Goal: Information Seeking & Learning: Learn about a topic

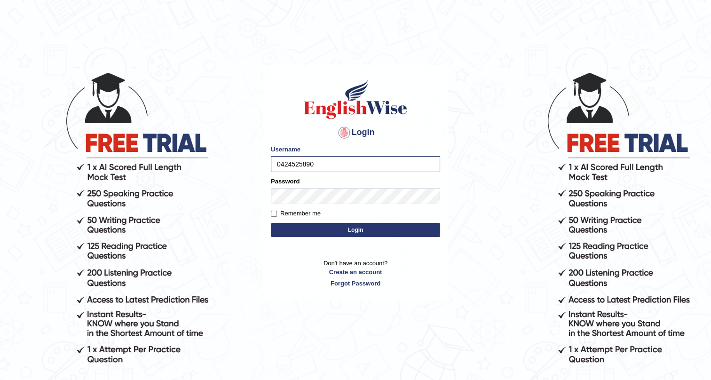
drag, startPoint x: 335, startPoint y: 231, endPoint x: 332, endPoint y: 225, distance: 7.2
click at [335, 231] on button "Login" at bounding box center [355, 230] width 169 height 14
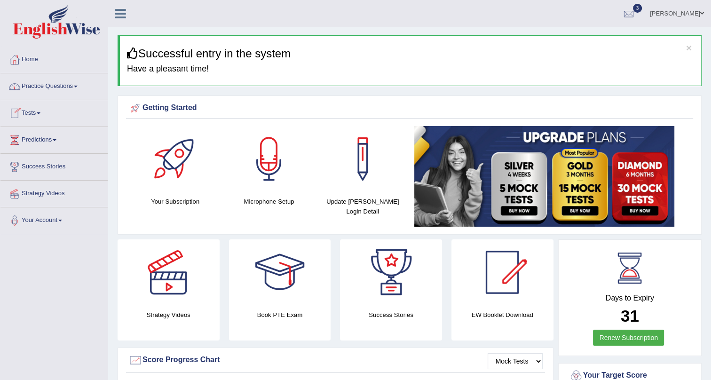
click at [46, 88] on link "Practice Questions" at bounding box center [53, 84] width 107 height 23
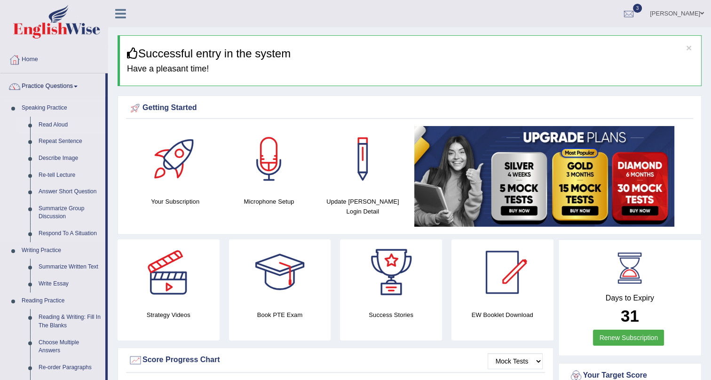
click at [55, 125] on link "Read Aloud" at bounding box center [69, 125] width 71 height 17
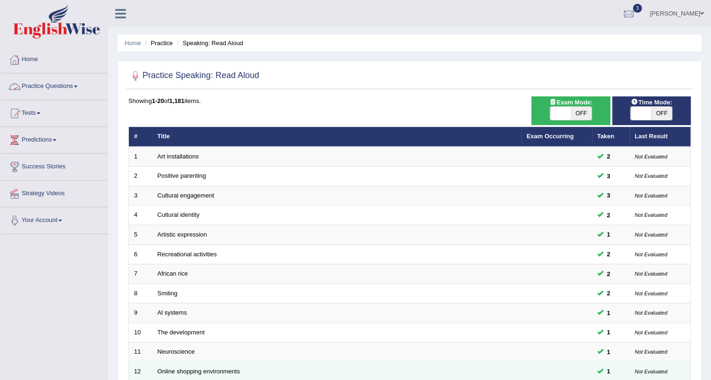
scroll to position [241, 0]
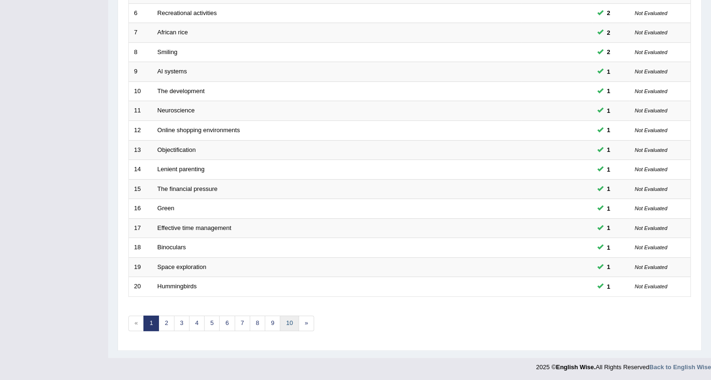
click at [290, 324] on link "10" at bounding box center [289, 323] width 19 height 16
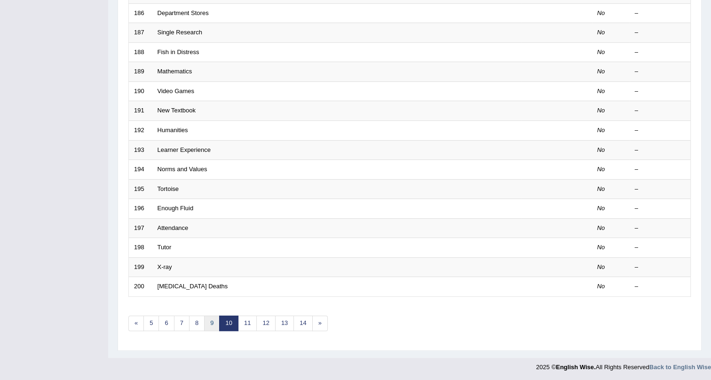
click at [210, 321] on link "9" at bounding box center [212, 323] width 16 height 16
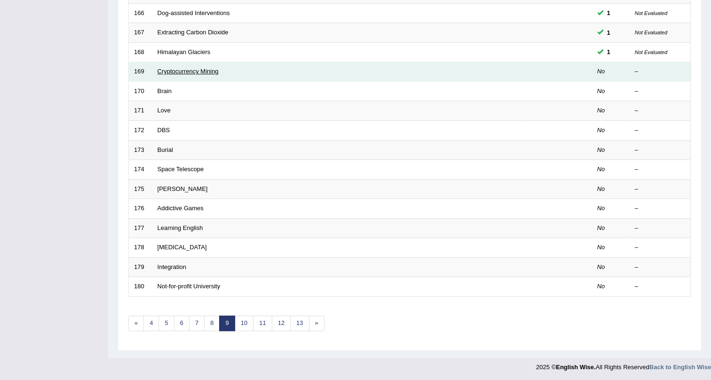
click at [179, 69] on link "Cryptocurrency Mining" at bounding box center [187, 71] width 61 height 7
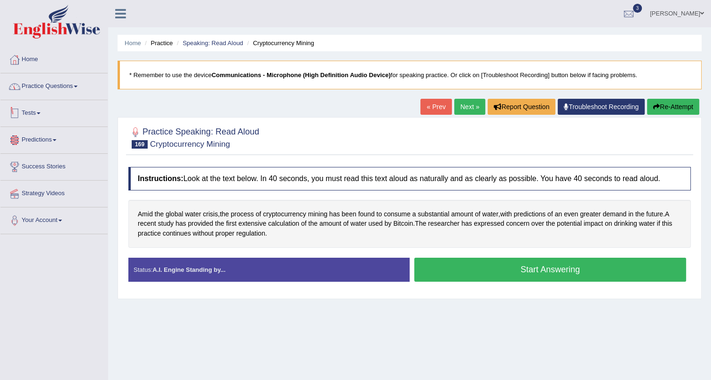
click at [70, 87] on link "Practice Questions" at bounding box center [53, 84] width 107 height 23
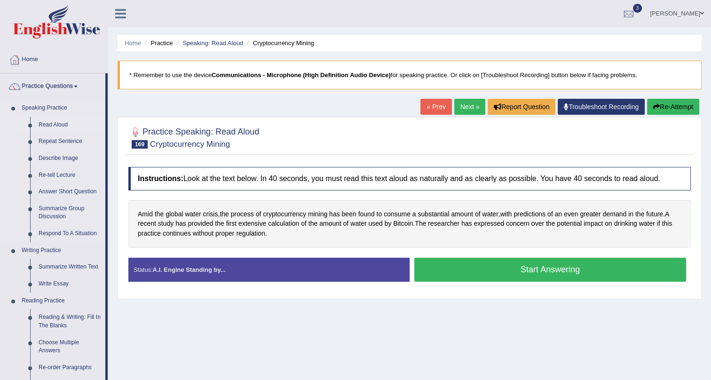
click at [49, 123] on link "Read Aloud" at bounding box center [69, 125] width 71 height 17
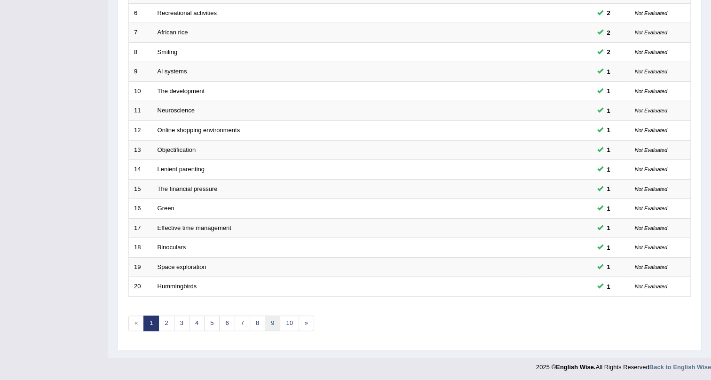
click at [270, 318] on link "9" at bounding box center [273, 323] width 16 height 16
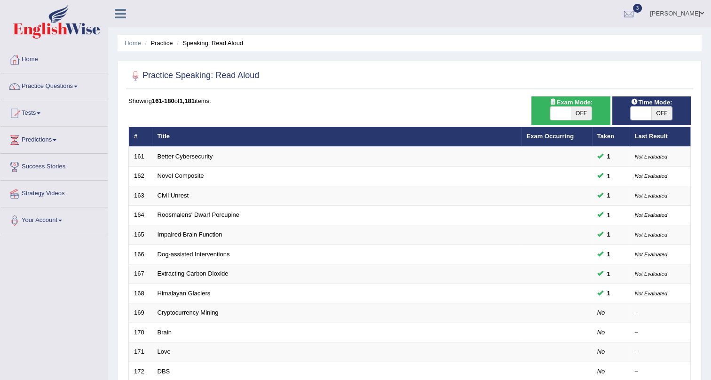
drag, startPoint x: 649, startPoint y: 111, endPoint x: 626, endPoint y: 136, distance: 34.6
click at [651, 110] on span at bounding box center [640, 113] width 21 height 13
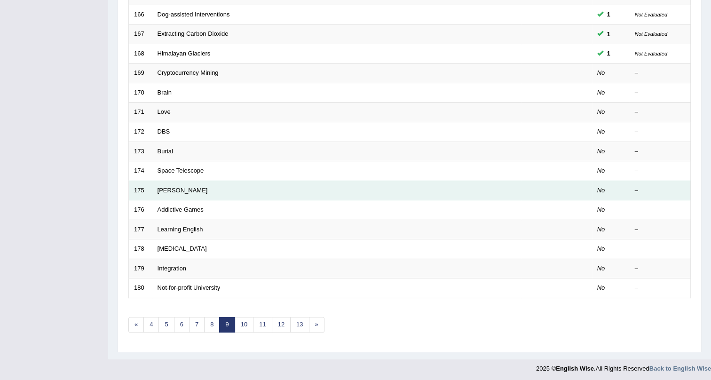
scroll to position [241, 0]
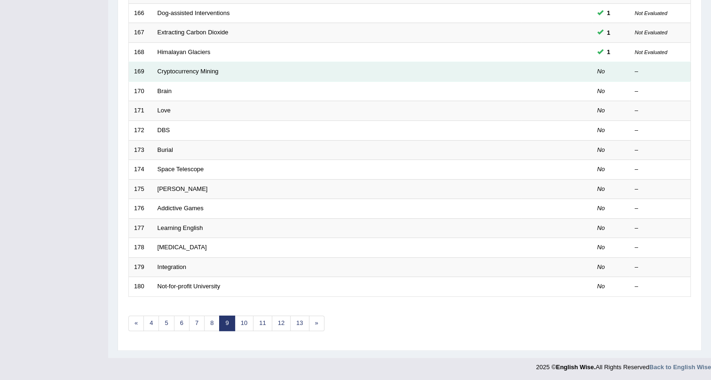
click at [164, 66] on td "Cryptocurrency Mining" at bounding box center [336, 72] width 369 height 20
drag, startPoint x: 206, startPoint y: 66, endPoint x: 211, endPoint y: 70, distance: 6.0
click at [206, 69] on td "Cryptocurrency Mining" at bounding box center [336, 72] width 369 height 20
click at [211, 70] on link "Cryptocurrency Mining" at bounding box center [187, 71] width 61 height 7
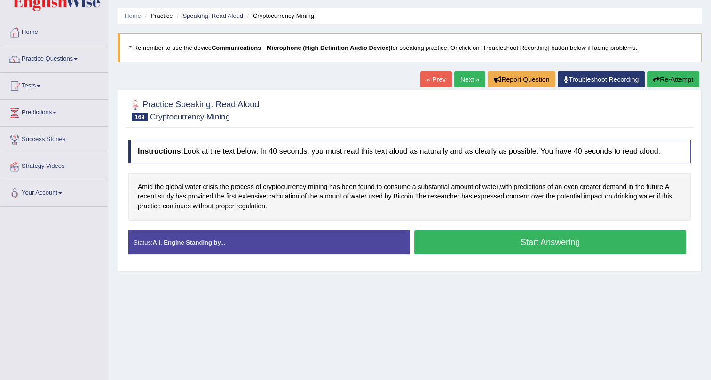
scroll to position [42, 0]
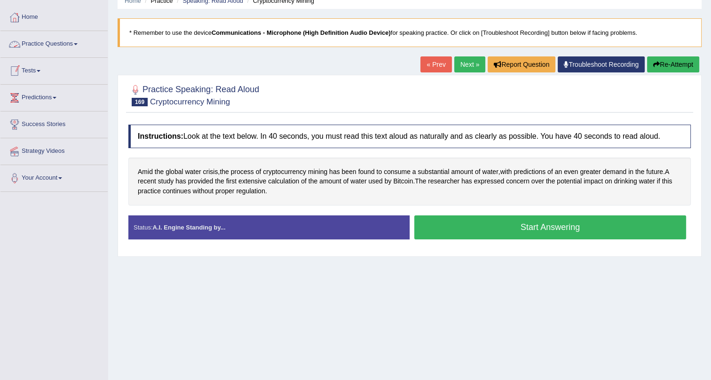
click at [68, 40] on link "Practice Questions" at bounding box center [53, 42] width 107 height 23
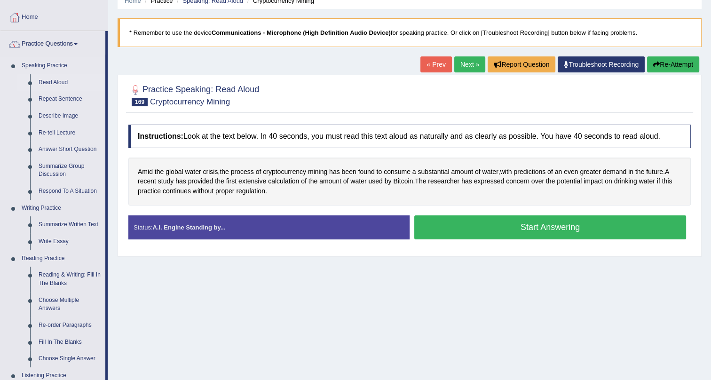
click at [54, 78] on link "Read Aloud" at bounding box center [69, 82] width 71 height 17
click at [55, 81] on link "Read Aloud" at bounding box center [69, 82] width 71 height 17
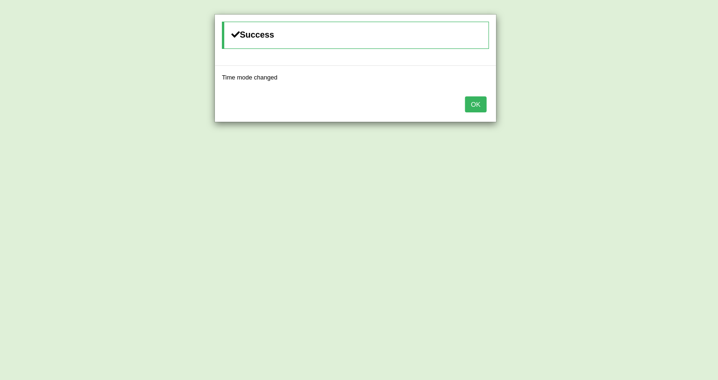
click at [478, 105] on button "OK" at bounding box center [476, 104] width 22 height 16
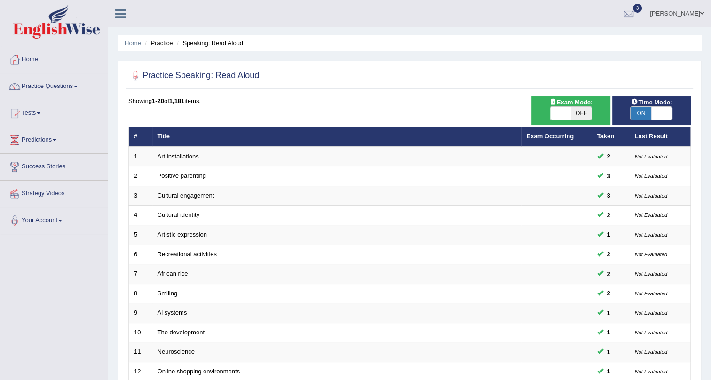
scroll to position [241, 0]
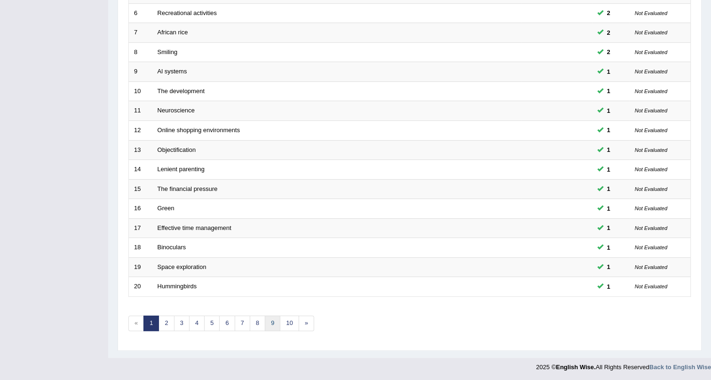
click at [273, 318] on link "9" at bounding box center [273, 323] width 16 height 16
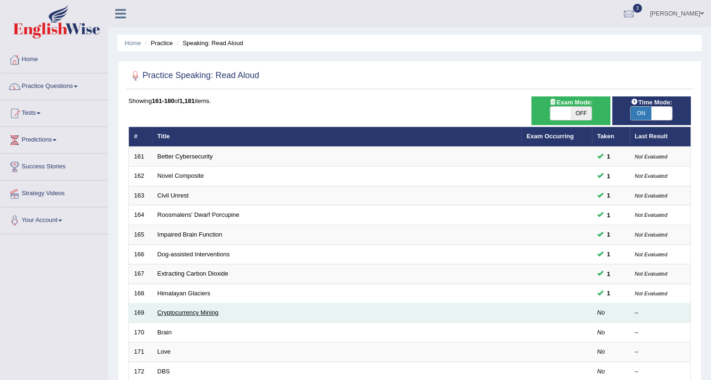
click at [188, 313] on link "Cryptocurrency Mining" at bounding box center [187, 312] width 61 height 7
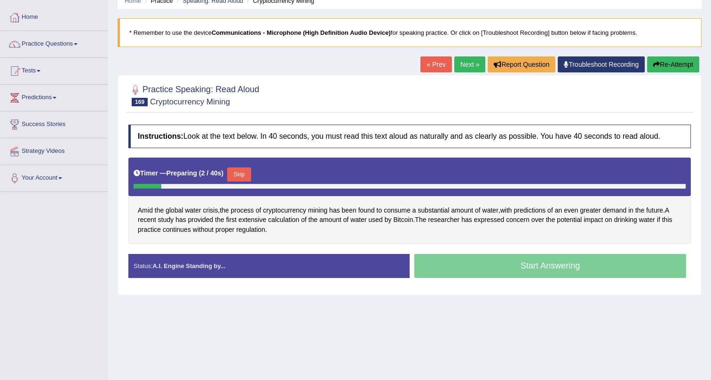
scroll to position [113, 0]
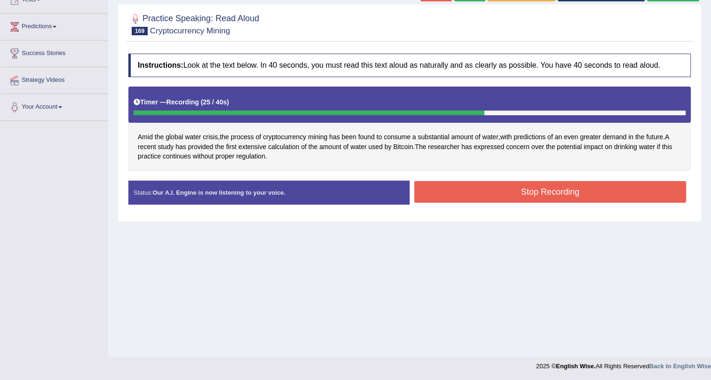
drag, startPoint x: 484, startPoint y: 192, endPoint x: 490, endPoint y: 185, distance: 9.7
click at [485, 191] on button "Stop Recording" at bounding box center [550, 192] width 272 height 22
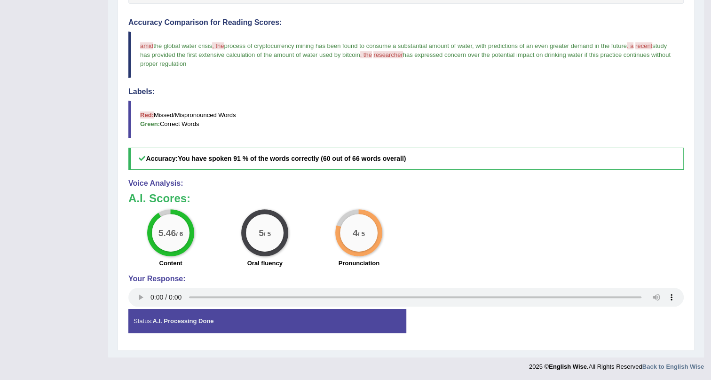
scroll to position [281, 0]
drag, startPoint x: 172, startPoint y: 229, endPoint x: 225, endPoint y: 227, distance: 53.1
click at [179, 227] on div "5.46 / 6" at bounding box center [171, 232] width 38 height 38
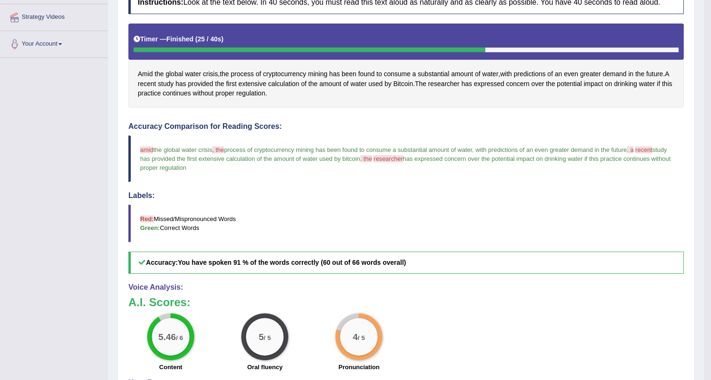
scroll to position [24, 0]
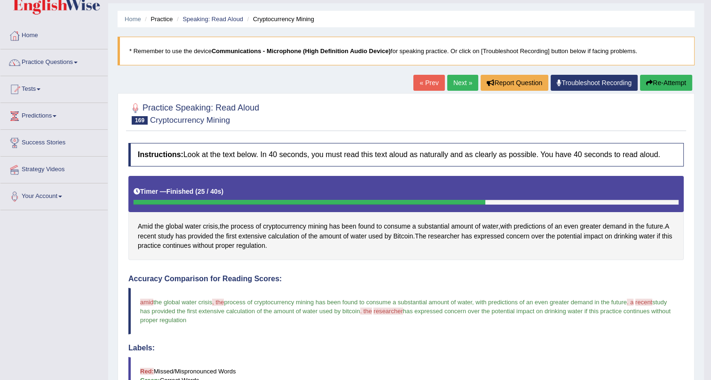
click at [456, 81] on link "Next »" at bounding box center [462, 83] width 31 height 16
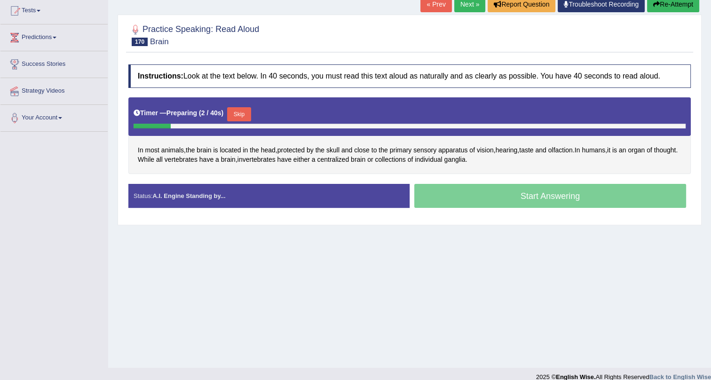
scroll to position [113, 0]
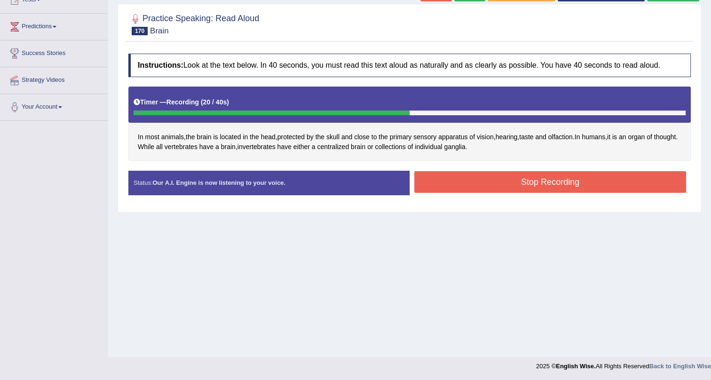
click at [459, 174] on button "Stop Recording" at bounding box center [550, 182] width 272 height 22
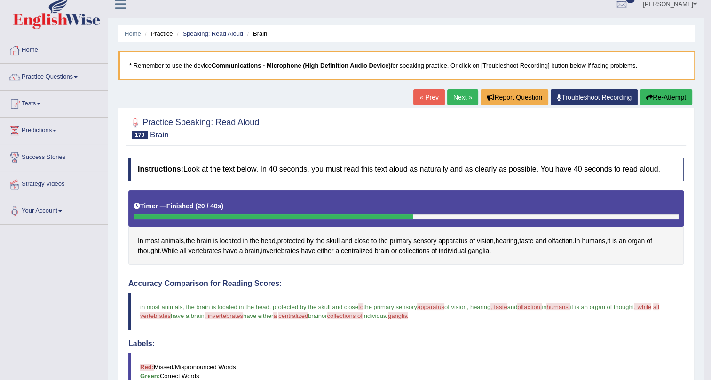
scroll to position [0, 0]
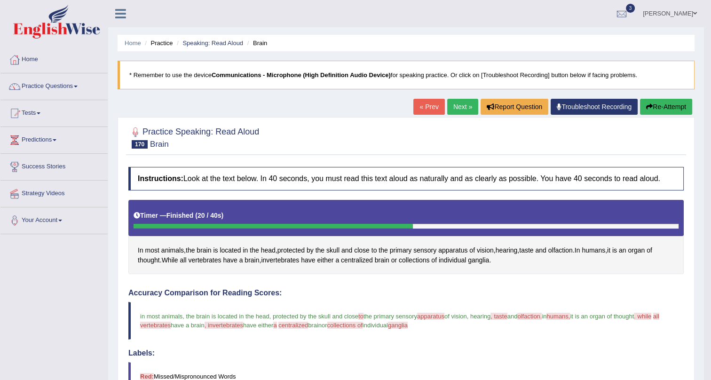
click at [450, 104] on link "Next »" at bounding box center [462, 107] width 31 height 16
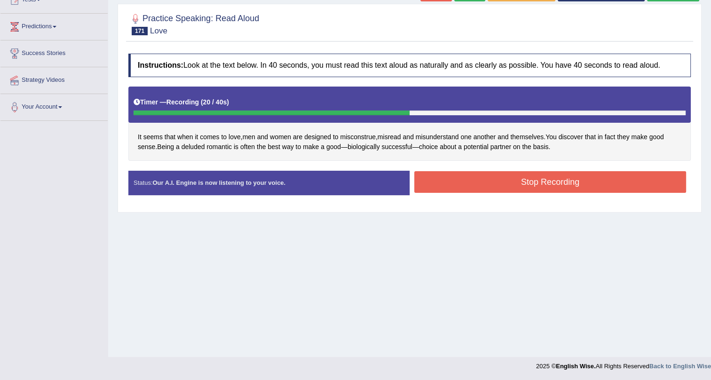
click at [587, 180] on button "Stop Recording" at bounding box center [550, 182] width 272 height 22
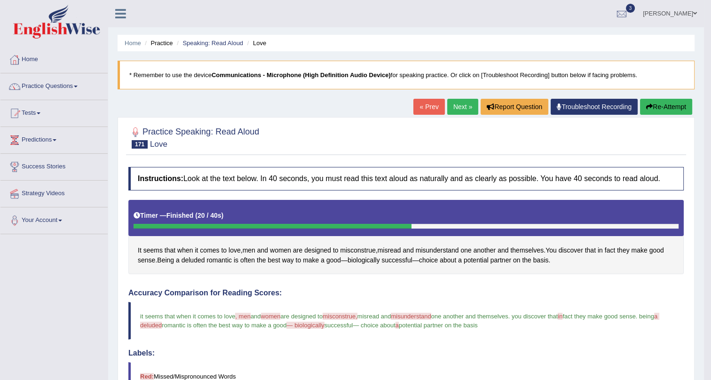
click at [452, 106] on link "Next »" at bounding box center [462, 107] width 31 height 16
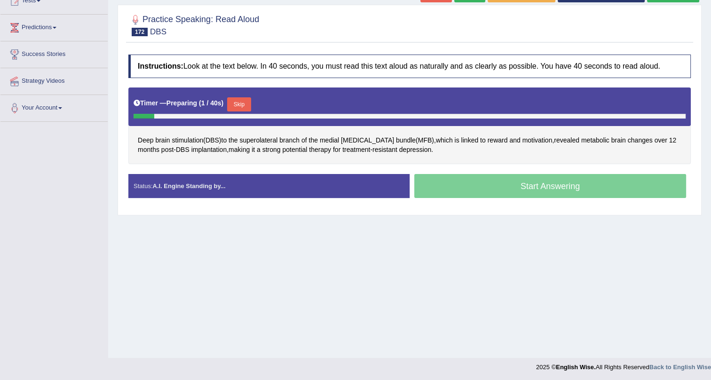
scroll to position [113, 0]
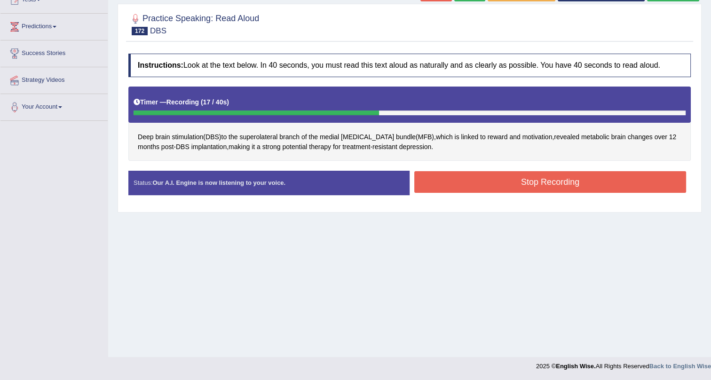
click at [556, 179] on button "Stop Recording" at bounding box center [550, 182] width 272 height 22
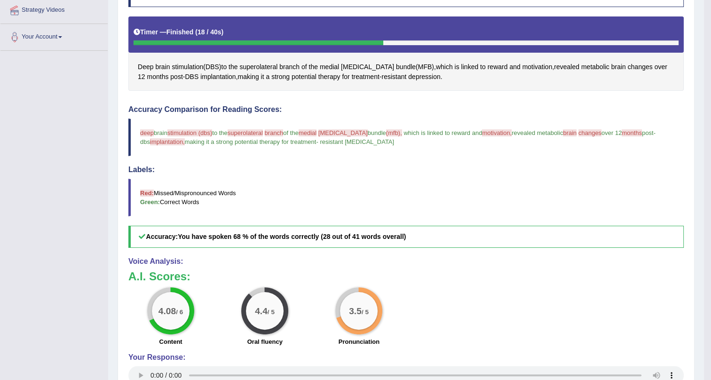
scroll to position [48, 0]
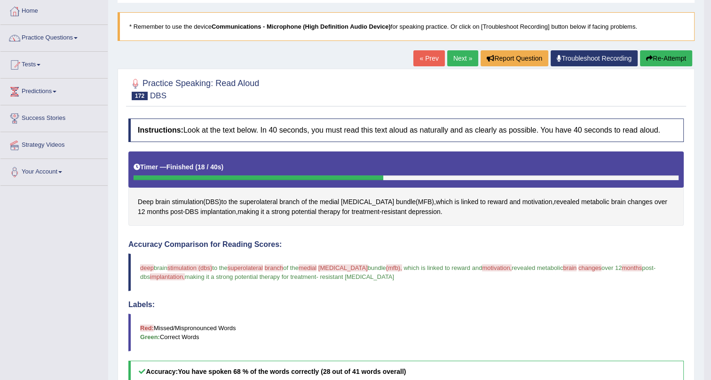
click at [458, 55] on link "Next »" at bounding box center [462, 58] width 31 height 16
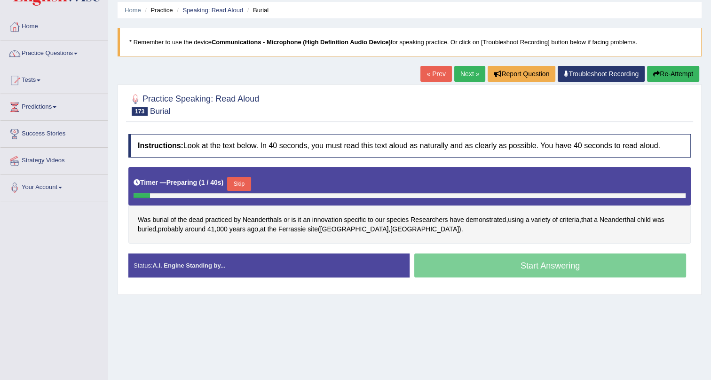
scroll to position [113, 0]
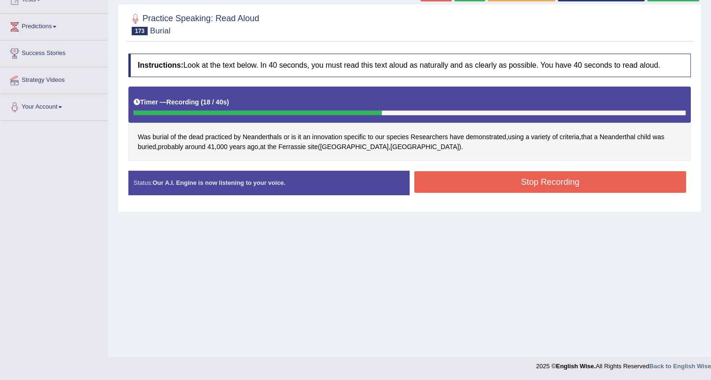
click at [458, 176] on button "Stop Recording" at bounding box center [550, 182] width 272 height 22
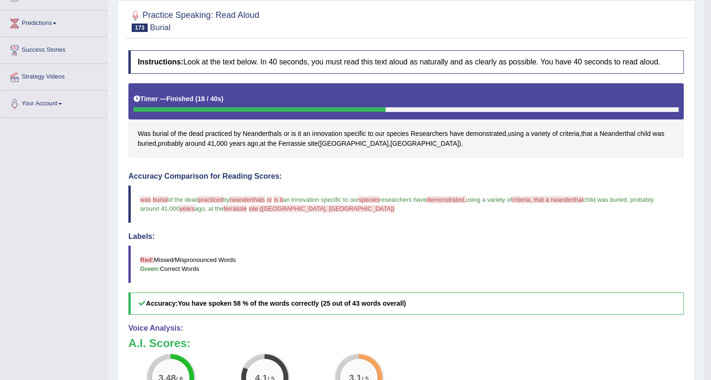
scroll to position [48, 0]
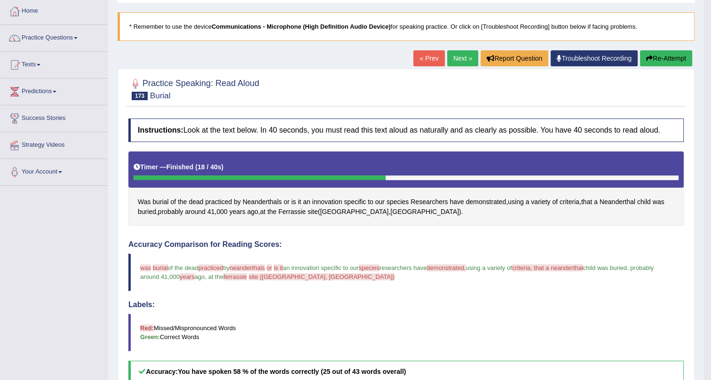
drag, startPoint x: 240, startPoint y: 268, endPoint x: 575, endPoint y: 267, distance: 335.6
click at [480, 267] on blockquote "was watch burial period of the dead practiced practice by neanderthals nindarth…" at bounding box center [405, 272] width 555 height 38
drag, startPoint x: 577, startPoint y: 267, endPoint x: 547, endPoint y: 267, distance: 30.5
click at [573, 267] on span "criteria, that a neanderthal" at bounding box center [547, 267] width 71 height 7
click at [532, 273] on blockquote "was watch burial period of the dead practiced practice by neanderthals nindarth…" at bounding box center [405, 272] width 555 height 38
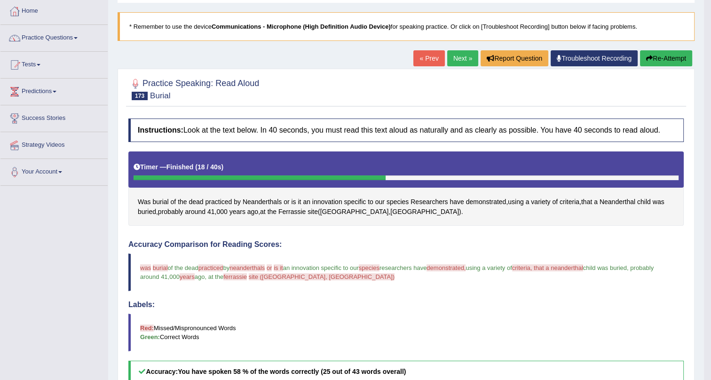
click at [454, 59] on link "Next »" at bounding box center [462, 58] width 31 height 16
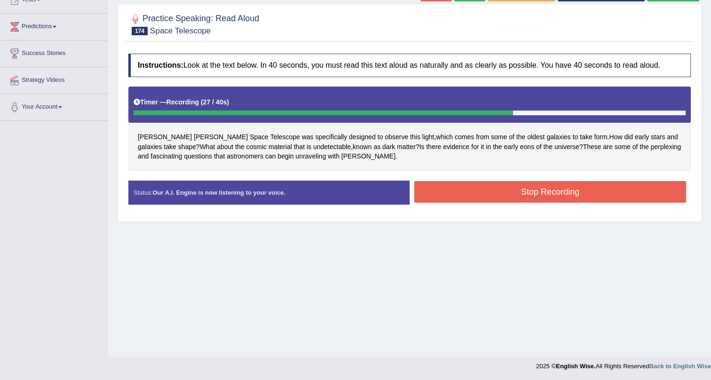
click at [455, 195] on button "Stop Recording" at bounding box center [550, 192] width 272 height 22
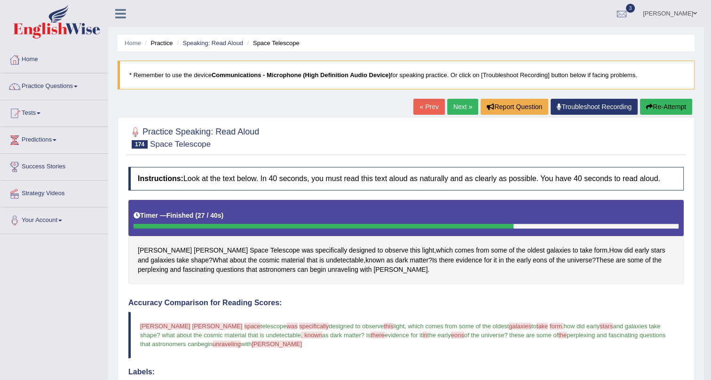
click at [460, 107] on link "Next »" at bounding box center [462, 107] width 31 height 16
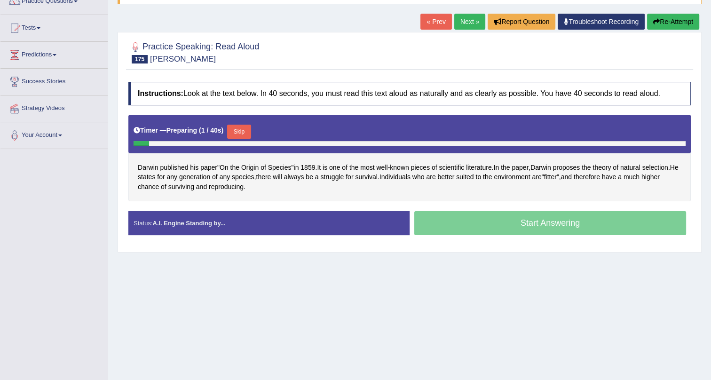
scroll to position [113, 0]
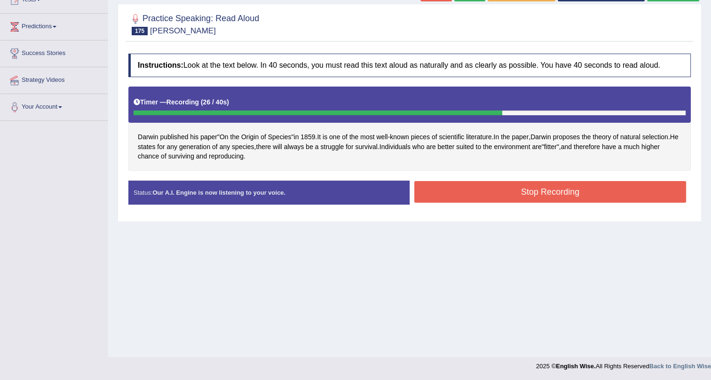
click at [423, 188] on button "Stop Recording" at bounding box center [550, 192] width 272 height 22
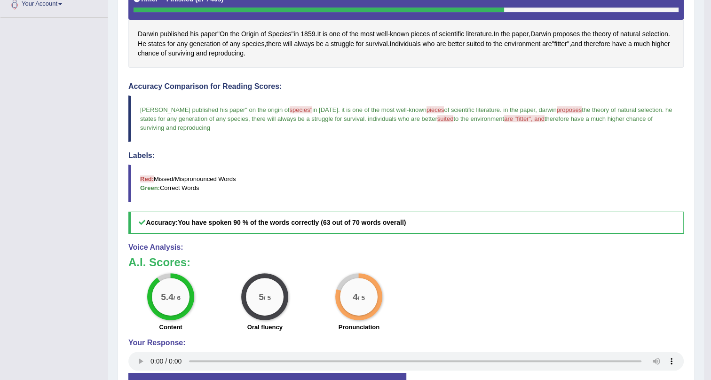
scroll to position [242, 0]
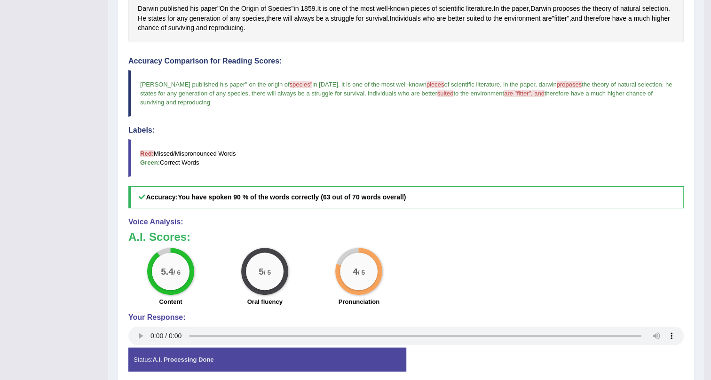
click at [254, 261] on div "5 / 5" at bounding box center [265, 271] width 38 height 38
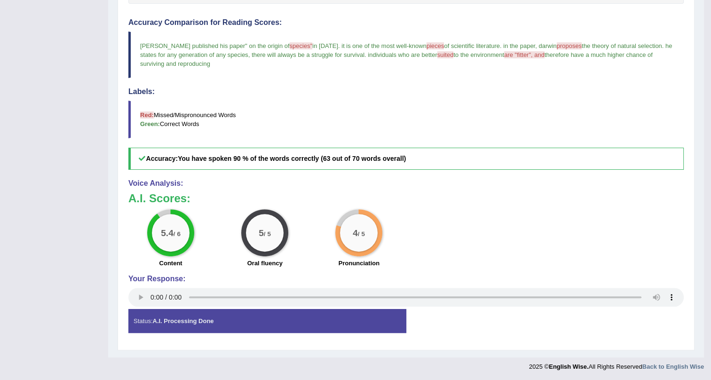
scroll to position [281, 0]
drag, startPoint x: 324, startPoint y: 80, endPoint x: 369, endPoint y: 179, distance: 108.5
click at [388, 206] on div "Instructions: Look at the text below. In 40 seconds, you must read this text al…" at bounding box center [406, 113] width 560 height 463
drag, startPoint x: 366, startPoint y: 217, endPoint x: 334, endPoint y: 184, distance: 45.5
click at [320, 189] on div "Voice Analysis: A.I. Scores: 5.4 / 6 Content 5 / 5 Oral fluency 4 / 5 Pronuncia…" at bounding box center [405, 244] width 555 height 130
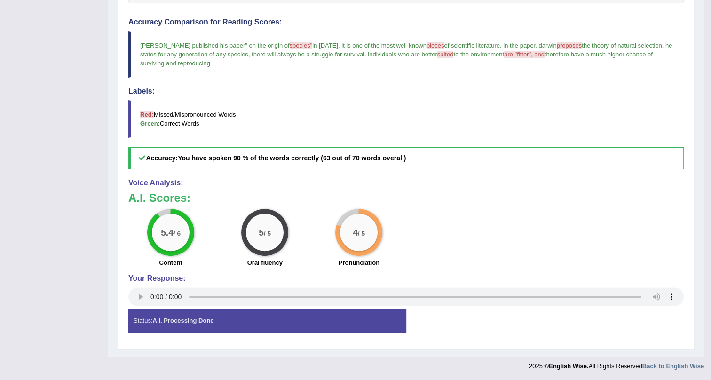
drag, startPoint x: 395, startPoint y: 223, endPoint x: 333, endPoint y: 204, distance: 65.3
click at [335, 210] on div "4 / 5 Pronunciation" at bounding box center [359, 239] width 94 height 61
drag, startPoint x: 419, startPoint y: 246, endPoint x: 309, endPoint y: 179, distance: 128.9
click at [317, 206] on div "A.I. Scores: 5.4 / 6 Content 5 / 5 Oral fluency 4 / 5 Pronunciation" at bounding box center [405, 231] width 555 height 78
drag, startPoint x: 395, startPoint y: 289, endPoint x: 412, endPoint y: 189, distance: 101.5
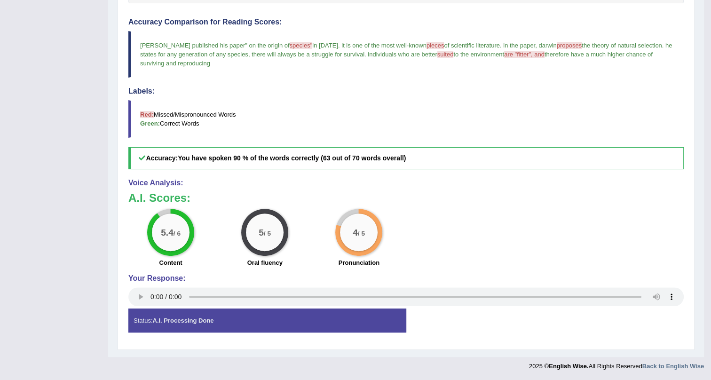
click at [425, 249] on div "5.4 / 6 Content 5 / 5 Oral fluency 4 / 5 Pronunciation" at bounding box center [406, 239] width 564 height 61
drag, startPoint x: 407, startPoint y: 273, endPoint x: 329, endPoint y: 202, distance: 105.5
click at [341, 237] on div "5.4 / 6 Content 5 / 5 Oral fluency 4 / 5 Pronunciation" at bounding box center [406, 239] width 564 height 61
drag, startPoint x: 398, startPoint y: 267, endPoint x: 412, endPoint y: 201, distance: 67.7
click at [412, 206] on div "A.I. Scores: 5.4 / 6 Content 5 / 5 Oral fluency 4 / 5 Pronunciation" at bounding box center [405, 231] width 555 height 78
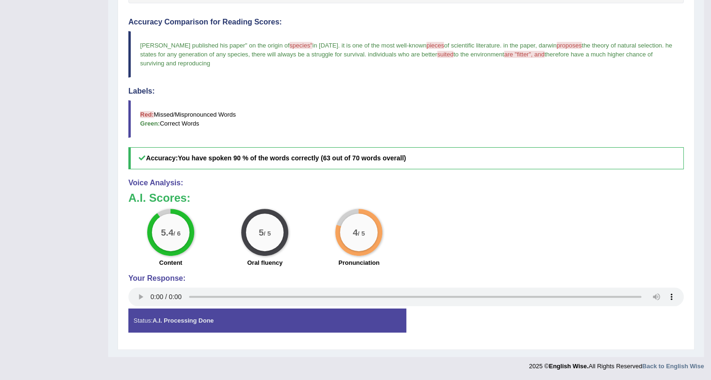
drag, startPoint x: 415, startPoint y: 168, endPoint x: 415, endPoint y: 141, distance: 26.3
click at [415, 141] on div "Accuracy Comparison for Reading Scores: darwin published his paper " on the ori…" at bounding box center [405, 93] width 555 height 151
drag, startPoint x: 443, startPoint y: 120, endPoint x: 455, endPoint y: 133, distance: 17.6
click at [455, 133] on blockquote "Red: Missed/Mispronounced Words Green: Correct Words" at bounding box center [405, 119] width 555 height 38
drag, startPoint x: 484, startPoint y: 141, endPoint x: 490, endPoint y: 132, distance: 11.0
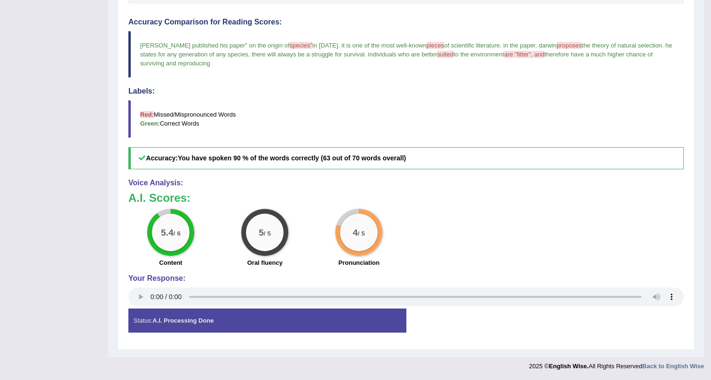
click at [490, 132] on blockquote "Red: Missed/Mispronounced Words Green: Correct Words" at bounding box center [405, 119] width 555 height 38
click at [536, 151] on div "Accuracy Comparison for Reading Scores: darwin published his paper " on the ori…" at bounding box center [405, 93] width 555 height 151
drag, startPoint x: 550, startPoint y: 169, endPoint x: 233, endPoint y: 86, distance: 327.3
click at [460, 153] on div "Accuracy Comparison for Reading Scores: darwin published his paper " on the ori…" at bounding box center [405, 93] width 555 height 151
click at [86, 150] on div "Toggle navigation Home Practice Questions Speaking Practice Read Aloud Repeat S…" at bounding box center [352, 47] width 704 height 656
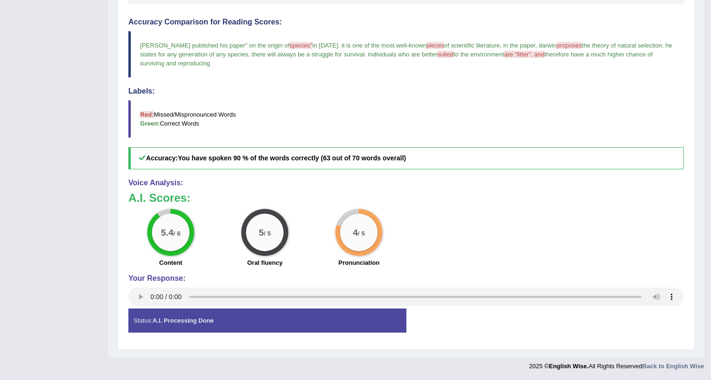
drag, startPoint x: 64, startPoint y: 137, endPoint x: 597, endPoint y: 209, distance: 537.3
click at [597, 209] on div "Toggle navigation Home Practice Questions Speaking Practice Read Aloud Repeat S…" at bounding box center [352, 47] width 704 height 656
drag, startPoint x: 717, startPoint y: 279, endPoint x: 167, endPoint y: 179, distance: 559.4
click at [660, 275] on div "Instructions: Look at the text below. In 40 seconds, you must read this text al…" at bounding box center [406, 113] width 560 height 463
drag, startPoint x: 167, startPoint y: 179, endPoint x: 488, endPoint y: 268, distance: 333.2
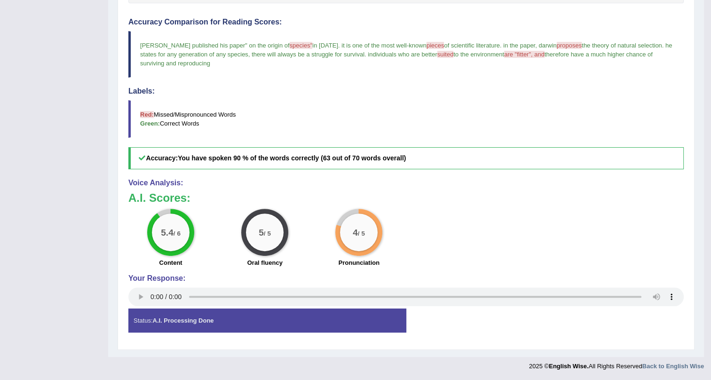
click at [493, 271] on div "Voice Analysis: A.I. Scores: 5.4 / 6 Content 5 / 5 Oral fluency 4 / 5 Pronuncia…" at bounding box center [405, 244] width 555 height 130
drag, startPoint x: 401, startPoint y: 162, endPoint x: 420, endPoint y: 147, distance: 24.4
click at [384, 228] on div "Instructions: Look at the text below. In 40 seconds, you must read this text al…" at bounding box center [406, 113] width 560 height 463
drag, startPoint x: 429, startPoint y: 188, endPoint x: 461, endPoint y: 223, distance: 47.9
click at [461, 223] on div "Voice Analysis: A.I. Scores: 5.4 / 6 Content 5 / 5 Oral fluency 4 / 5 Pronuncia…" at bounding box center [405, 244] width 555 height 130
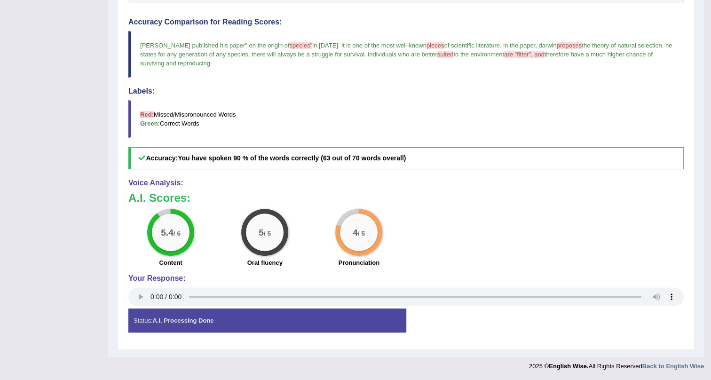
drag, startPoint x: 564, startPoint y: 238, endPoint x: 529, endPoint y: 200, distance: 51.5
click at [574, 231] on div "5.4 / 6 Content 5 / 5 Oral fluency 4 / 5 Pronunciation" at bounding box center [406, 239] width 564 height 61
click at [429, 228] on div "A.I. Scores: 5.4 / 6 Content 5 / 5 Oral fluency 4 / 5 Pronunciation" at bounding box center [405, 231] width 555 height 78
drag, startPoint x: 378, startPoint y: 219, endPoint x: 465, endPoint y: 235, distance: 88.1
click at [465, 235] on div "5.4 / 6 Content 5 / 5 Oral fluency 4 / 5 Pronunciation" at bounding box center [406, 239] width 564 height 61
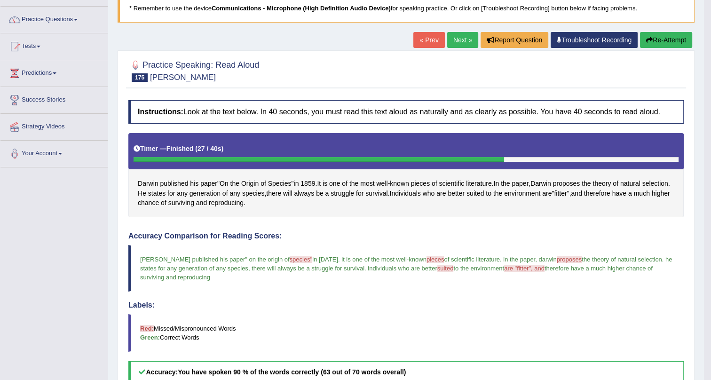
scroll to position [24, 0]
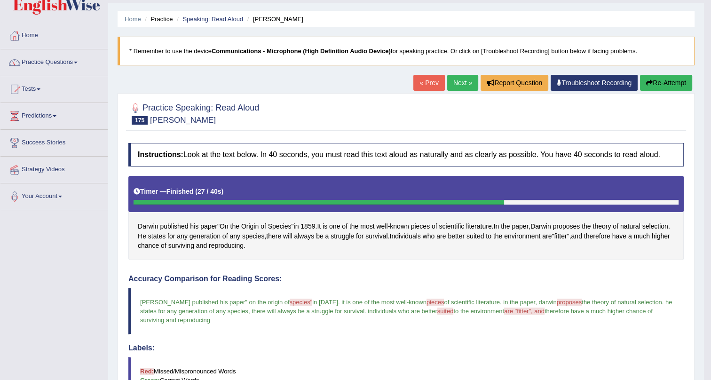
click at [453, 80] on link "Next »" at bounding box center [462, 83] width 31 height 16
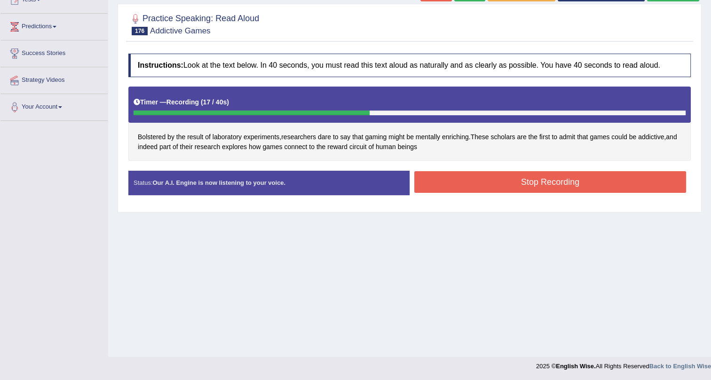
click at [538, 174] on button "Stop Recording" at bounding box center [550, 182] width 272 height 22
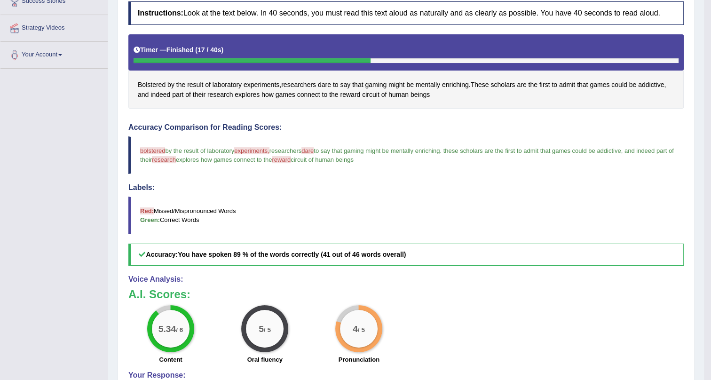
scroll to position [70, 0]
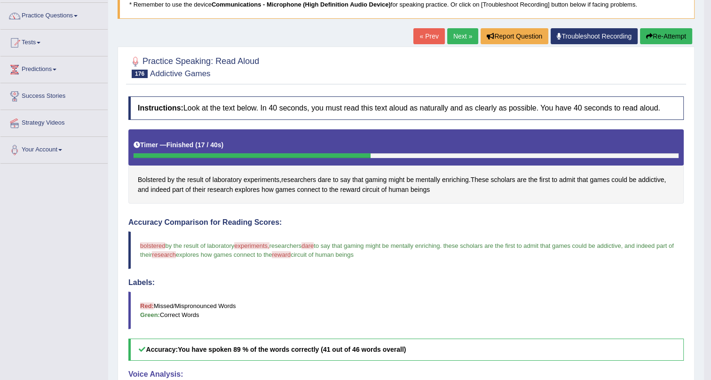
click at [452, 32] on link "Next »" at bounding box center [462, 36] width 31 height 16
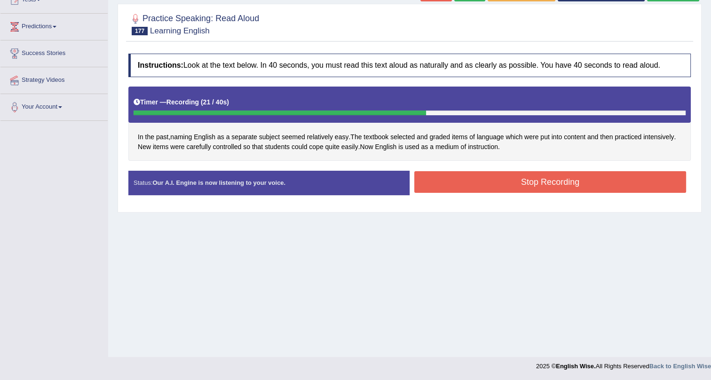
click at [472, 176] on button "Stop Recording" at bounding box center [550, 182] width 272 height 22
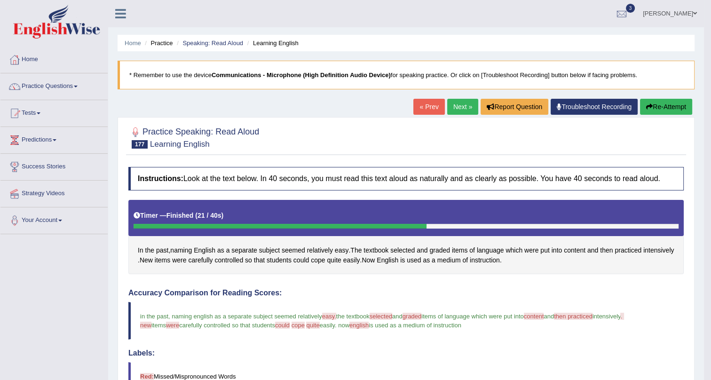
click at [459, 107] on link "Next »" at bounding box center [462, 107] width 31 height 16
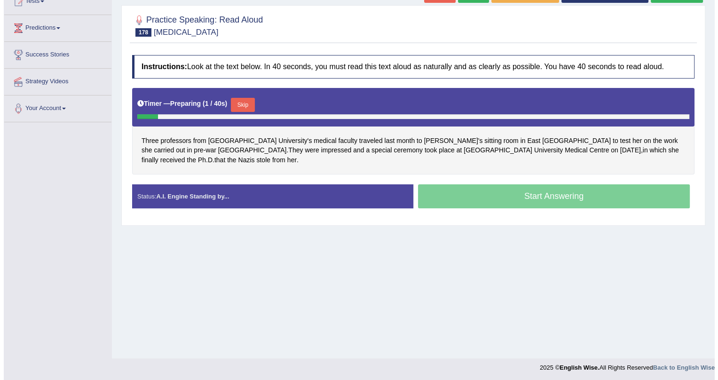
scroll to position [113, 0]
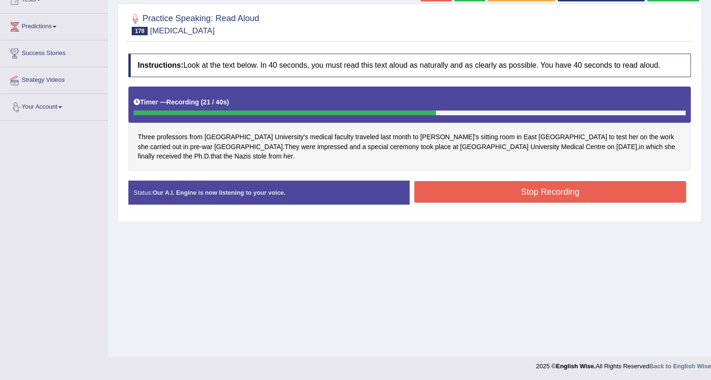
click at [430, 181] on button "Stop Recording" at bounding box center [550, 192] width 272 height 22
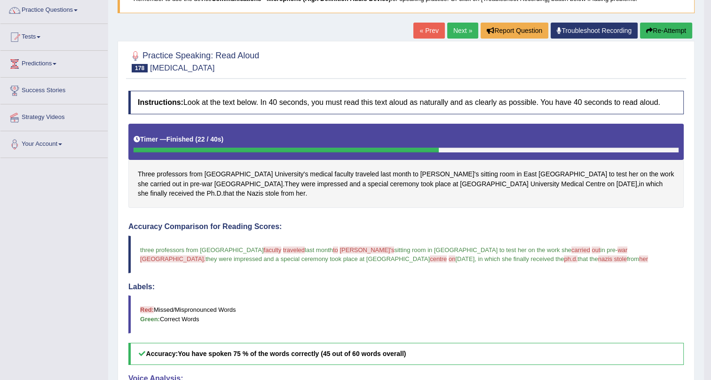
scroll to position [0, 0]
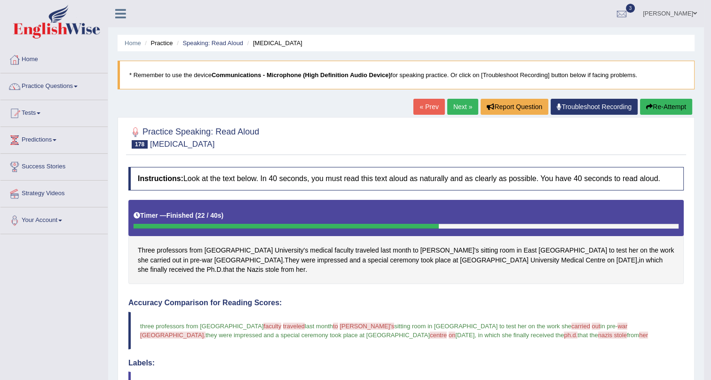
click at [455, 107] on link "Next »" at bounding box center [462, 107] width 31 height 16
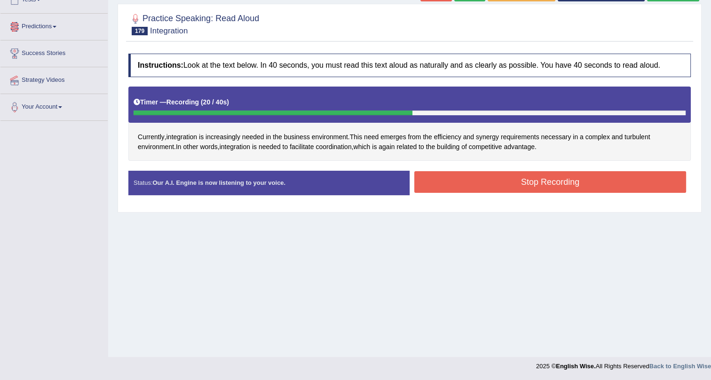
click at [582, 185] on button "Stop Recording" at bounding box center [550, 182] width 272 height 22
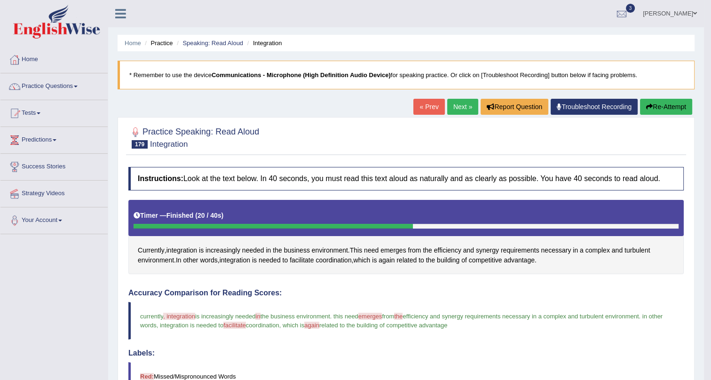
click at [457, 104] on link "Next »" at bounding box center [462, 107] width 31 height 16
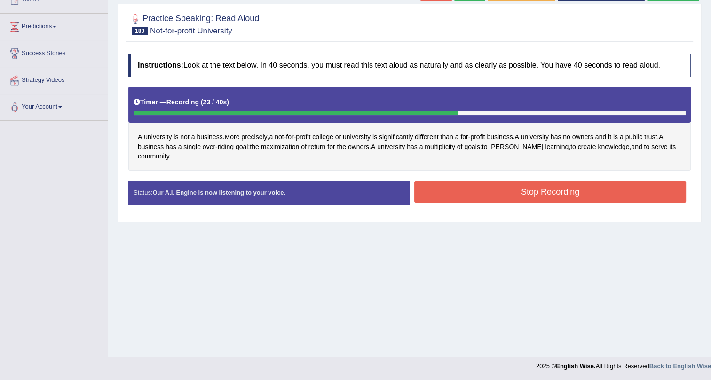
click at [652, 191] on button "Stop Recording" at bounding box center [550, 192] width 272 height 22
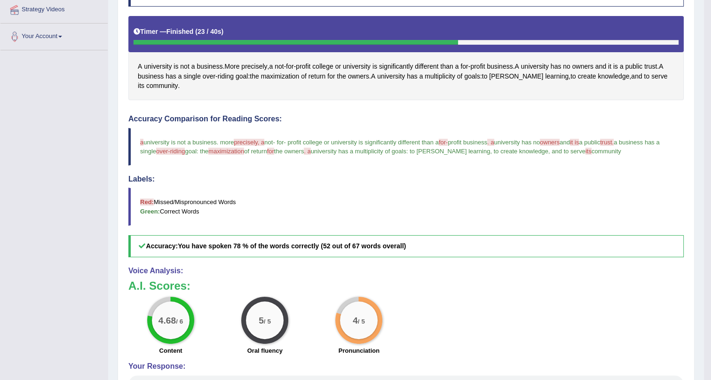
scroll to position [58, 0]
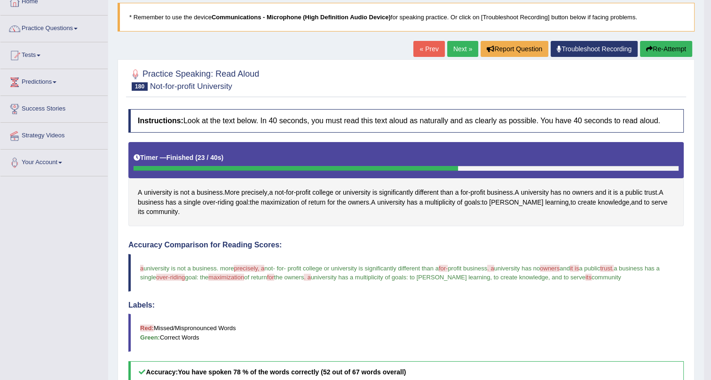
click at [453, 47] on link "Next »" at bounding box center [462, 49] width 31 height 16
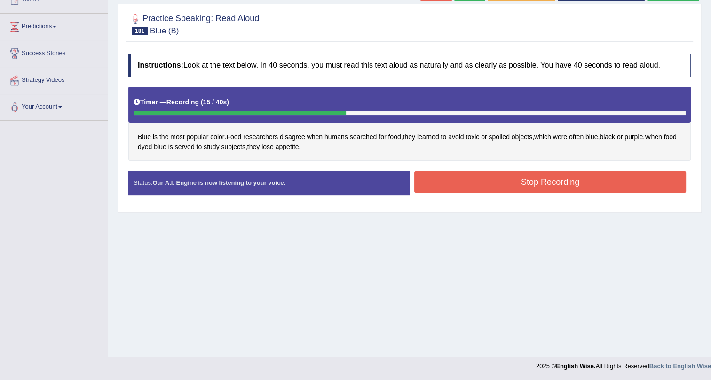
click at [513, 181] on button "Stop Recording" at bounding box center [550, 182] width 272 height 22
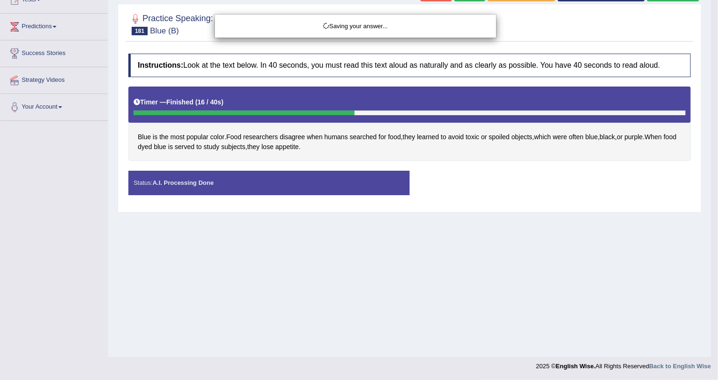
click at [243, 147] on div "Saving your answer..." at bounding box center [359, 190] width 718 height 380
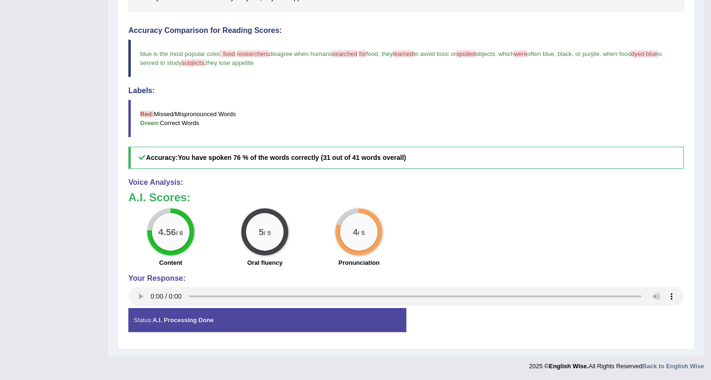
drag, startPoint x: 313, startPoint y: 183, endPoint x: 320, endPoint y: 165, distance: 19.4
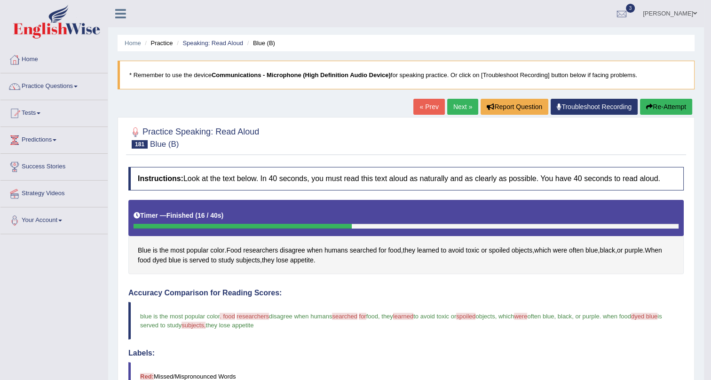
click at [457, 105] on link "Next »" at bounding box center [462, 107] width 31 height 16
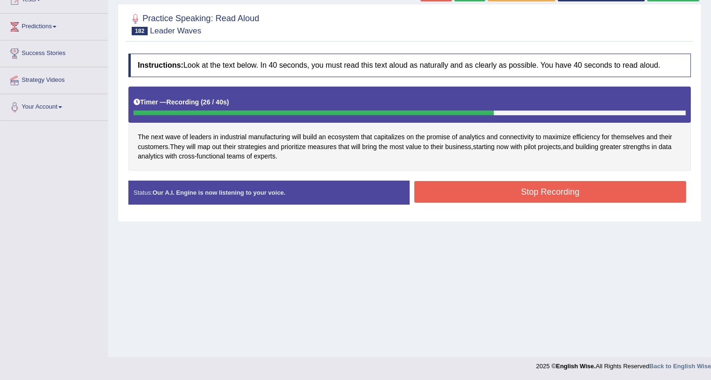
drag, startPoint x: 493, startPoint y: 196, endPoint x: 508, endPoint y: 172, distance: 28.2
click at [494, 196] on button "Stop Recording" at bounding box center [550, 192] width 272 height 22
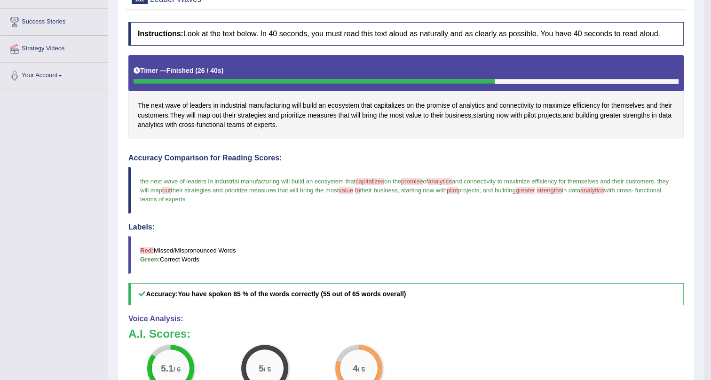
scroll to position [242, 0]
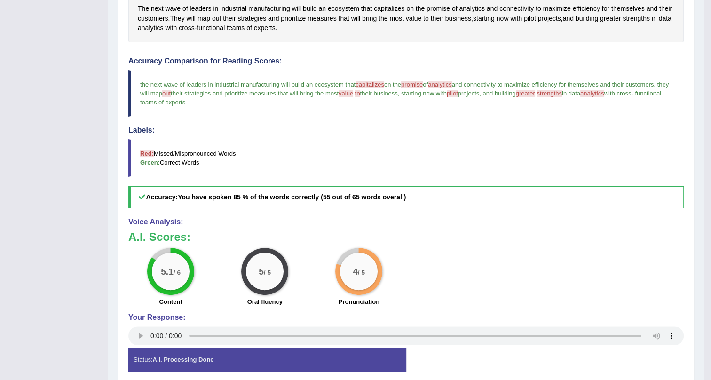
drag, startPoint x: 153, startPoint y: 262, endPoint x: 203, endPoint y: 259, distance: 50.4
click at [203, 259] on div "5.1 / 6 Content" at bounding box center [171, 278] width 94 height 61
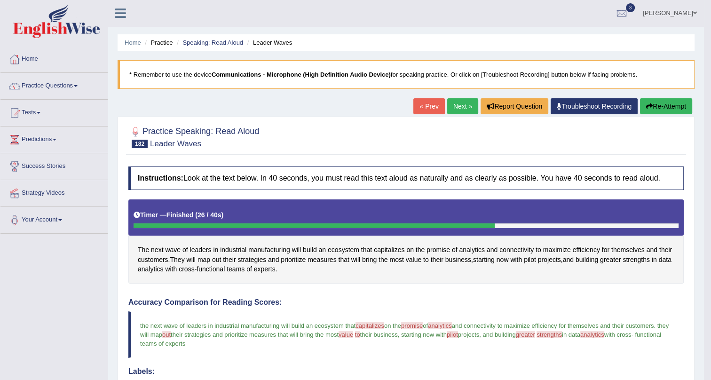
scroll to position [0, 0]
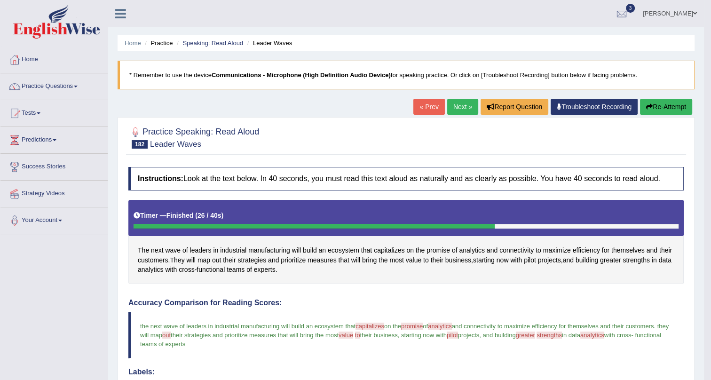
click at [447, 108] on link "Next »" at bounding box center [462, 107] width 31 height 16
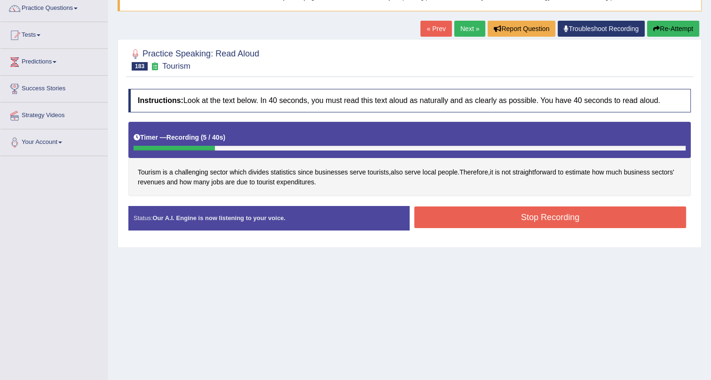
scroll to position [28, 0]
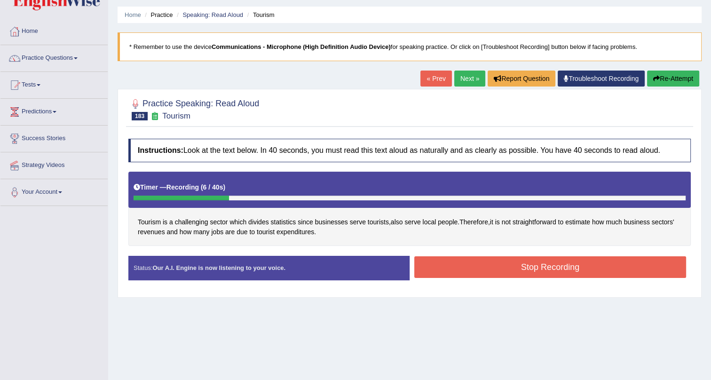
click at [674, 75] on button "Re-Attempt" at bounding box center [673, 78] width 52 height 16
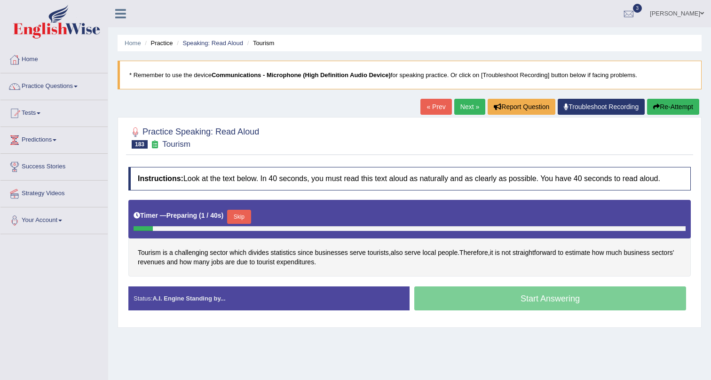
click at [241, 210] on button "Skip" at bounding box center [238, 217] width 23 height 14
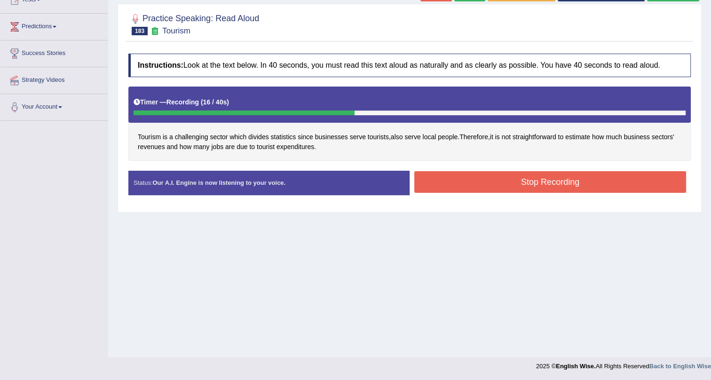
click at [522, 180] on button "Stop Recording" at bounding box center [550, 182] width 272 height 22
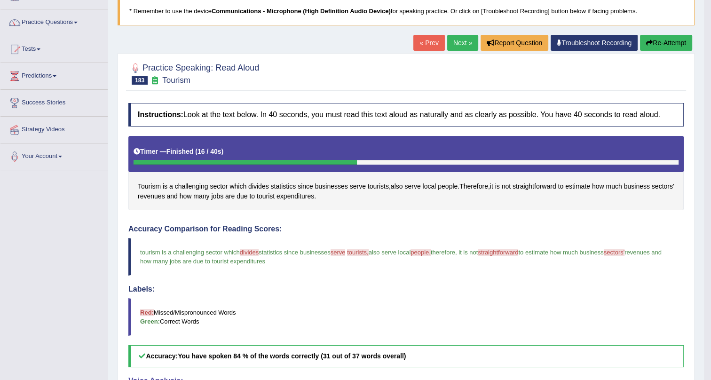
scroll to position [48, 0]
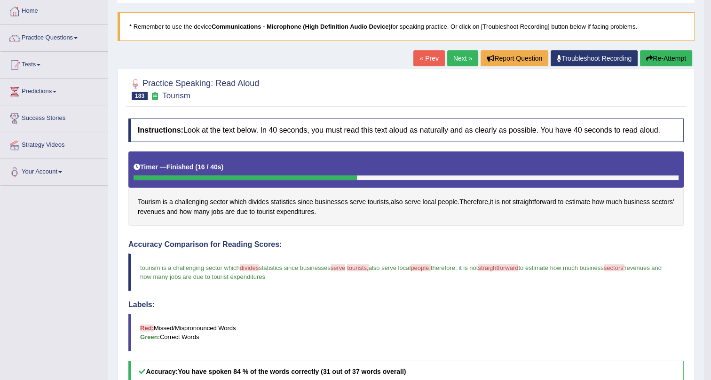
click at [447, 56] on link "Next »" at bounding box center [462, 58] width 31 height 16
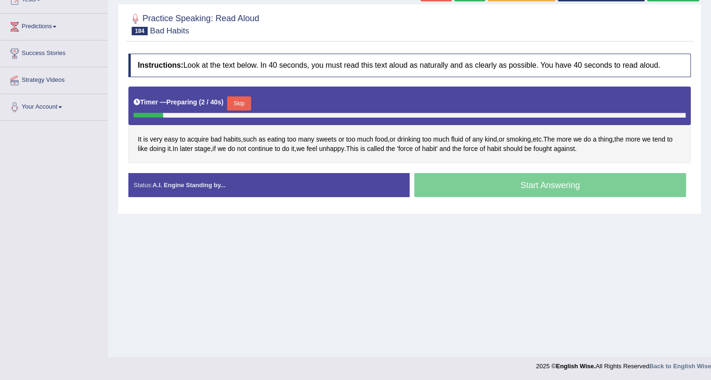
scroll to position [113, 0]
drag, startPoint x: 244, startPoint y: 100, endPoint x: 271, endPoint y: 53, distance: 53.9
click at [247, 96] on button "Skip" at bounding box center [238, 103] width 23 height 14
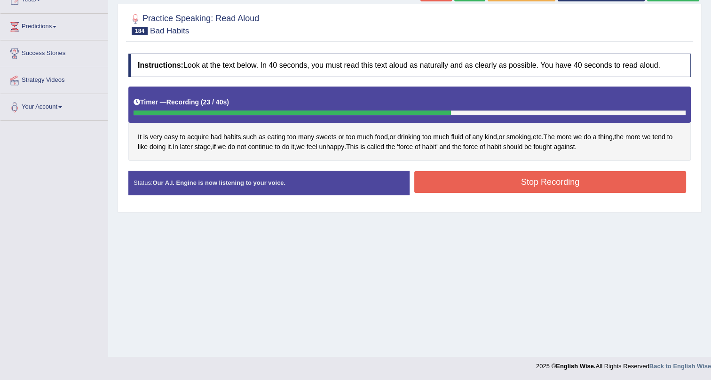
drag, startPoint x: 472, startPoint y: 180, endPoint x: 477, endPoint y: 179, distance: 5.8
click at [473, 179] on button "Stop Recording" at bounding box center [550, 182] width 272 height 22
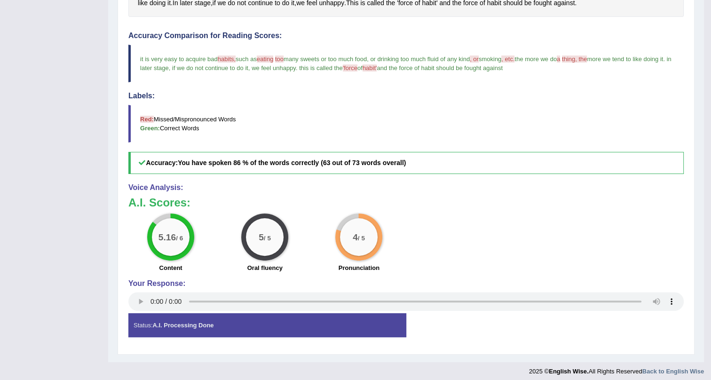
scroll to position [262, 0]
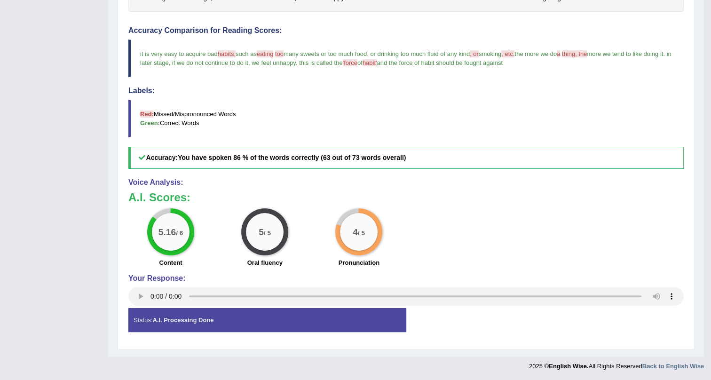
click at [376, 66] on blockquote "it is very easy to acquire bad habits, habit is such as eating 18 too to many s…" at bounding box center [405, 58] width 555 height 38
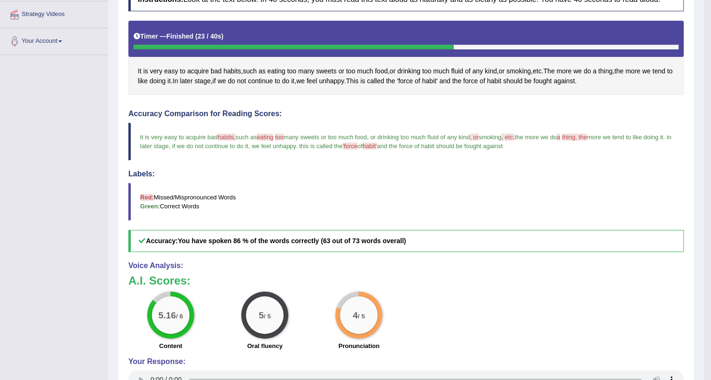
scroll to position [6, 0]
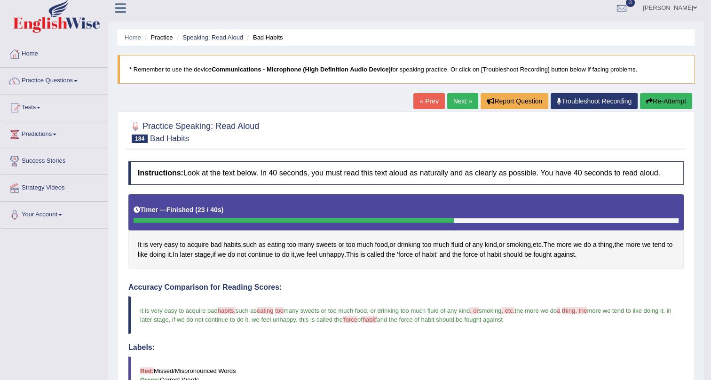
click at [461, 100] on link "Next »" at bounding box center [462, 101] width 31 height 16
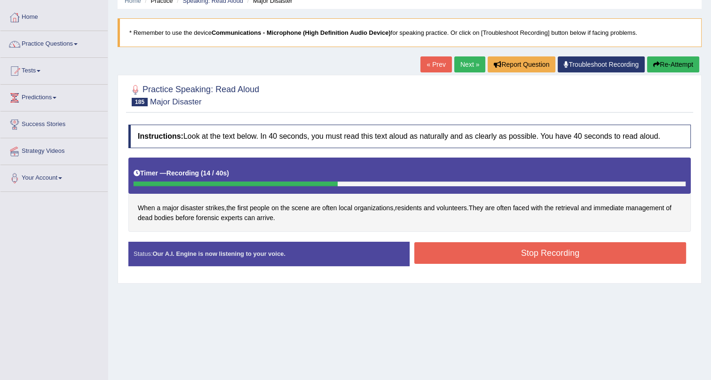
click at [433, 251] on button "Stop Recording" at bounding box center [550, 253] width 272 height 22
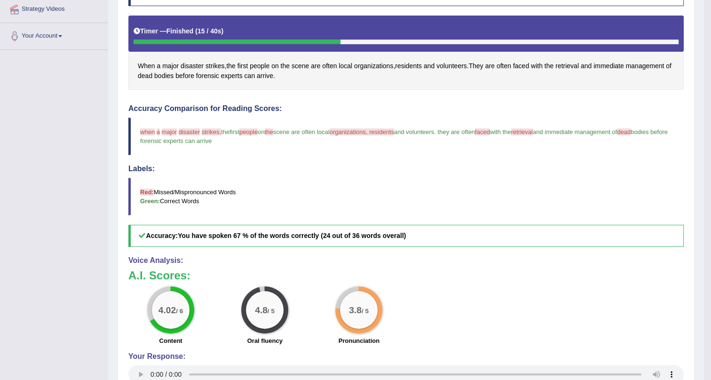
scroll to position [6, 0]
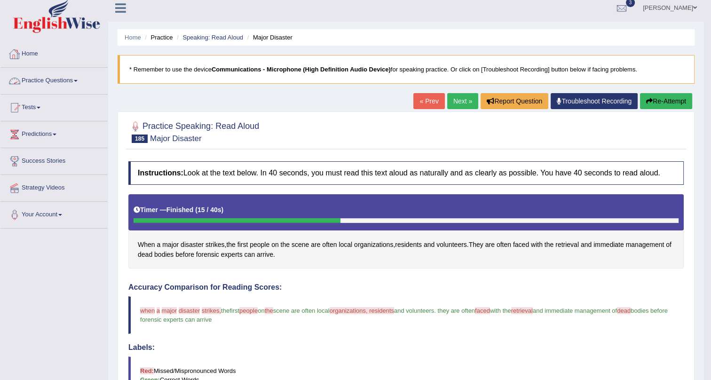
click at [72, 79] on link "Practice Questions" at bounding box center [53, 79] width 107 height 23
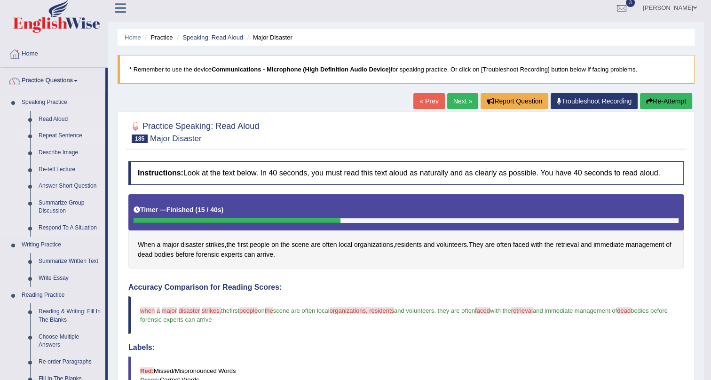
click at [51, 133] on link "Repeat Sentence" at bounding box center [69, 135] width 71 height 17
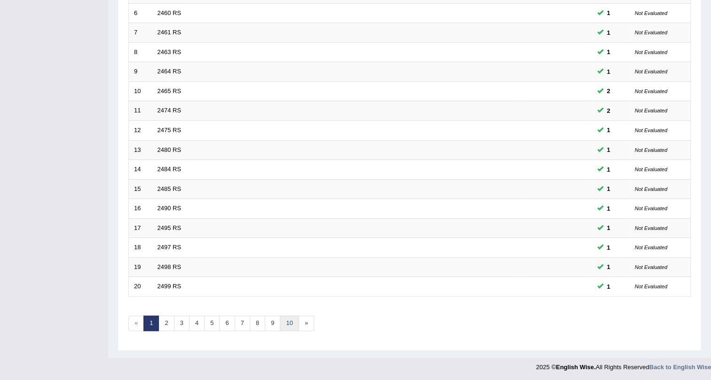
click at [287, 319] on link "10" at bounding box center [289, 323] width 19 height 16
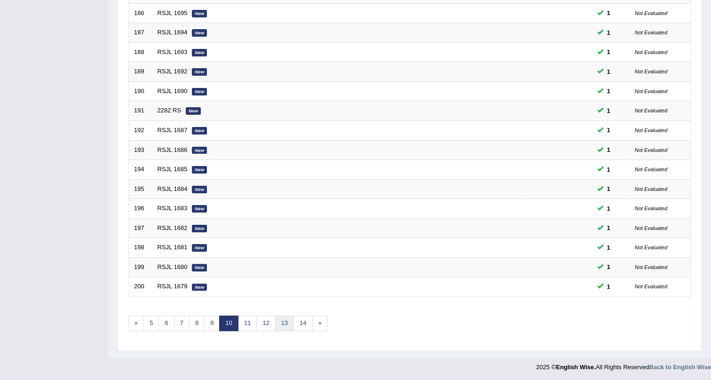
click at [282, 321] on link "13" at bounding box center [284, 323] width 19 height 16
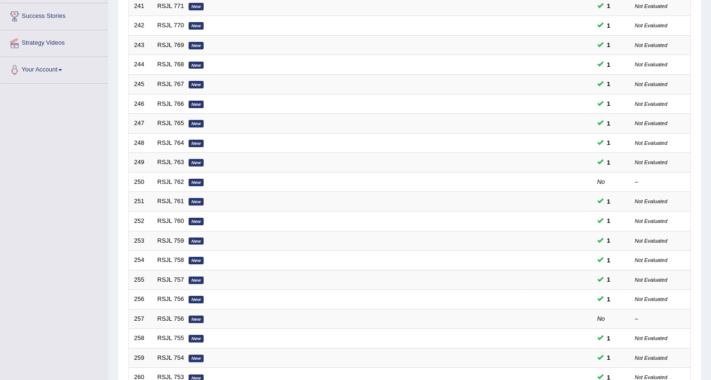
scroll to position [241, 0]
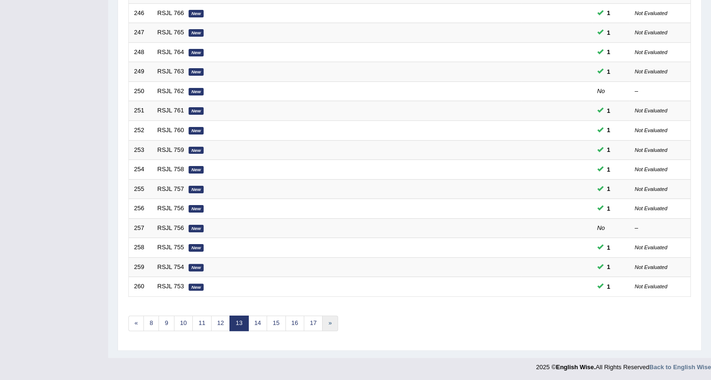
click at [325, 320] on link "»" at bounding box center [330, 323] width 16 height 16
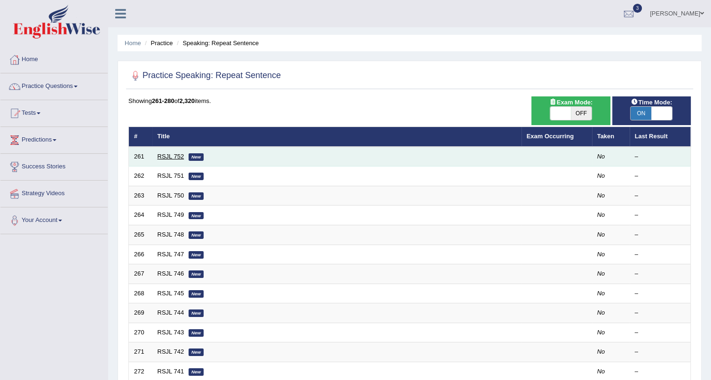
click at [164, 155] on link "RSJL 752" at bounding box center [170, 156] width 27 height 7
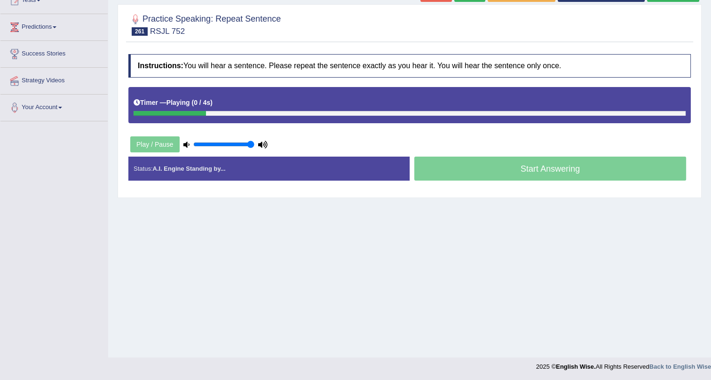
scroll to position [113, 0]
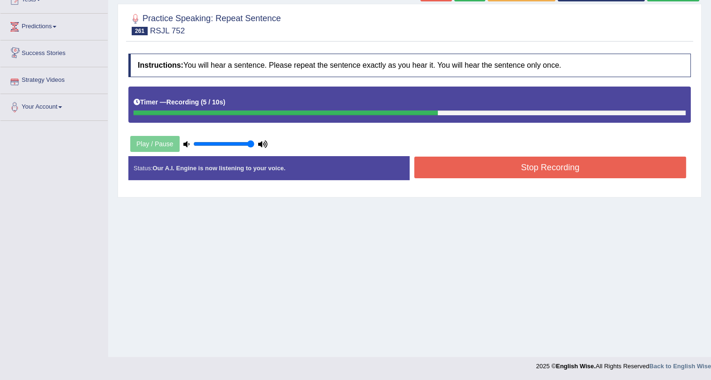
click at [464, 165] on button "Stop Recording" at bounding box center [550, 167] width 272 height 22
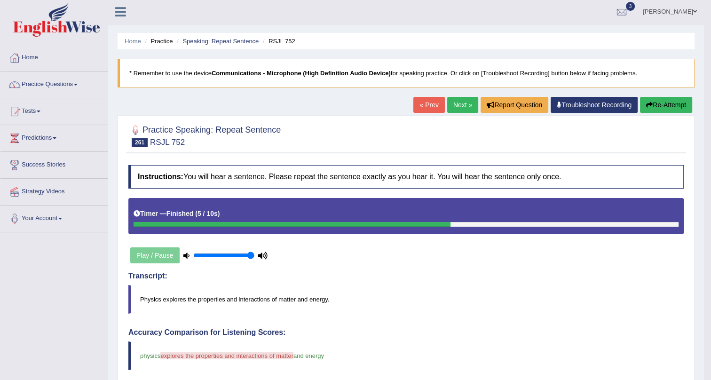
scroll to position [0, 0]
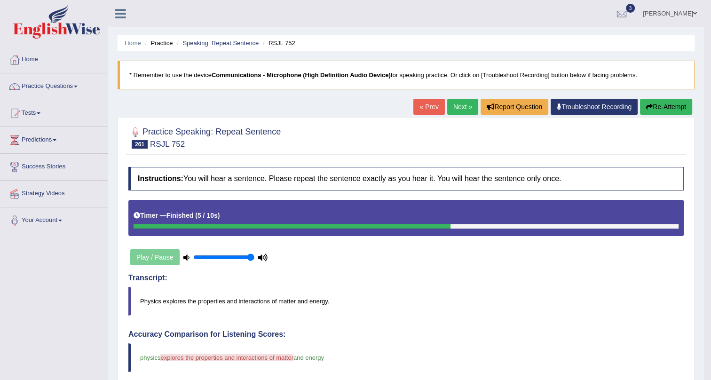
click at [447, 103] on link "Next »" at bounding box center [462, 107] width 31 height 16
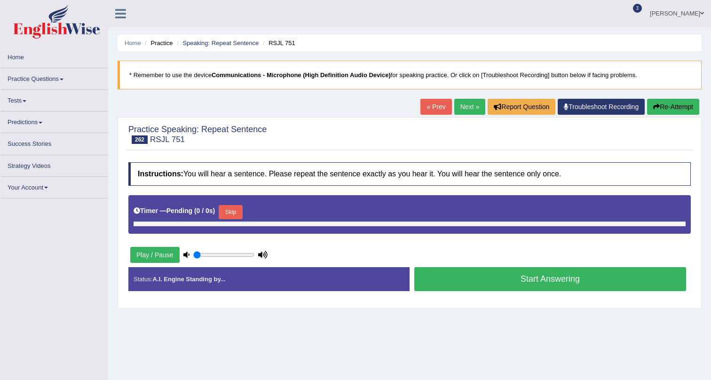
type input "1"
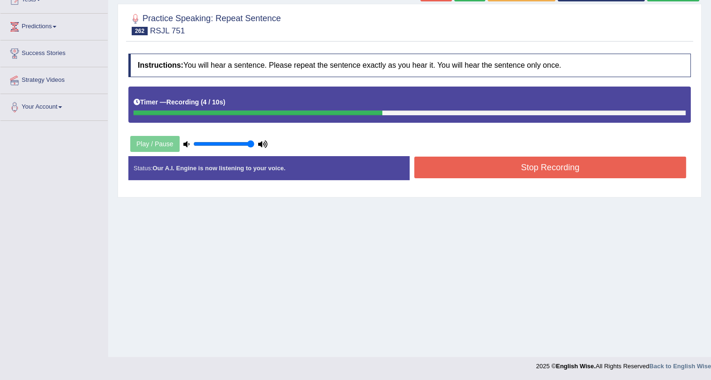
drag, startPoint x: 496, startPoint y: 162, endPoint x: 501, endPoint y: 164, distance: 5.5
click at [501, 164] on button "Stop Recording" at bounding box center [550, 167] width 272 height 22
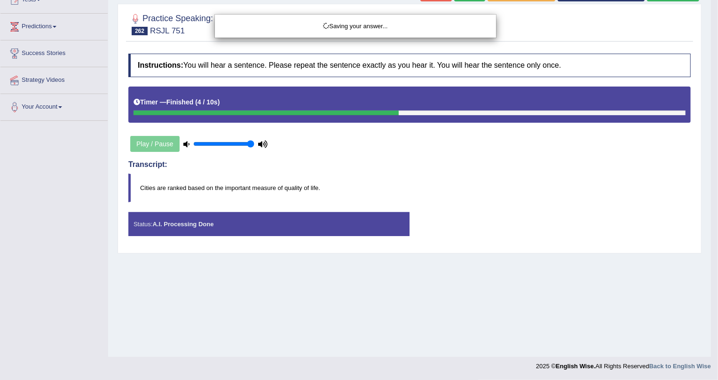
drag, startPoint x: 266, startPoint y: 189, endPoint x: 258, endPoint y: 189, distance: 7.5
click at [265, 189] on div "Saving your answer..." at bounding box center [359, 190] width 718 height 380
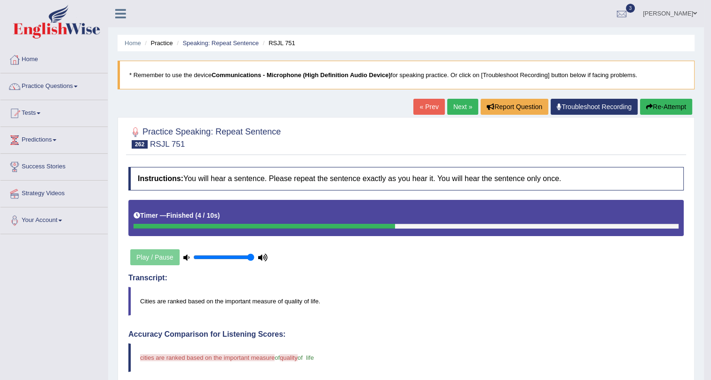
click at [450, 104] on link "Next »" at bounding box center [462, 107] width 31 height 16
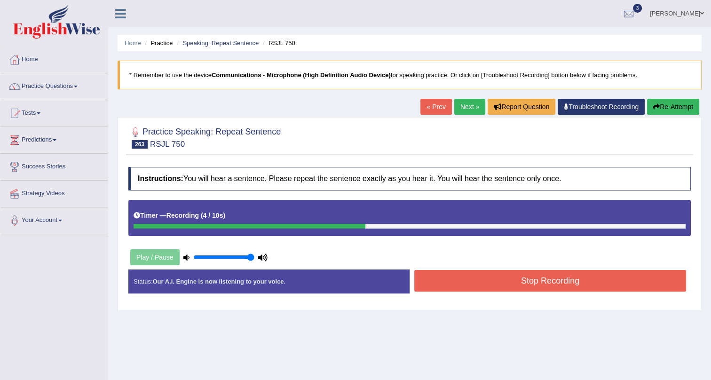
click at [495, 274] on button "Stop Recording" at bounding box center [550, 281] width 272 height 22
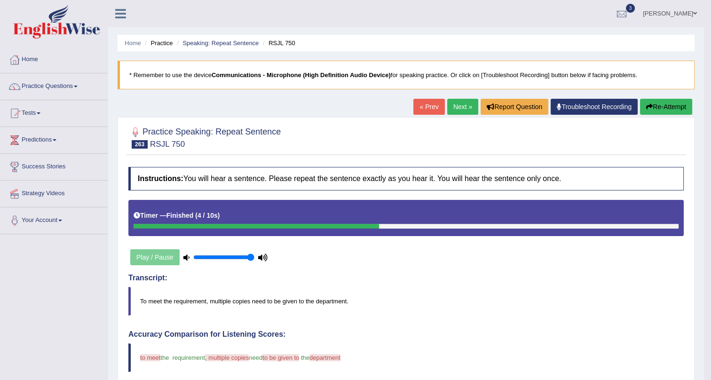
click at [449, 103] on link "Next »" at bounding box center [462, 107] width 31 height 16
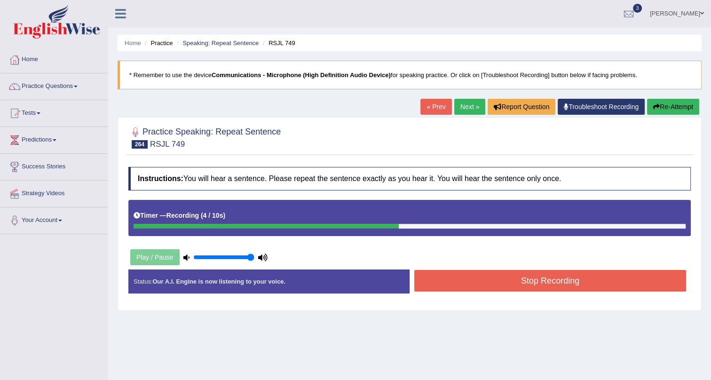
click at [438, 280] on button "Stop Recording" at bounding box center [550, 281] width 272 height 22
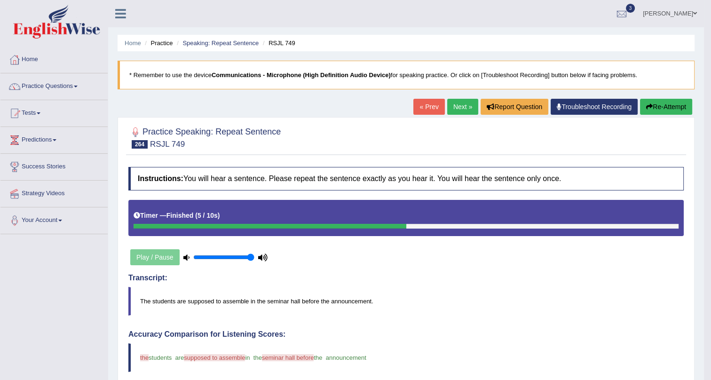
click at [462, 102] on link "Next »" at bounding box center [462, 107] width 31 height 16
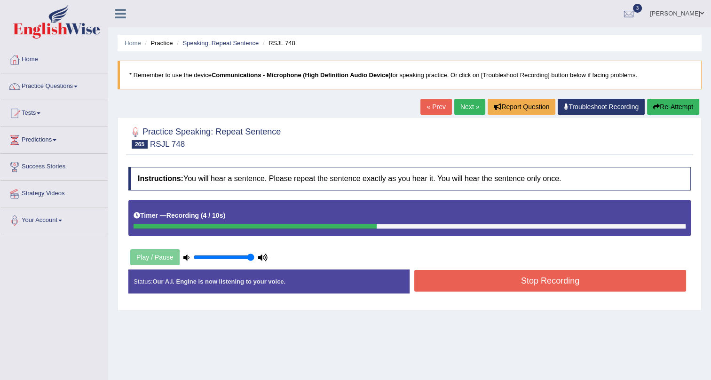
drag, startPoint x: 463, startPoint y: 282, endPoint x: 469, endPoint y: 285, distance: 6.1
click at [469, 284] on button "Stop Recording" at bounding box center [550, 281] width 272 height 22
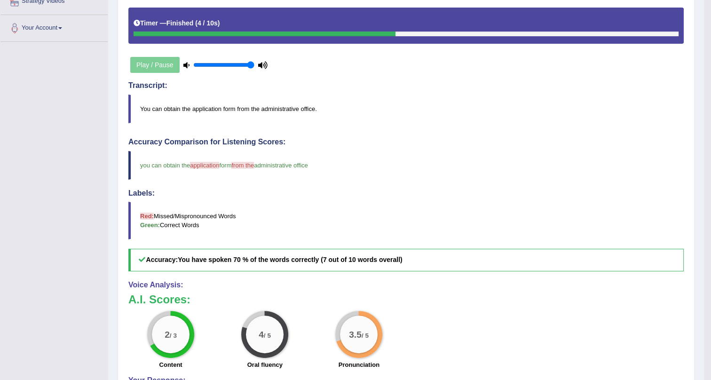
scroll to position [38, 0]
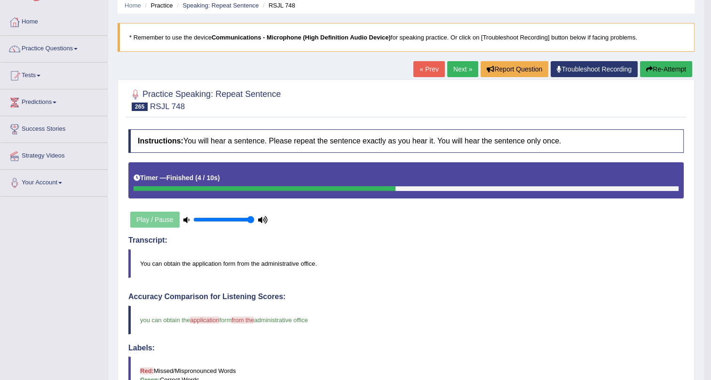
click at [449, 66] on link "Next »" at bounding box center [462, 69] width 31 height 16
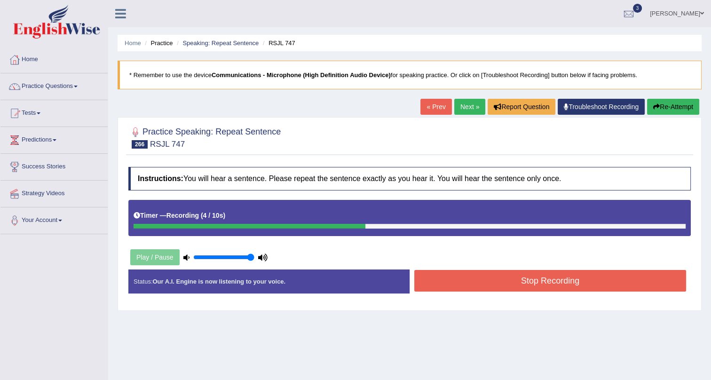
click at [460, 282] on button "Stop Recording" at bounding box center [550, 281] width 272 height 22
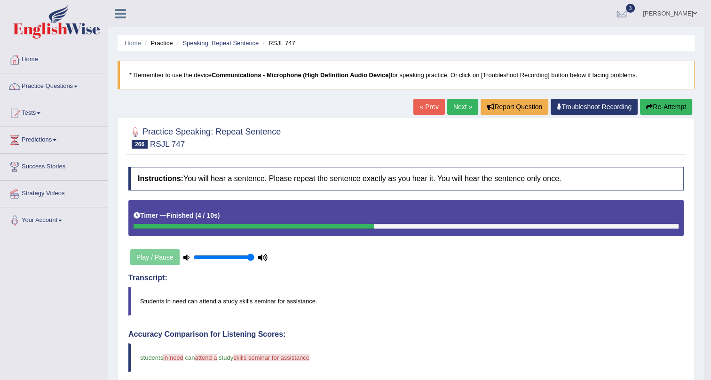
click at [457, 103] on link "Next »" at bounding box center [462, 107] width 31 height 16
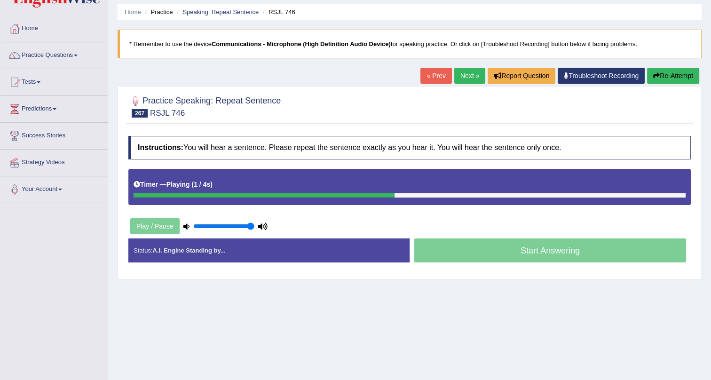
scroll to position [113, 0]
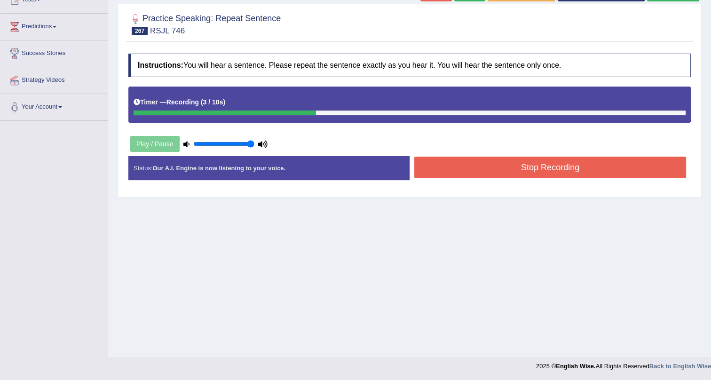
click at [436, 168] on button "Stop Recording" at bounding box center [550, 167] width 272 height 22
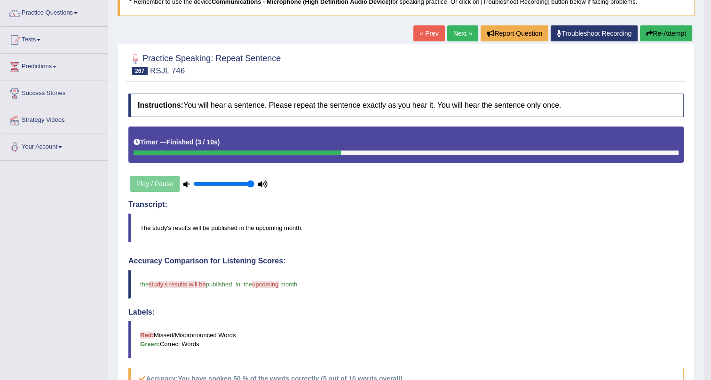
scroll to position [0, 0]
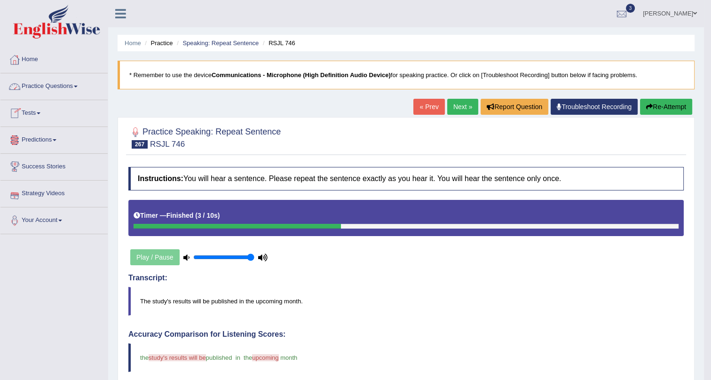
click at [75, 93] on link "Practice Questions" at bounding box center [53, 84] width 107 height 23
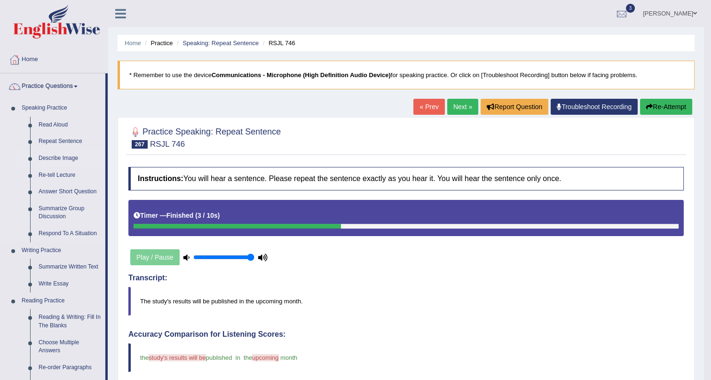
click at [52, 154] on link "Describe Image" at bounding box center [69, 158] width 71 height 17
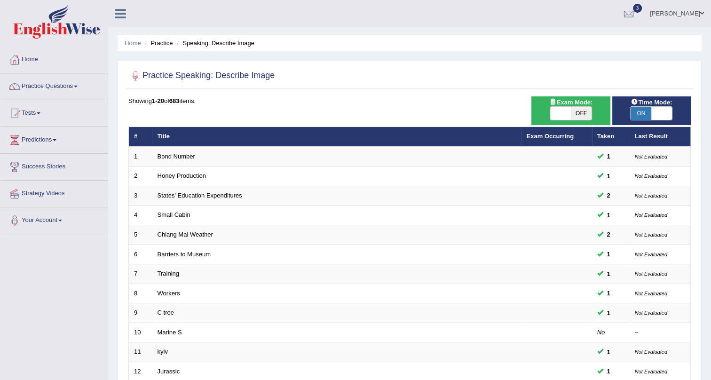
scroll to position [241, 0]
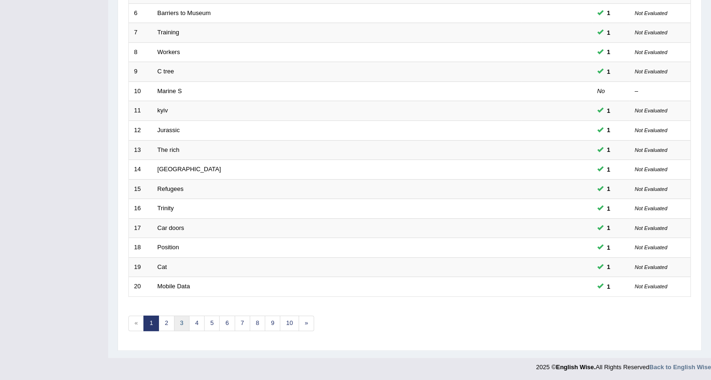
click at [182, 320] on link "3" at bounding box center [182, 323] width 16 height 16
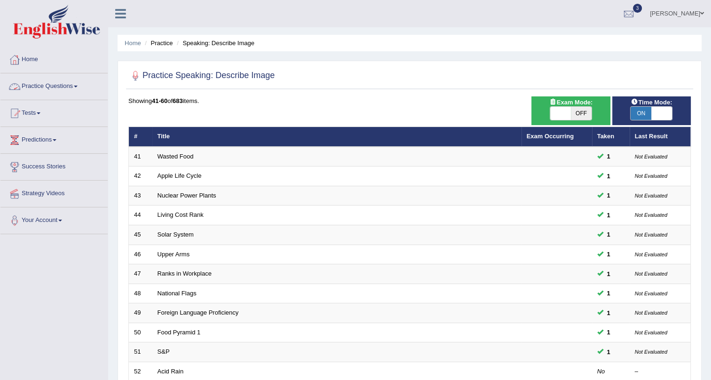
click at [71, 82] on link "Practice Questions" at bounding box center [53, 84] width 107 height 23
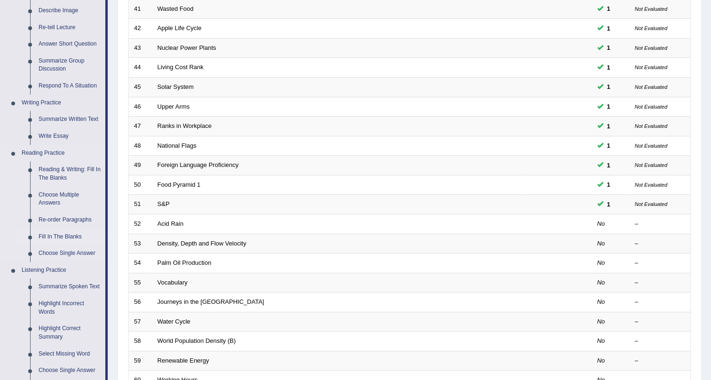
scroll to position [171, 0]
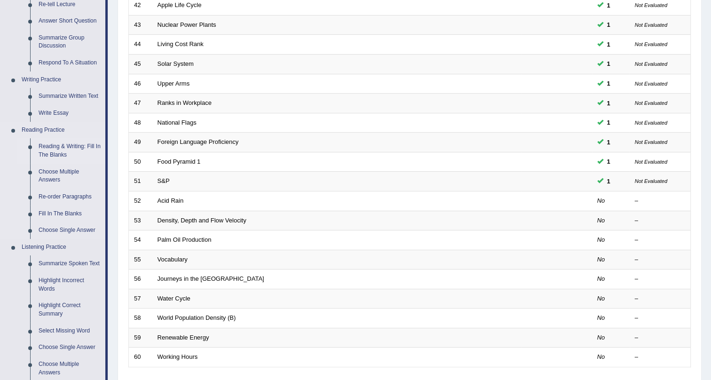
click at [54, 147] on link "Reading & Writing: Fill In The Blanks" at bounding box center [69, 150] width 71 height 25
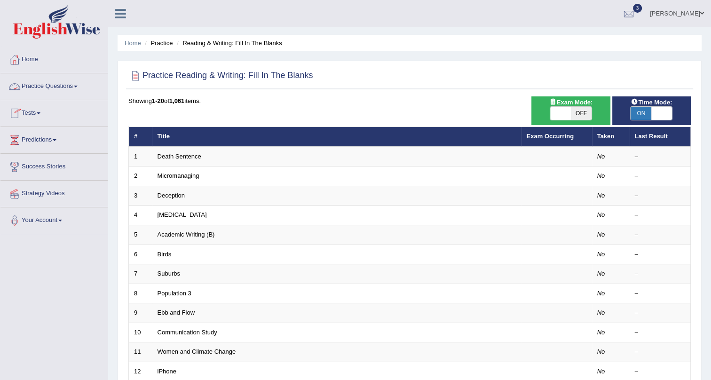
click at [59, 79] on link "Practice Questions" at bounding box center [53, 84] width 107 height 23
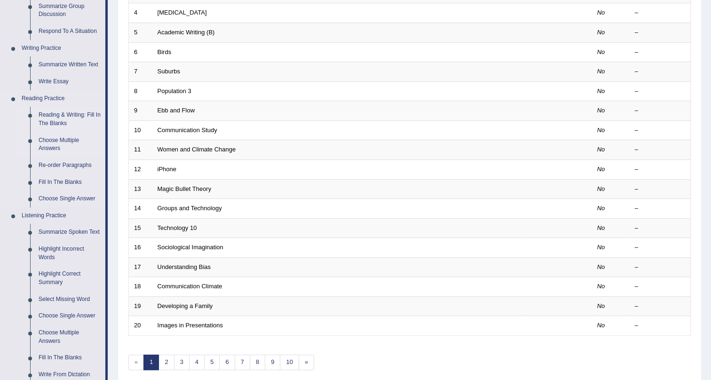
scroll to position [213, 0]
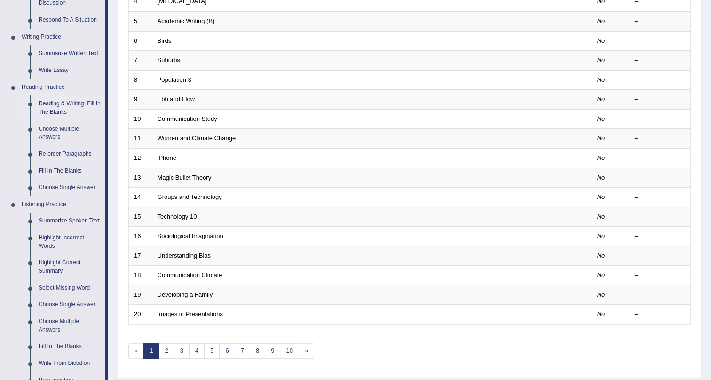
click at [55, 106] on link "Reading & Writing: Fill In The Blanks" at bounding box center [69, 107] width 71 height 25
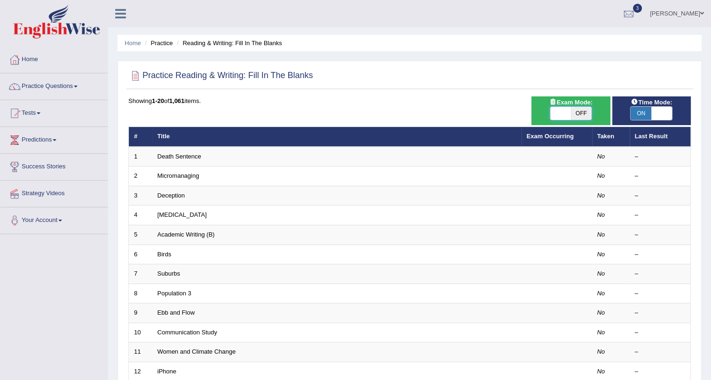
drag, startPoint x: 559, startPoint y: 110, endPoint x: 563, endPoint y: 113, distance: 5.1
click at [559, 110] on span at bounding box center [560, 113] width 21 height 13
click at [578, 111] on span "OFF" at bounding box center [581, 113] width 21 height 13
checkbox input "true"
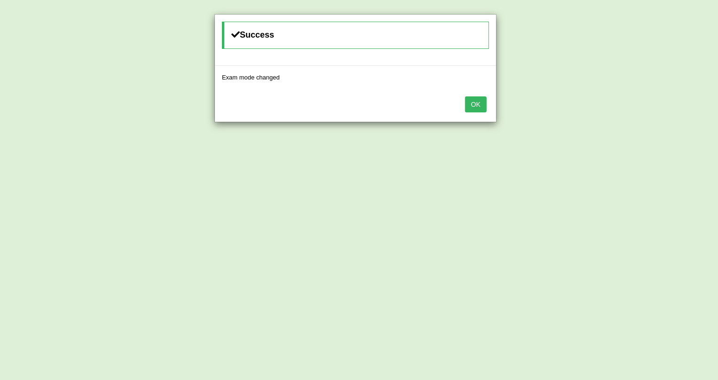
click at [477, 101] on button "OK" at bounding box center [476, 104] width 22 height 16
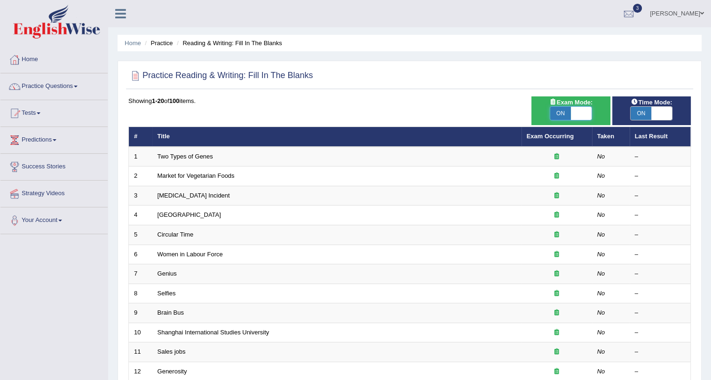
click at [573, 112] on span at bounding box center [581, 113] width 21 height 13
checkbox input "false"
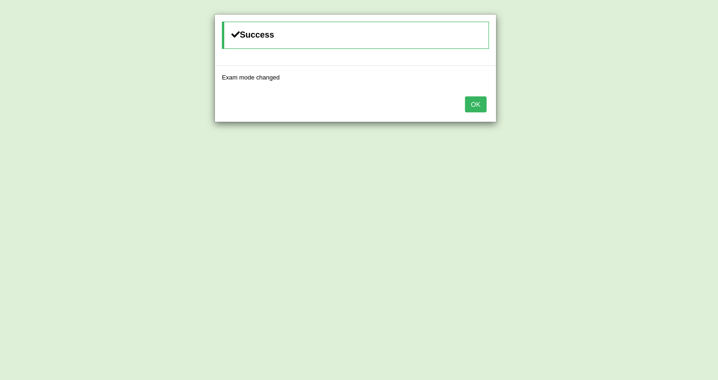
click at [479, 103] on button "OK" at bounding box center [476, 104] width 22 height 16
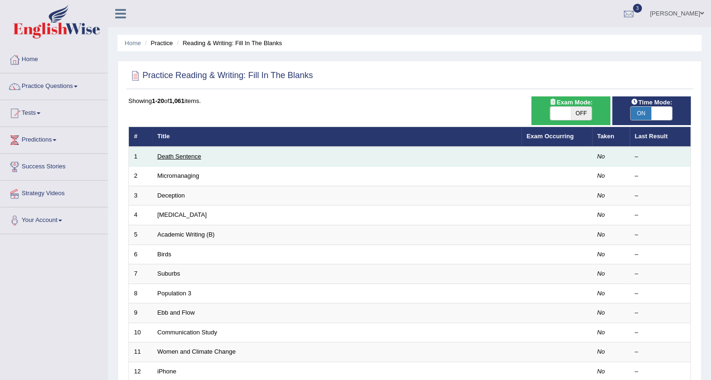
click at [180, 155] on link "Death Sentence" at bounding box center [179, 156] width 44 height 7
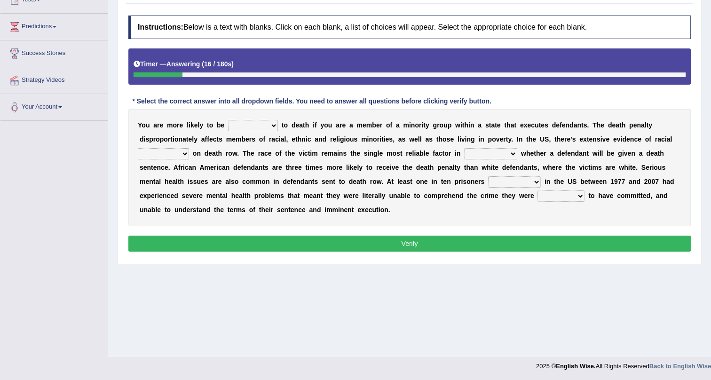
click at [250, 121] on select "penalized blamed complained sentenced" at bounding box center [253, 125] width 50 height 11
click at [228, 120] on select "penalized blamed complained sentenced" at bounding box center [253, 125] width 50 height 11
click at [270, 122] on select "penalized blamed complained sentenced" at bounding box center [253, 125] width 50 height 11
click at [228, 120] on select "penalized blamed complained sentenced" at bounding box center [253, 125] width 50 height 11
click at [244, 122] on select "penalized blamed complained sentenced" at bounding box center [253, 125] width 50 height 11
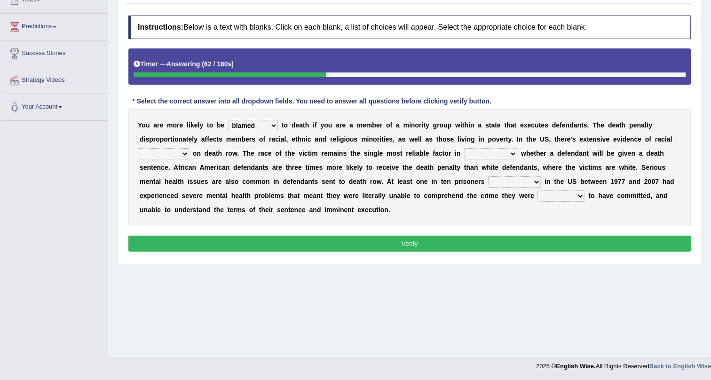
select select "penalized"
click at [228, 120] on select "penalized blamed complained sentenced" at bounding box center [253, 125] width 50 height 11
click at [178, 153] on select "bias equality appearance background" at bounding box center [163, 153] width 51 height 11
select select "background"
click at [138, 148] on select "bias equality appearance background" at bounding box center [163, 153] width 51 height 11
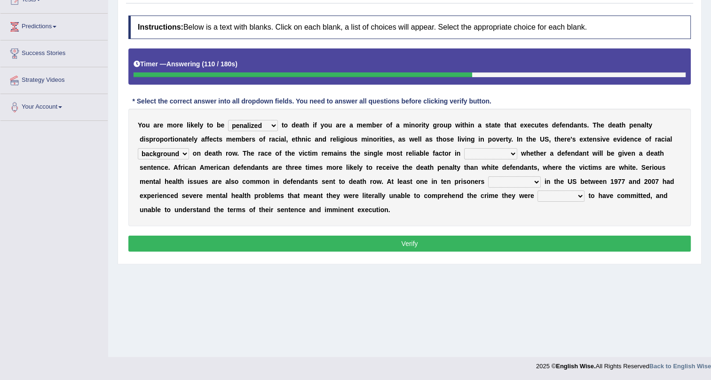
click at [474, 153] on select "determining adjoining undermining examining" at bounding box center [490, 153] width 53 height 11
select select "determining"
click at [464, 148] on select "determining adjoining undermining examining" at bounding box center [490, 153] width 53 height 11
click at [519, 179] on select "electrocuted persecuted executed captured" at bounding box center [514, 181] width 53 height 11
select select "captured"
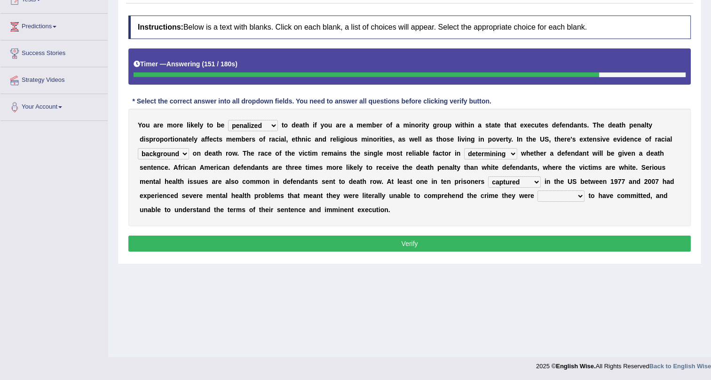
click at [488, 176] on select "electrocuted persecuted executed captured" at bounding box center [514, 181] width 53 height 11
click at [553, 197] on select "alleged acclaimed persuaded claimed" at bounding box center [560, 195] width 47 height 11
select select "acclaimed"
click at [537, 190] on select "alleged acclaimed persuaded claimed" at bounding box center [560, 195] width 47 height 11
click at [554, 239] on button "Verify" at bounding box center [409, 243] width 562 height 16
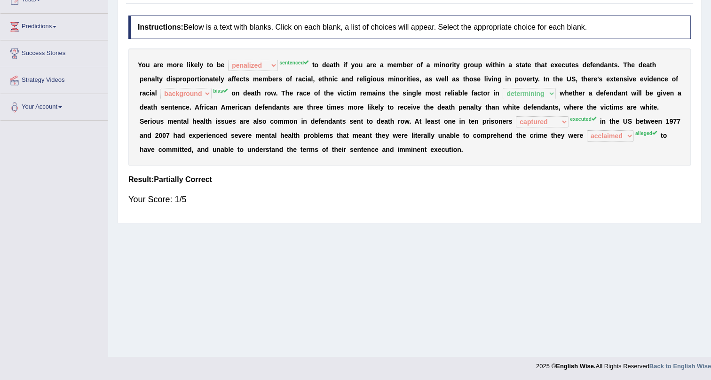
drag, startPoint x: 503, startPoint y: 104, endPoint x: 540, endPoint y: 108, distance: 37.3
click at [532, 108] on div "Y o u a r e m o r e l i k e l y t o b e penalized blamed complained sentenced s…" at bounding box center [409, 106] width 562 height 117
drag, startPoint x: 205, startPoint y: 79, endPoint x: 237, endPoint y: 78, distance: 32.4
click at [237, 78] on div "Y o u a r e m o r e l i k e l y t o b e penalized blamed complained sentenced s…" at bounding box center [409, 106] width 562 height 117
drag, startPoint x: 216, startPoint y: 89, endPoint x: 234, endPoint y: 90, distance: 18.3
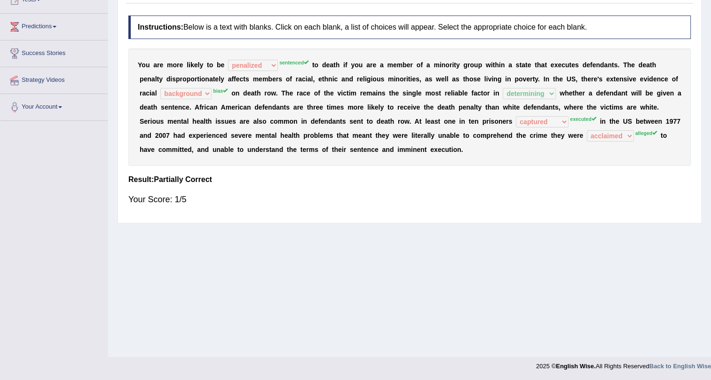
click at [234, 90] on div "Y o u a r e m o r e l i k e l y t o b e penalized blamed complained sentenced s…" at bounding box center [409, 106] width 562 height 117
drag, startPoint x: 197, startPoint y: 80, endPoint x: 274, endPoint y: 70, distance: 76.8
click at [268, 84] on div "Y o u a r e m o r e l i k e l y t o b e penalized blamed complained sentenced s…" at bounding box center [409, 106] width 562 height 117
drag, startPoint x: 246, startPoint y: 115, endPoint x: 481, endPoint y: 197, distance: 249.0
click at [297, 186] on div "Instructions: Below is a text with blanks. Click on each blank, a list of choic…" at bounding box center [409, 114] width 567 height 207
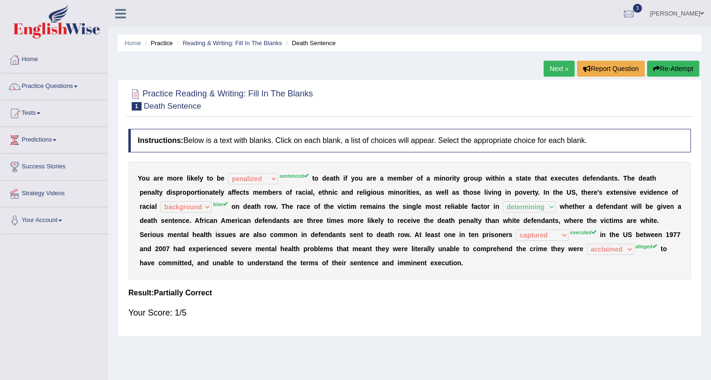
click at [549, 66] on link "Next »" at bounding box center [558, 69] width 31 height 16
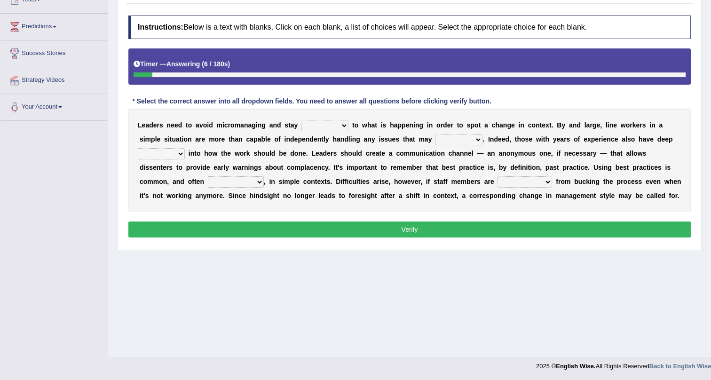
click at [306, 123] on select "complied connected precise concise" at bounding box center [324, 125] width 47 height 11
select select "precise"
click at [301, 120] on select "complied connected precise concise" at bounding box center [324, 125] width 47 height 11
click at [437, 141] on select "apprise rise encounter arise" at bounding box center [458, 139] width 47 height 11
select select "rise"
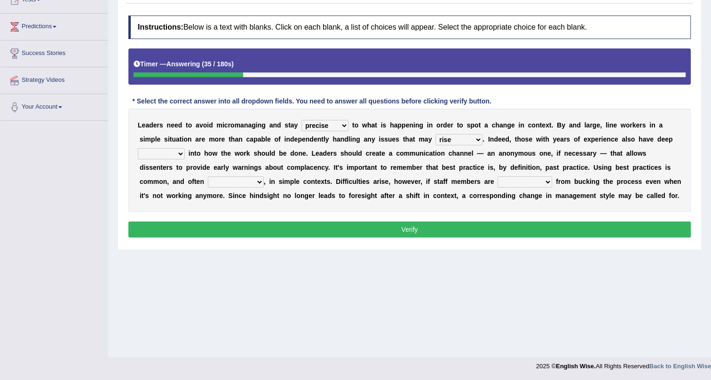
click at [435, 134] on select "apprise rise encounter arise" at bounding box center [458, 139] width 47 height 11
click at [512, 183] on select "disarranged disinclined discouraged disintegrated" at bounding box center [524, 181] width 55 height 11
select select "disarranged"
click at [497, 176] on select "disarranged disinclined discouraged disintegrated" at bounding box center [524, 181] width 55 height 11
click at [249, 180] on select "inappropriate apprehensive appropriate forbidden" at bounding box center [236, 181] width 56 height 11
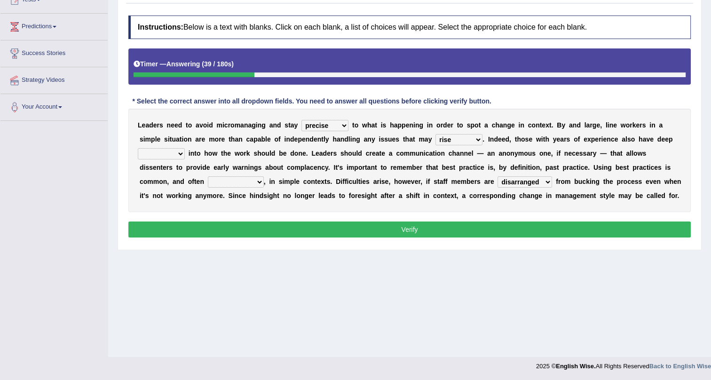
select select "apprehensive"
click at [208, 176] on select "inappropriate apprehensive appropriate forbidden" at bounding box center [236, 181] width 56 height 11
drag, startPoint x: 157, startPoint y: 149, endPoint x: 161, endPoint y: 155, distance: 6.1
click at [161, 155] on select "incursion insight indignity indication" at bounding box center [161, 153] width 47 height 11
click at [230, 237] on button "Verify" at bounding box center [409, 229] width 562 height 16
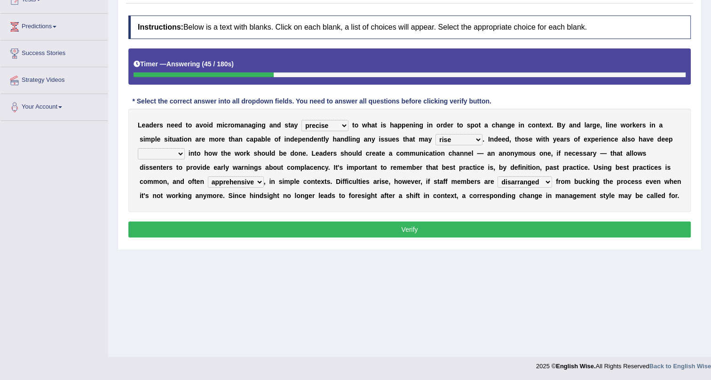
click at [167, 150] on div "L e a d e r s n e e d t o a v o i d m i c r o m a n a g i n g a n d s t a y com…" at bounding box center [409, 160] width 562 height 103
click at [167, 154] on select "incursion insight indignity indication" at bounding box center [161, 153] width 47 height 11
click at [138, 148] on select "incursion insight indignity indication" at bounding box center [161, 153] width 47 height 11
drag, startPoint x: 164, startPoint y: 156, endPoint x: 162, endPoint y: 167, distance: 11.4
click at [162, 167] on div "L e a d e r s n e e d t o a v o i d m i c r o m a n a g i n g a n d s t a y com…" at bounding box center [409, 160] width 562 height 103
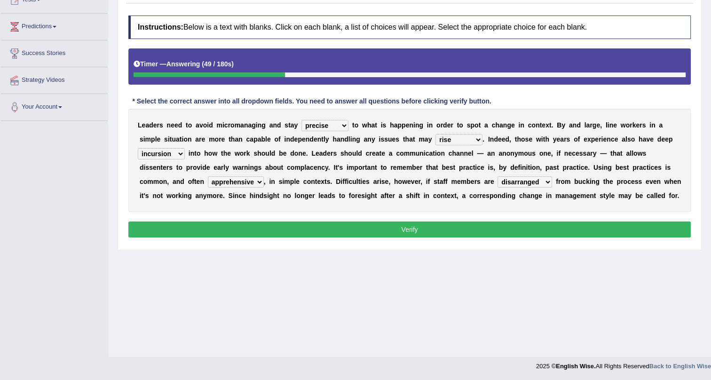
select select "indignity"
click at [138, 148] on select "incursion insight indignity indication" at bounding box center [161, 153] width 47 height 11
click at [199, 237] on button "Verify" at bounding box center [409, 229] width 562 height 16
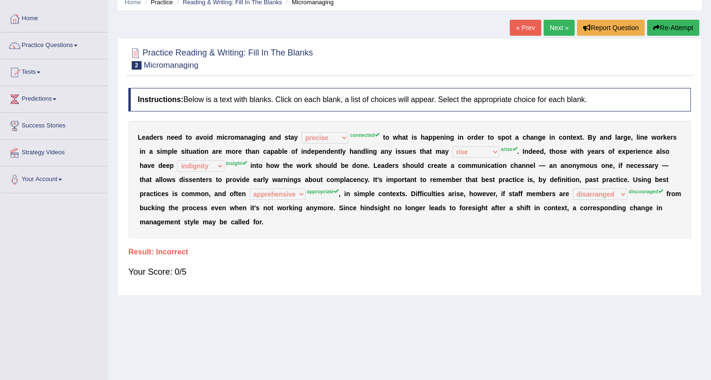
scroll to position [113, 0]
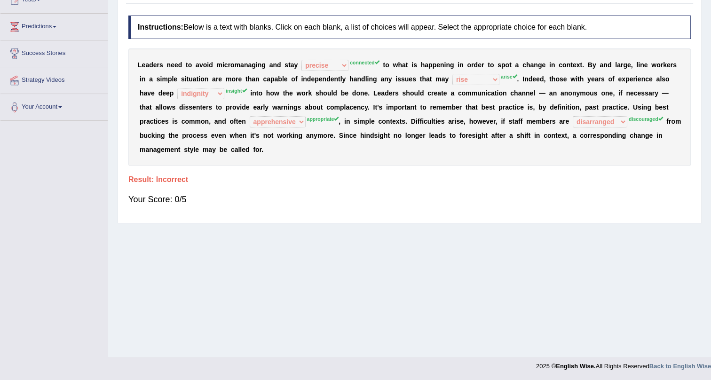
drag, startPoint x: 232, startPoint y: 92, endPoint x: 258, endPoint y: 99, distance: 26.8
click at [250, 98] on div "L e a d e r s n e e d t o a v o i d m i c r o m a n a g i n g a n d s t a y com…" at bounding box center [409, 106] width 562 height 117
drag, startPoint x: 309, startPoint y: 122, endPoint x: 583, endPoint y: 110, distance: 274.3
click at [578, 110] on div "L e a d e r s n e e d t o a v o i d m i c r o m a n a g i n g a n d s t a y com…" at bounding box center [409, 106] width 562 height 117
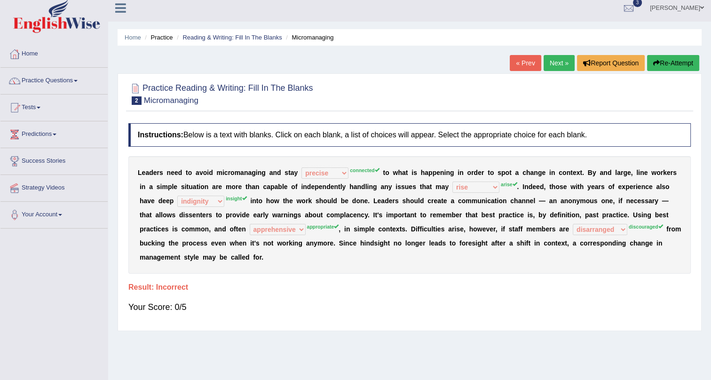
scroll to position [0, 0]
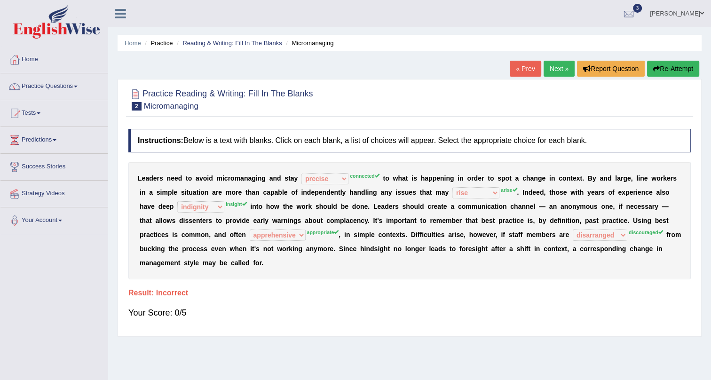
click at [551, 71] on link "Next »" at bounding box center [558, 69] width 31 height 16
click at [548, 65] on link "Next »" at bounding box center [558, 69] width 31 height 16
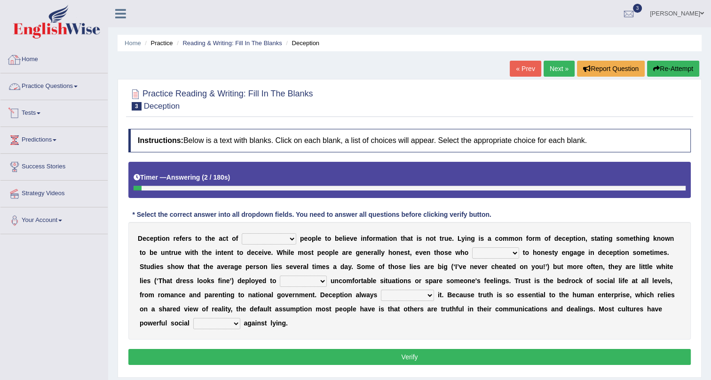
click at [71, 81] on link "Practice Questions" at bounding box center [53, 84] width 107 height 23
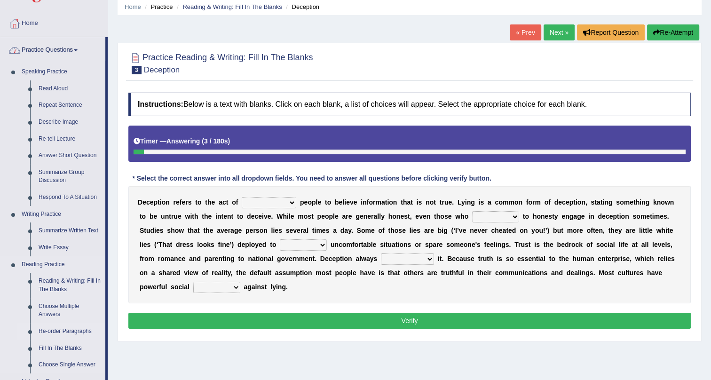
scroll to position [299, 0]
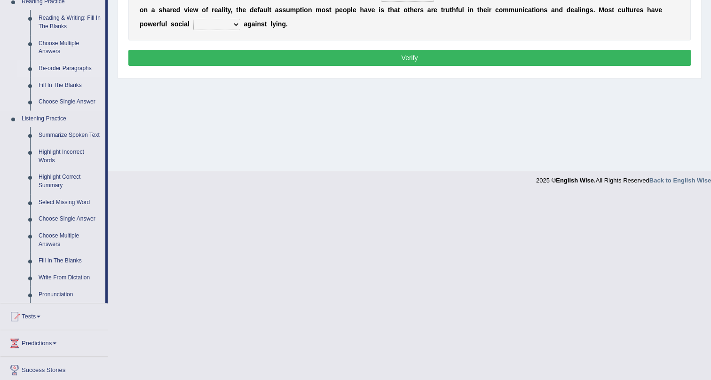
click at [63, 67] on link "Re-order Paragraphs" at bounding box center [69, 68] width 71 height 17
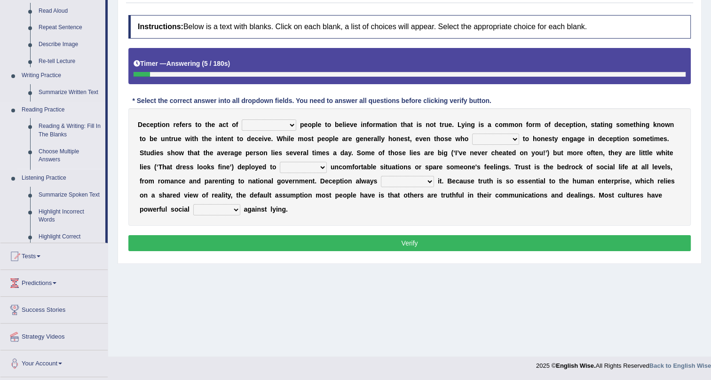
scroll to position [113, 0]
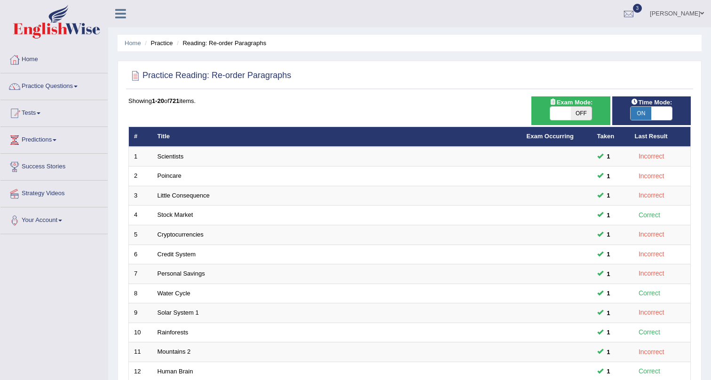
click at [577, 114] on span "OFF" at bounding box center [581, 113] width 21 height 13
checkbox input "true"
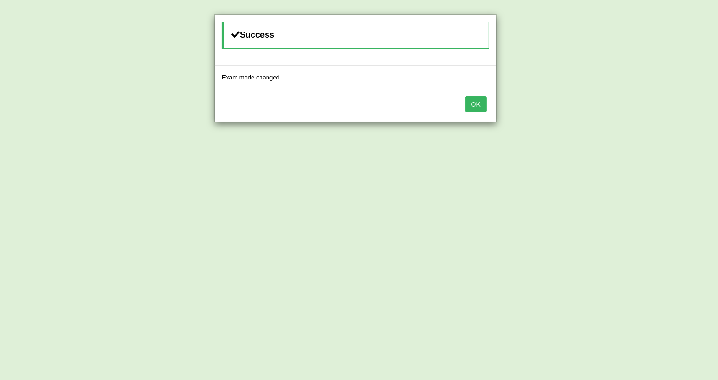
click at [475, 102] on button "OK" at bounding box center [476, 104] width 22 height 16
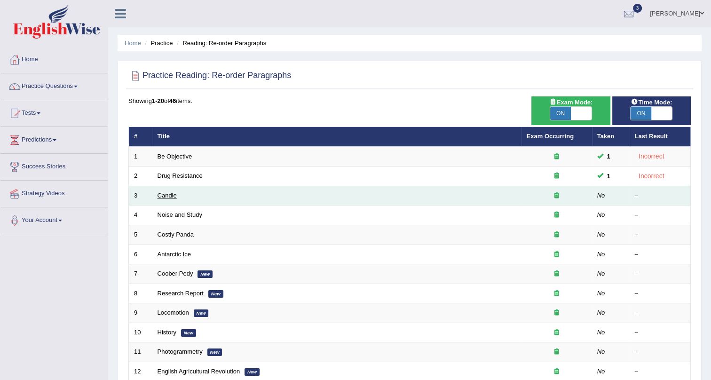
click at [168, 195] on link "Candle" at bounding box center [166, 195] width 19 height 7
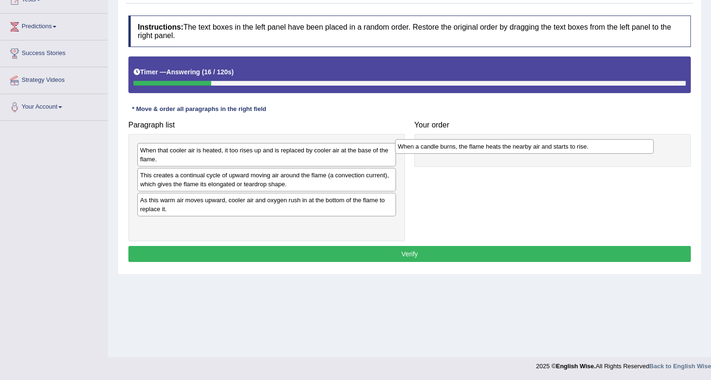
drag, startPoint x: 206, startPoint y: 174, endPoint x: 463, endPoint y: 150, distance: 258.1
click at [465, 144] on div "When a candle burns, the flame heats the nearby air and starts to rise." at bounding box center [524, 146] width 258 height 15
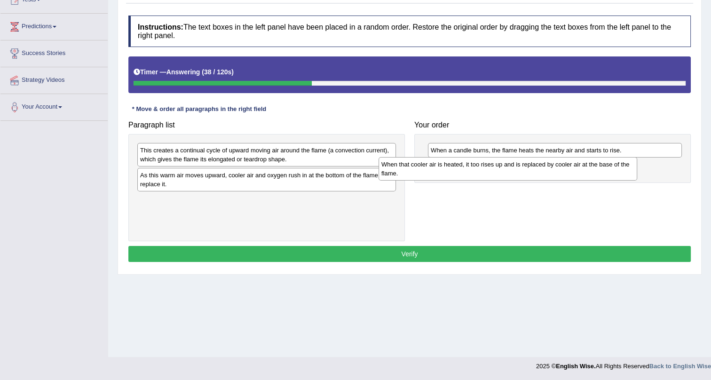
drag, startPoint x: 203, startPoint y: 154, endPoint x: 464, endPoint y: 171, distance: 262.3
click at [464, 171] on div "When that cooler air is heated, it too rises up and is replaced by cooler air a…" at bounding box center [507, 168] width 258 height 23
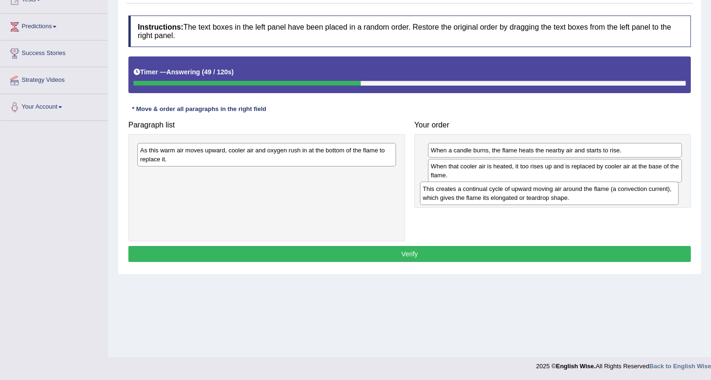
drag, startPoint x: 197, startPoint y: 157, endPoint x: 480, endPoint y: 194, distance: 285.3
click at [480, 196] on div "This creates a continual cycle of upward moving air around the flame (a convect…" at bounding box center [549, 192] width 258 height 23
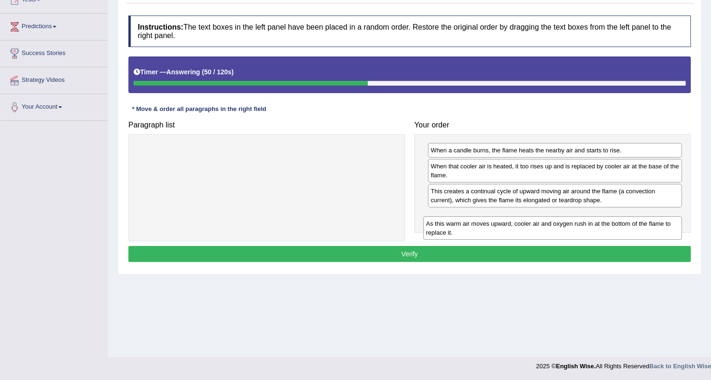
drag, startPoint x: 288, startPoint y: 163, endPoint x: 572, endPoint y: 226, distance: 291.3
click at [579, 229] on div "As this warm air moves upward, cooler air and oxygen rush in at the bottom of t…" at bounding box center [552, 227] width 258 height 23
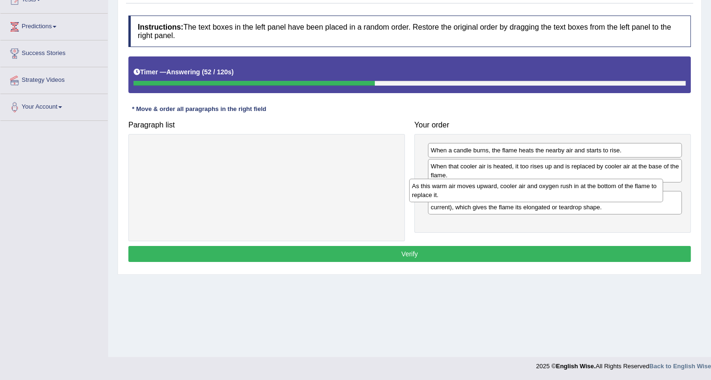
drag, startPoint x: 502, startPoint y: 215, endPoint x: 484, endPoint y: 184, distance: 36.2
click at [484, 184] on div "As this warm air moves upward, cooler air and oxygen rush in at the bottom of t…" at bounding box center [536, 190] width 254 height 23
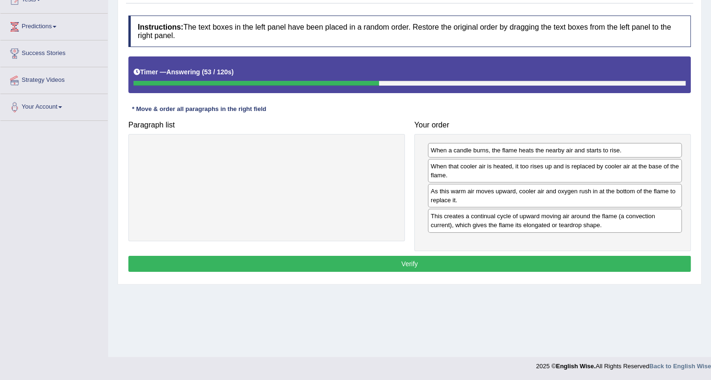
click at [496, 262] on button "Verify" at bounding box center [409, 264] width 562 height 16
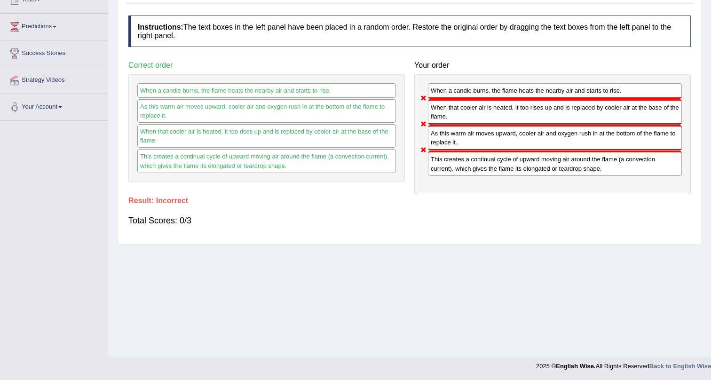
click at [453, 166] on div "This creates a continual cycle of upward moving air around the flame (a convect…" at bounding box center [555, 163] width 254 height 24
drag, startPoint x: 451, startPoint y: 137, endPoint x: 444, endPoint y: 104, distance: 33.1
click at [445, 112] on div "When a candle burns, the flame heats the nearby air and starts to rise. When th…" at bounding box center [552, 134] width 276 height 120
drag, startPoint x: 429, startPoint y: 123, endPoint x: 438, endPoint y: 118, distance: 10.1
click at [433, 125] on div "When a candle burns, the flame heats the nearby air and starts to rise. When th…" at bounding box center [552, 134] width 276 height 120
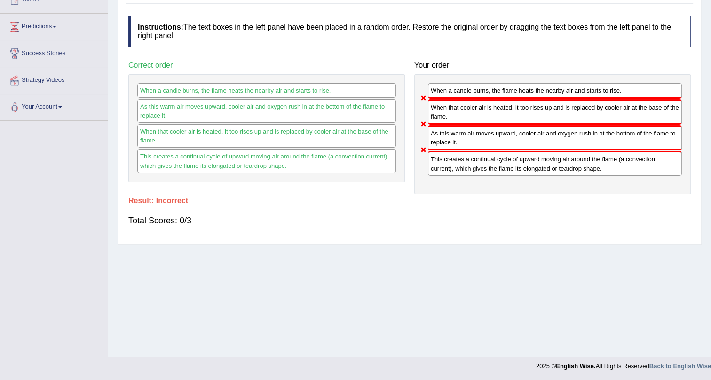
click at [450, 124] on div "When a candle burns, the flame heats the nearby air and starts to rise. When th…" at bounding box center [552, 134] width 276 height 120
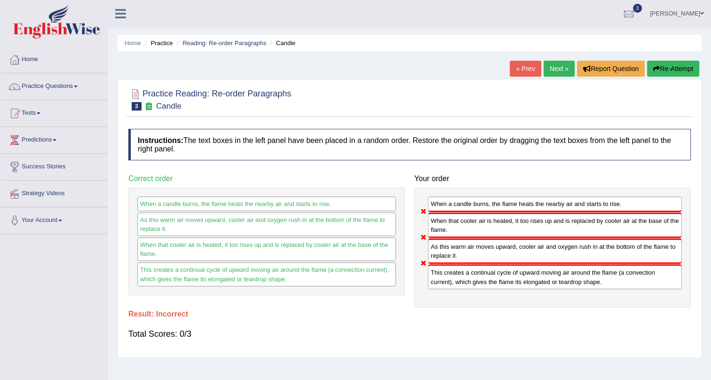
click at [552, 68] on link "Next »" at bounding box center [558, 69] width 31 height 16
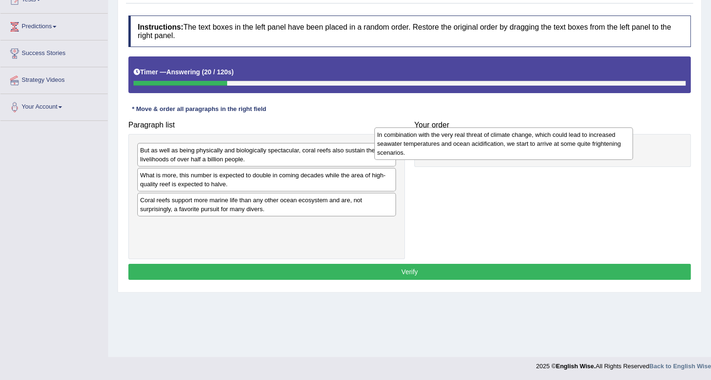
drag, startPoint x: 191, startPoint y: 235, endPoint x: 431, endPoint y: 143, distance: 256.6
click at [425, 143] on div "In combination with the very real threat of climate change, which could lead to…" at bounding box center [503, 143] width 258 height 32
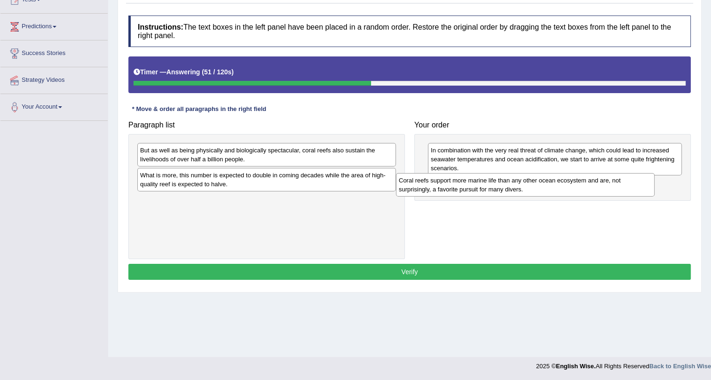
drag, startPoint x: 214, startPoint y: 206, endPoint x: 477, endPoint y: 188, distance: 263.9
click at [477, 188] on div "Coral reefs support more marine life than any other ocean ecosystem and are, no…" at bounding box center [525, 184] width 258 height 23
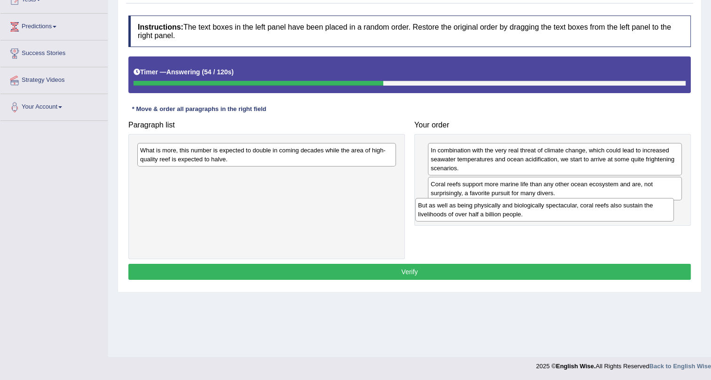
drag, startPoint x: 211, startPoint y: 156, endPoint x: 498, endPoint y: 211, distance: 291.9
click at [498, 211] on div "But as well as being physically and biologically spectacular, coral reefs also …" at bounding box center [544, 209] width 258 height 23
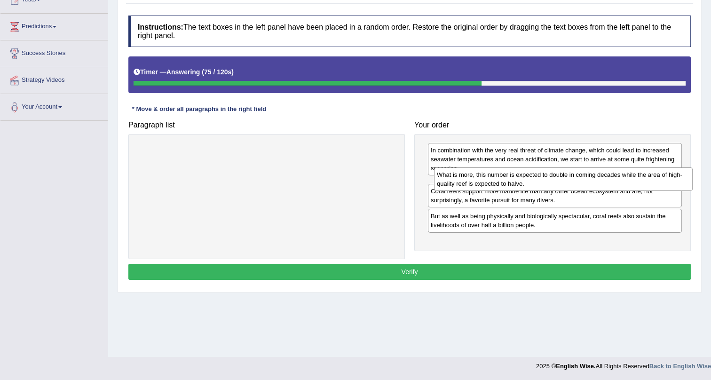
drag, startPoint x: 338, startPoint y: 153, endPoint x: 629, endPoint y: 177, distance: 291.9
click at [632, 178] on div "What is more, this number is expected to double in coming decades while the are…" at bounding box center [563, 178] width 258 height 23
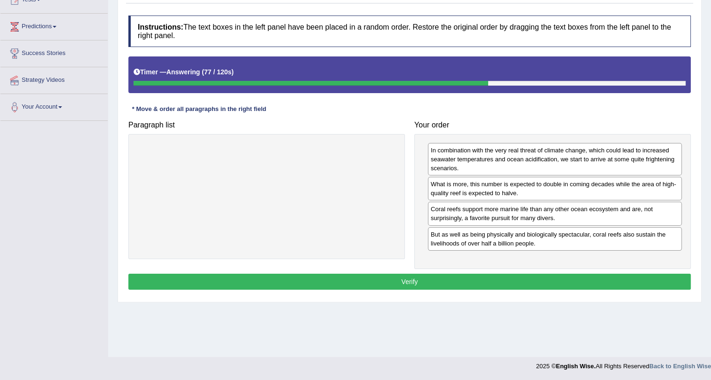
click at [512, 280] on button "Verify" at bounding box center [409, 282] width 562 height 16
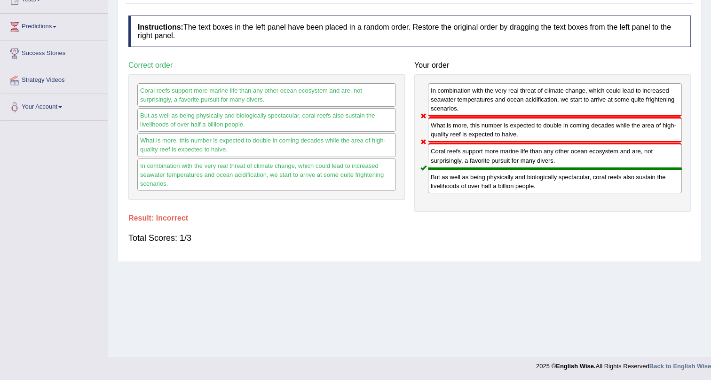
drag, startPoint x: 459, startPoint y: 156, endPoint x: 426, endPoint y: 164, distance: 34.0
click at [426, 164] on div "In combination with the very real threat of climate change, which could lead to…" at bounding box center [552, 142] width 276 height 137
drag, startPoint x: 423, startPoint y: 186, endPoint x: 452, endPoint y: 187, distance: 28.2
click at [448, 187] on div "In combination with the very real threat of climate change, which could lead to…" at bounding box center [552, 142] width 276 height 137
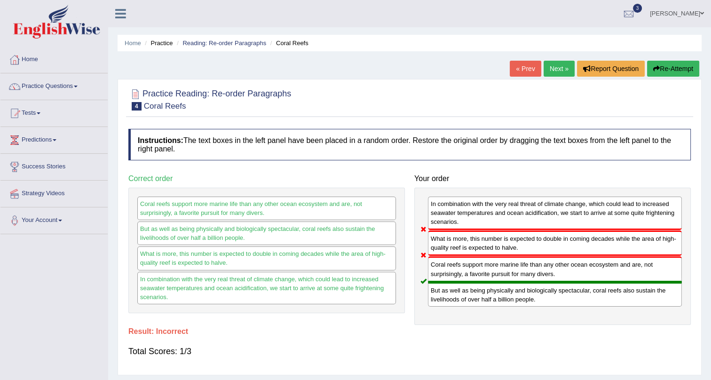
click at [555, 67] on link "Next »" at bounding box center [558, 69] width 31 height 16
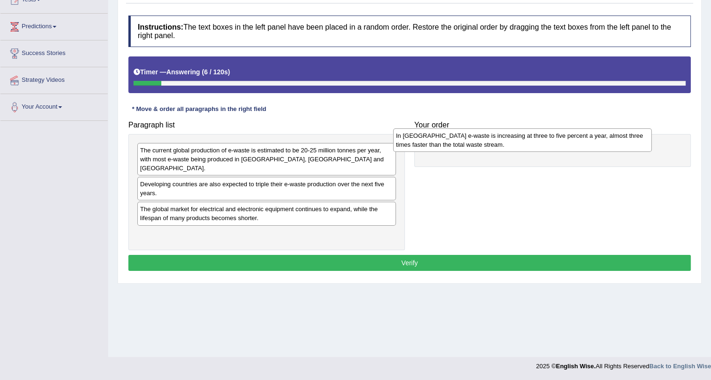
drag, startPoint x: 219, startPoint y: 203, endPoint x: 476, endPoint y: 140, distance: 264.0
click at [476, 139] on div "In [GEOGRAPHIC_DATA] e-waste is increasing at three to five percent a year, alm…" at bounding box center [522, 139] width 258 height 23
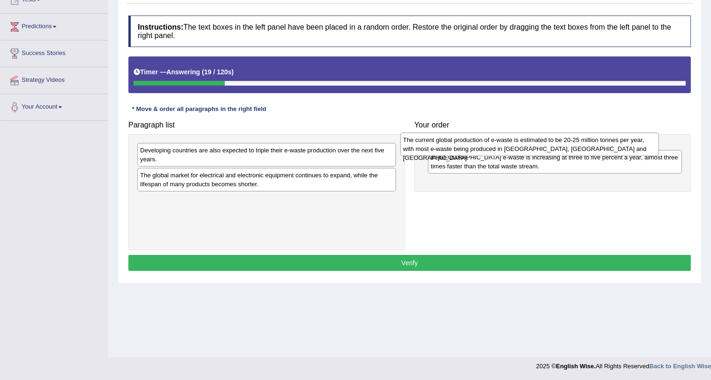
drag, startPoint x: 223, startPoint y: 155, endPoint x: 486, endPoint y: 145, distance: 262.9
click at [486, 145] on div "The current global production of e-waste is estimated to be 20-25 million tonne…" at bounding box center [529, 144] width 258 height 23
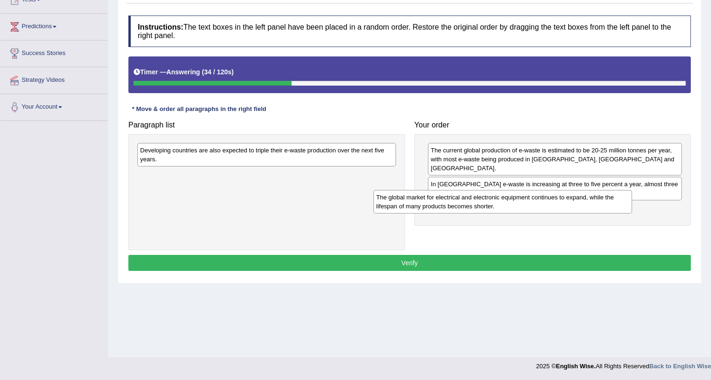
drag, startPoint x: 214, startPoint y: 179, endPoint x: 452, endPoint y: 200, distance: 239.2
click at [452, 200] on div "The global market for electrical and electronic equipment continues to expand, …" at bounding box center [502, 201] width 258 height 23
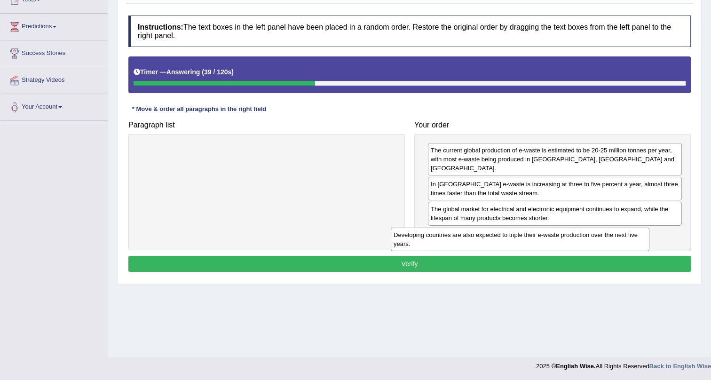
drag, startPoint x: 355, startPoint y: 153, endPoint x: 659, endPoint y: 225, distance: 312.5
click at [649, 227] on div "Developing countries are also expected to triple their e-waste production over …" at bounding box center [520, 238] width 258 height 23
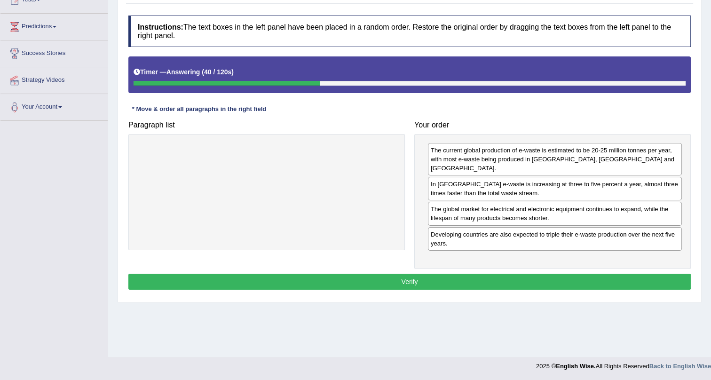
click at [498, 274] on button "Verify" at bounding box center [409, 282] width 562 height 16
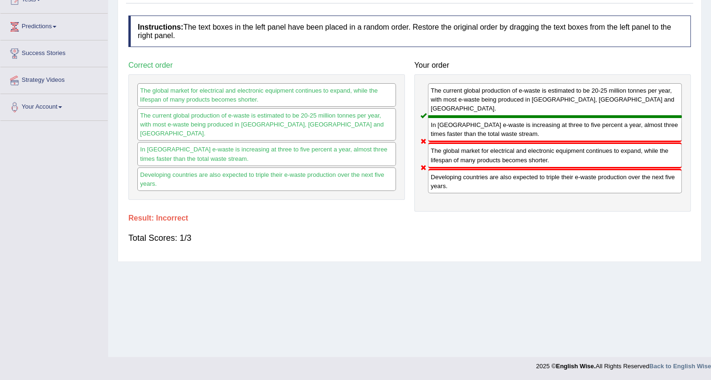
drag, startPoint x: 440, startPoint y: 93, endPoint x: 436, endPoint y: 125, distance: 33.2
click at [434, 127] on div "The current global production of e-waste is estimated to be 20-25 million tonne…" at bounding box center [552, 142] width 276 height 137
drag, startPoint x: 388, startPoint y: 145, endPoint x: 433, endPoint y: 136, distance: 46.0
click at [433, 137] on div "Paragraph list Correct order The global market for electrical and electronic eq…" at bounding box center [409, 133] width 571 height 155
drag, startPoint x: 466, startPoint y: 171, endPoint x: 454, endPoint y: 187, distance: 20.0
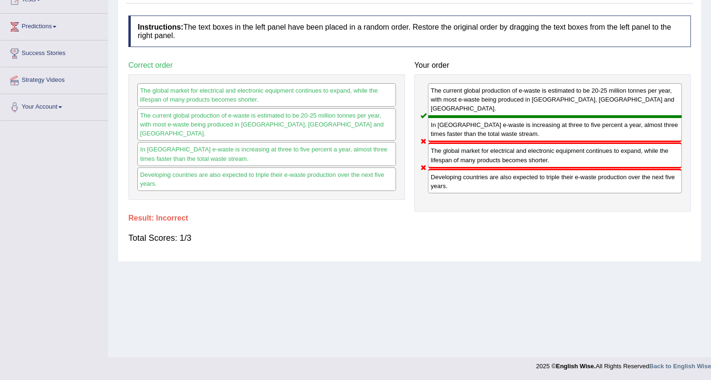
click at [454, 187] on div "The current global production of e-waste is estimated to be 20-25 million tonne…" at bounding box center [552, 142] width 276 height 137
drag, startPoint x: 454, startPoint y: 174, endPoint x: 453, endPoint y: 94, distance: 80.4
click at [454, 105] on div "The current global production of e-waste is estimated to be 20-25 million tonne…" at bounding box center [552, 142] width 276 height 137
drag, startPoint x: 444, startPoint y: 150, endPoint x: 415, endPoint y: 19, distance: 134.3
click at [395, 40] on div "Instructions: The text boxes in the left panel have been placed in a random ord…" at bounding box center [409, 134] width 567 height 246
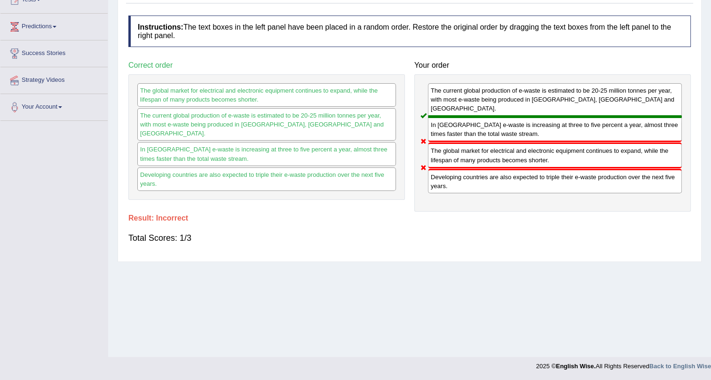
drag, startPoint x: 499, startPoint y: 150, endPoint x: 450, endPoint y: 153, distance: 48.5
click at [445, 158] on div "The current global production of e-waste is estimated to be 20-25 million tonne…" at bounding box center [552, 142] width 276 height 137
drag, startPoint x: 453, startPoint y: 165, endPoint x: 472, endPoint y: 148, distance: 26.3
click at [459, 169] on div "Developing countries are also expected to triple their e-waste production over …" at bounding box center [555, 181] width 254 height 24
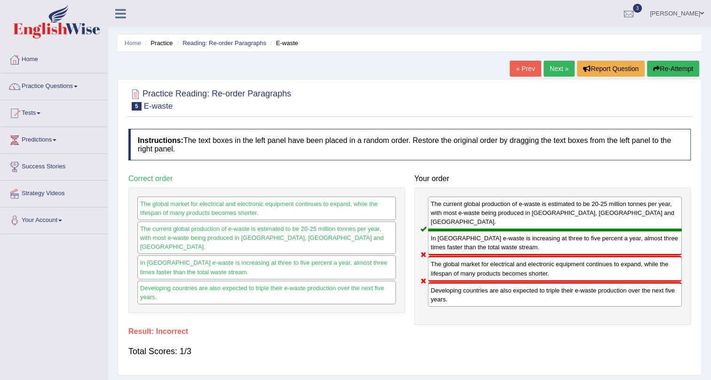
click at [552, 66] on link "Next »" at bounding box center [558, 69] width 31 height 16
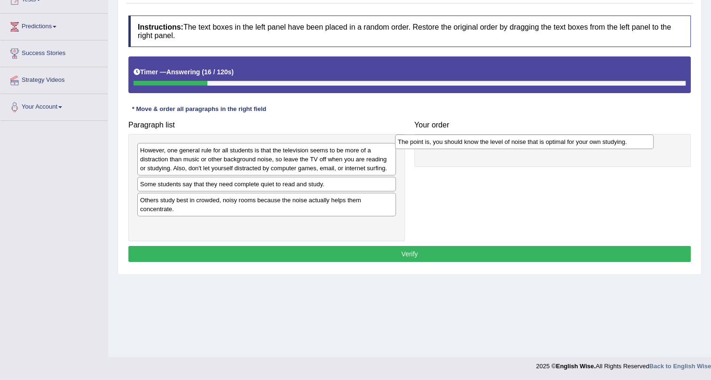
drag, startPoint x: 185, startPoint y: 199, endPoint x: 460, endPoint y: 138, distance: 281.5
click at [458, 134] on div "The point is, you should know the level of noise that is optimal for your own s…" at bounding box center [524, 141] width 258 height 15
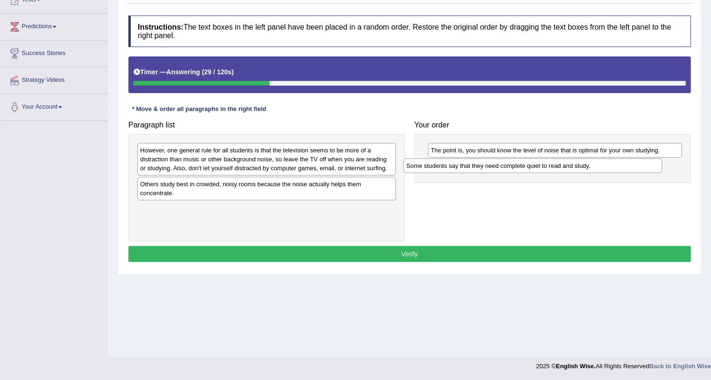
drag, startPoint x: 197, startPoint y: 181, endPoint x: 463, endPoint y: 163, distance: 266.6
click at [463, 163] on div "Some students say that they need complete quiet to read and study." at bounding box center [532, 165] width 258 height 15
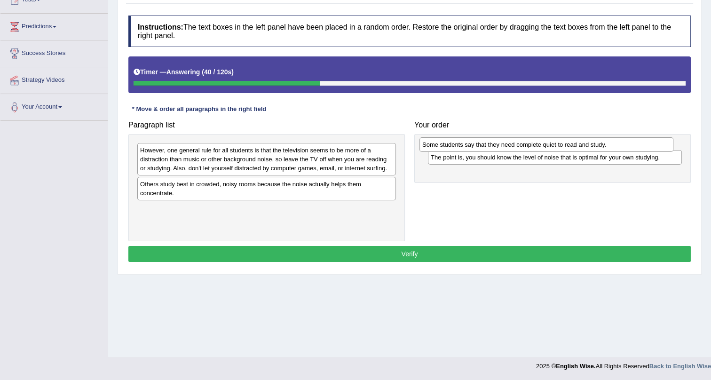
drag, startPoint x: 546, startPoint y: 166, endPoint x: 538, endPoint y: 145, distance: 22.8
click at [538, 145] on div "Some students say that they need complete quiet to read and study." at bounding box center [546, 144] width 254 height 15
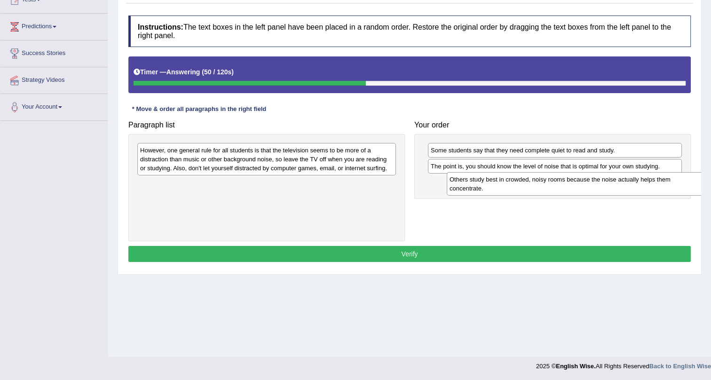
drag, startPoint x: 246, startPoint y: 190, endPoint x: 555, endPoint y: 186, distance: 308.3
click at [555, 186] on div "Others study best in crowded, noisy rooms because the noise actually helps them…" at bounding box center [575, 183] width 258 height 23
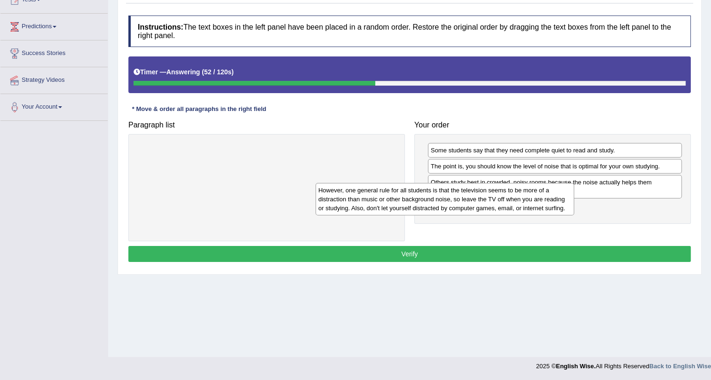
drag, startPoint x: 202, startPoint y: 155, endPoint x: 429, endPoint y: 210, distance: 233.4
click at [429, 210] on div "However, one general rule for all students is that the television seems to be m…" at bounding box center [444, 199] width 258 height 32
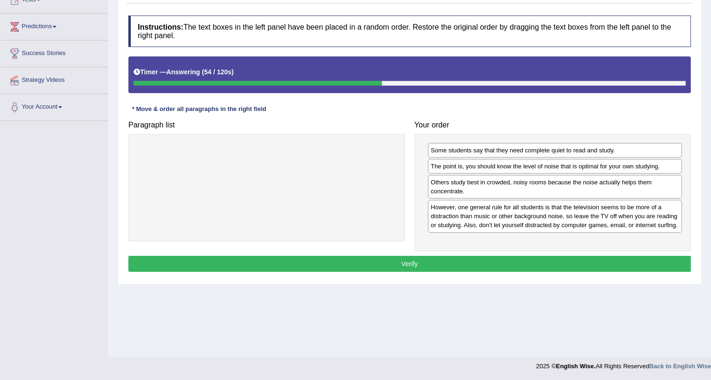
click at [383, 259] on button "Verify" at bounding box center [409, 264] width 562 height 16
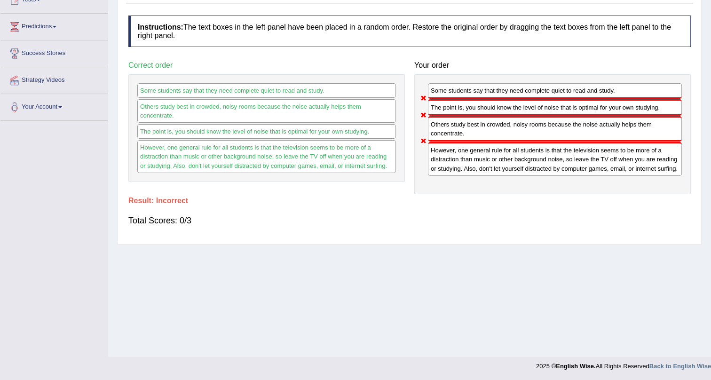
click at [450, 159] on div "However, one general rule for all students is that the television seems to be m…" at bounding box center [555, 158] width 254 height 33
drag, startPoint x: 435, startPoint y: 106, endPoint x: 436, endPoint y: 125, distance: 18.9
click at [431, 129] on div "Some students say that they need complete quiet to read and study. The point is…" at bounding box center [552, 134] width 276 height 120
drag, startPoint x: 424, startPoint y: 104, endPoint x: 413, endPoint y: 147, distance: 44.8
click at [408, 147] on div "Paragraph list Correct order Some students say that they need complete quiet to…" at bounding box center [409, 124] width 571 height 137
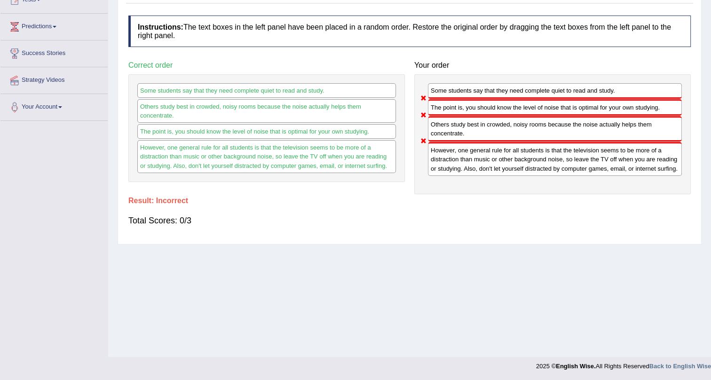
drag, startPoint x: 423, startPoint y: 122, endPoint x: 418, endPoint y: 99, distance: 23.7
click at [419, 110] on div "Some students say that they need complete quiet to read and study. The point is…" at bounding box center [552, 134] width 276 height 120
click at [441, 93] on div "Some students say that they need complete quiet to read and study." at bounding box center [555, 91] width 254 height 16
drag, startPoint x: 434, startPoint y: 160, endPoint x: 423, endPoint y: 137, distance: 25.6
click at [434, 159] on div "However, one general rule for all students is that the television seems to be m…" at bounding box center [555, 158] width 254 height 33
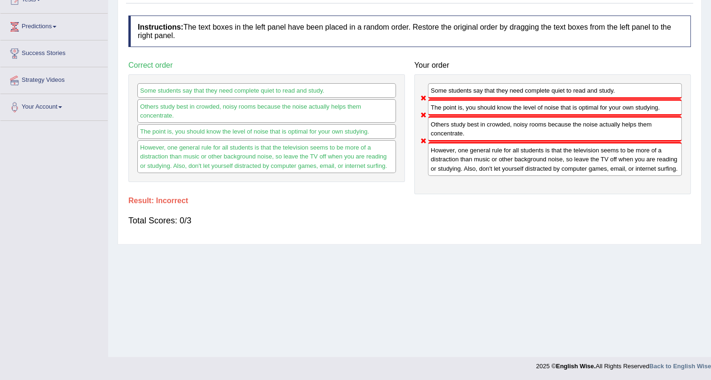
click at [424, 121] on div "Some students say that they need complete quiet to read and study. The point is…" at bounding box center [552, 134] width 276 height 120
click at [443, 129] on div "Others study best in crowded, noisy rooms because the noise actually helps them…" at bounding box center [555, 128] width 254 height 25
drag, startPoint x: 407, startPoint y: 156, endPoint x: 229, endPoint y: 126, distance: 179.8
click at [389, 155] on div "Paragraph list Correct order Some students say that they need complete quiet to…" at bounding box center [409, 124] width 571 height 137
drag, startPoint x: 229, startPoint y: 126, endPoint x: 173, endPoint y: 105, distance: 59.6
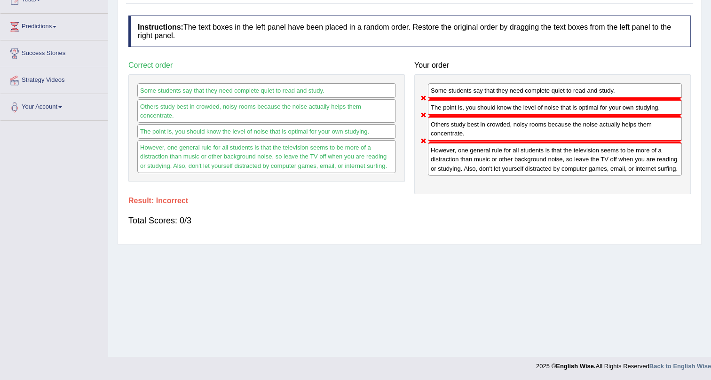
click at [179, 110] on div "Some students say that they need complete quiet to read and study. Others study…" at bounding box center [266, 128] width 276 height 108
drag, startPoint x: 140, startPoint y: 90, endPoint x: 120, endPoint y: 89, distance: 19.8
click at [127, 94] on div "Correct order Some students say that they need complete quiet to read and study…" at bounding box center [267, 118] width 286 height 125
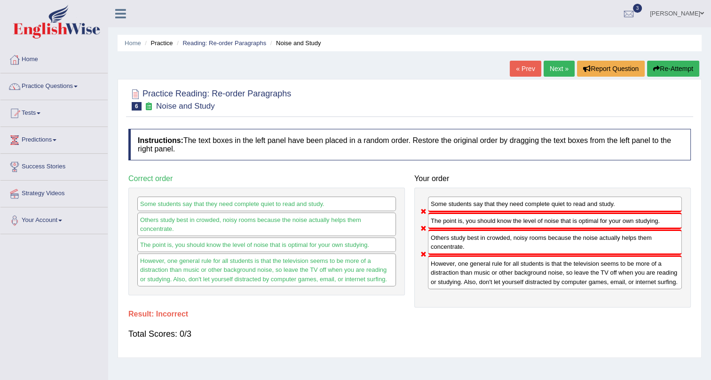
click at [552, 66] on link "Next »" at bounding box center [558, 69] width 31 height 16
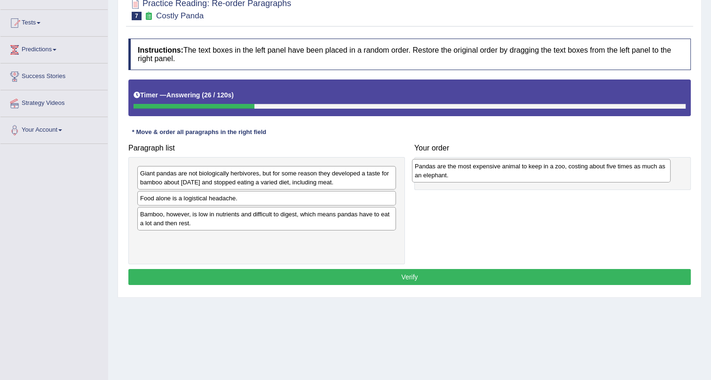
drag, startPoint x: 202, startPoint y: 203, endPoint x: 476, endPoint y: 171, distance: 276.3
click at [476, 171] on div "Pandas are the most expensive animal to keep in a zoo, costing about five times…" at bounding box center [541, 170] width 258 height 23
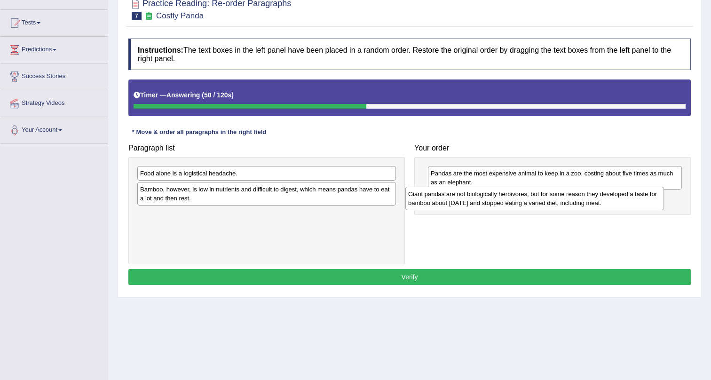
drag, startPoint x: 190, startPoint y: 180, endPoint x: 474, endPoint y: 197, distance: 283.9
click at [474, 197] on div "Giant pandas are not biologically herbivores, but for some reason they develope…" at bounding box center [534, 198] width 258 height 23
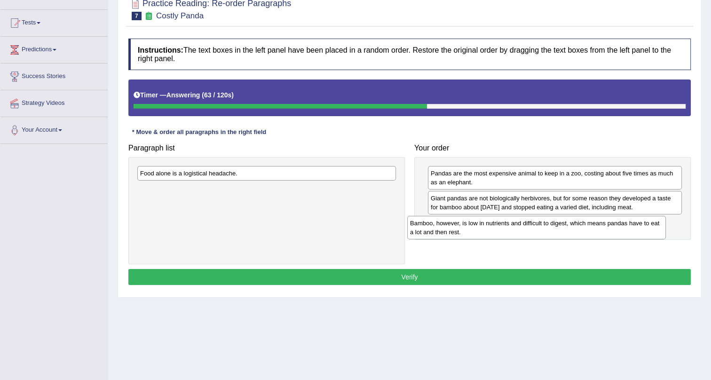
drag, startPoint x: 192, startPoint y: 184, endPoint x: 462, endPoint y: 218, distance: 272.3
click at [462, 218] on div "Bamboo, however, is low in nutrients and difficult to digest, which means panda…" at bounding box center [536, 227] width 258 height 23
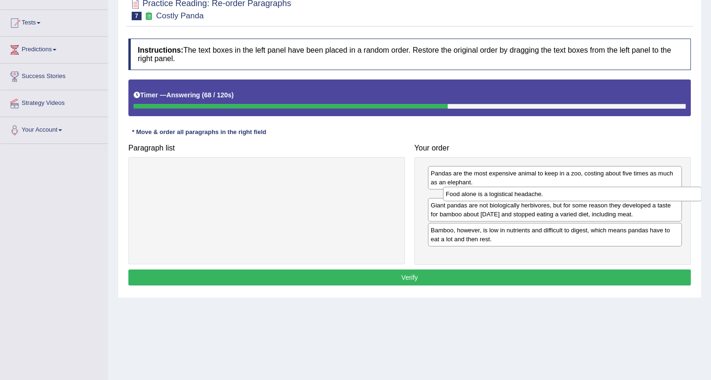
drag, startPoint x: 230, startPoint y: 173, endPoint x: 523, endPoint y: 207, distance: 294.3
click at [535, 193] on div "Food alone is a logistical headache." at bounding box center [572, 194] width 258 height 15
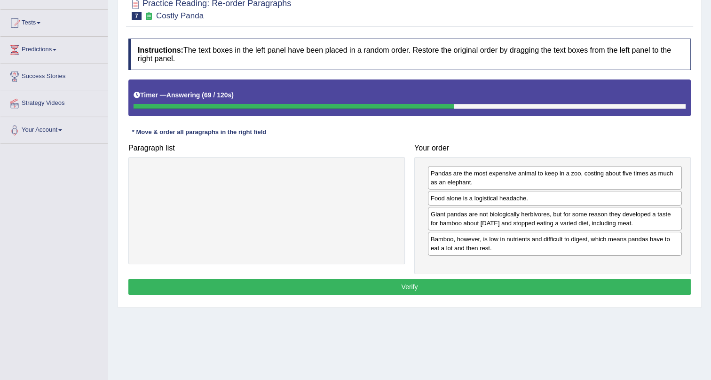
click at [500, 282] on button "Verify" at bounding box center [409, 287] width 562 height 16
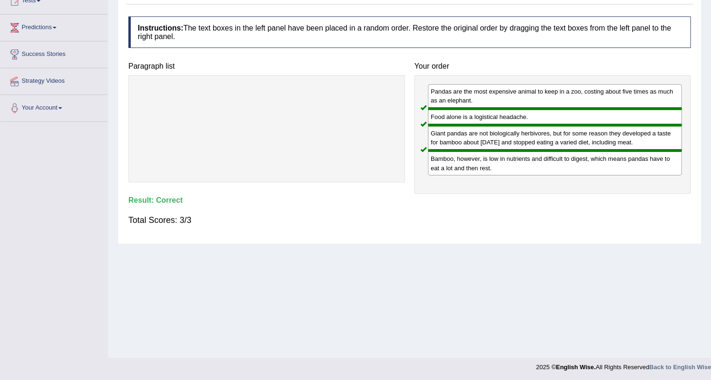
scroll to position [113, 0]
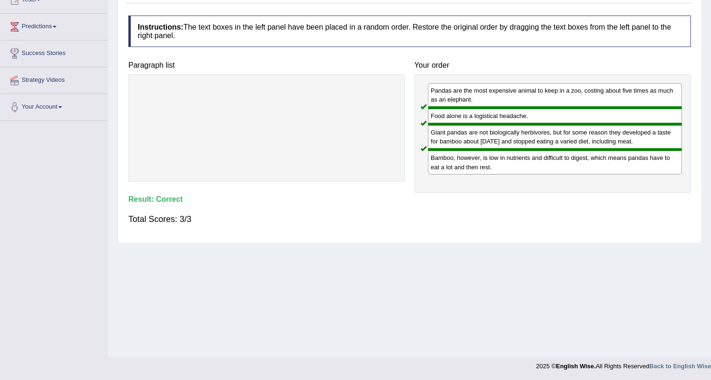
drag, startPoint x: 129, startPoint y: 197, endPoint x: 236, endPoint y: 209, distance: 107.8
click at [236, 209] on div "Instructions: The text boxes in the left panel have been placed in a random ord…" at bounding box center [409, 124] width 567 height 227
drag, startPoint x: 236, startPoint y: 219, endPoint x: 337, endPoint y: 221, distance: 100.6
click at [337, 221] on div "Total Scores: 3/3" at bounding box center [409, 219] width 562 height 23
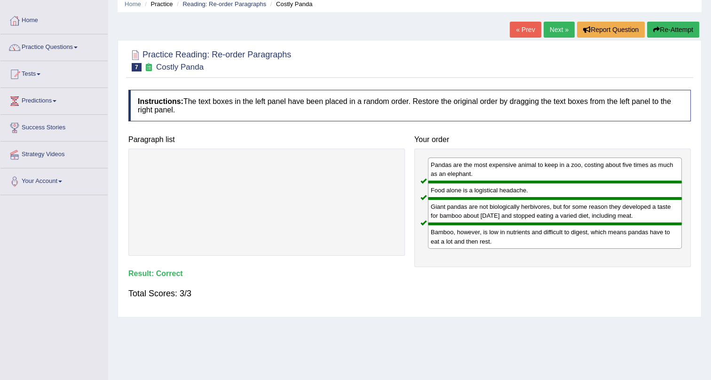
scroll to position [28, 0]
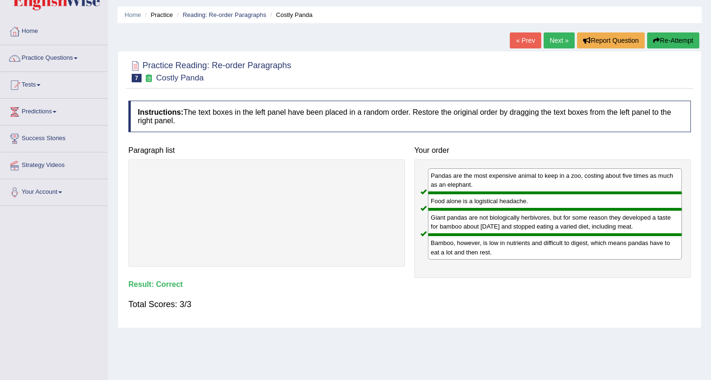
click at [545, 37] on link "Next »" at bounding box center [558, 40] width 31 height 16
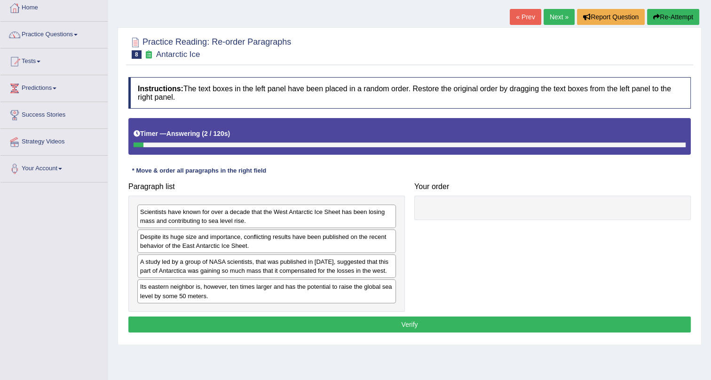
scroll to position [113, 0]
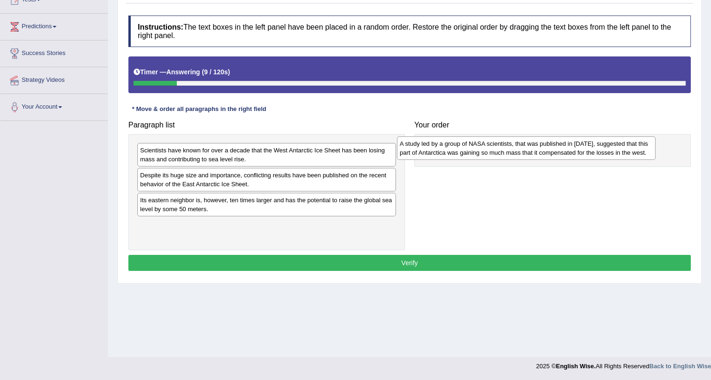
drag, startPoint x: 165, startPoint y: 203, endPoint x: 426, endPoint y: 146, distance: 267.1
click at [426, 146] on div "A study led by a group of NASA scientists, that was published in 2015, suggeste…" at bounding box center [526, 147] width 258 height 23
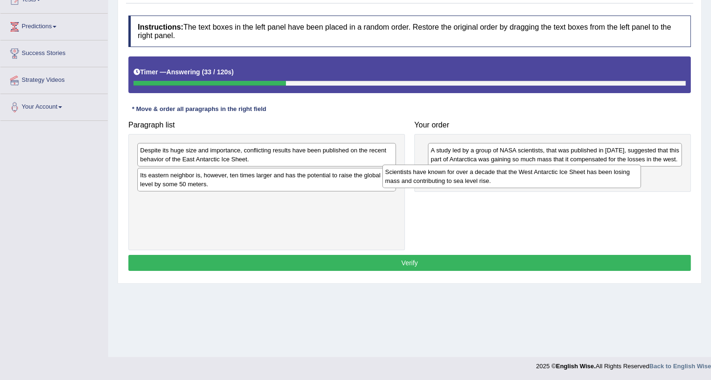
drag, startPoint x: 216, startPoint y: 157, endPoint x: 373, endPoint y: 159, distance: 157.0
click at [466, 180] on div "Scientists have known for over a decade that the West Antarctic Ice Sheet has b…" at bounding box center [511, 175] width 258 height 23
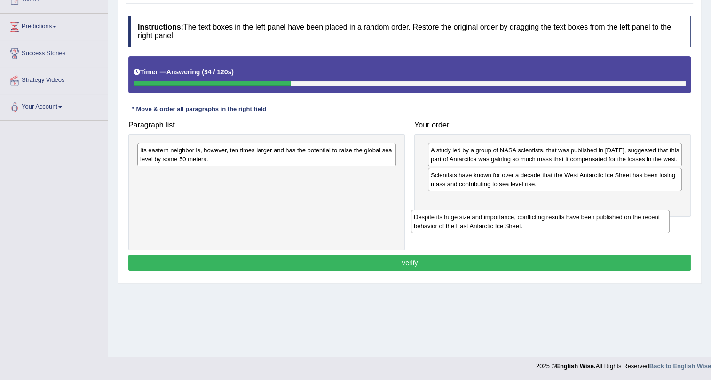
drag, startPoint x: 276, startPoint y: 188, endPoint x: 428, endPoint y: 196, distance: 152.0
click at [433, 210] on div "Despite its huge size and importance, conflicting results have been published o…" at bounding box center [540, 221] width 258 height 23
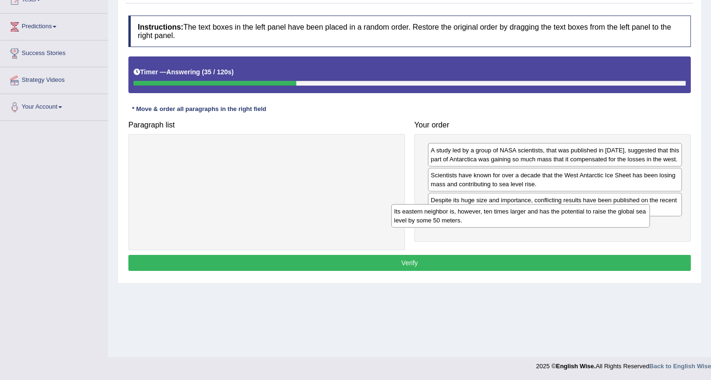
drag, startPoint x: 254, startPoint y: 178, endPoint x: 458, endPoint y: 216, distance: 207.5
click at [458, 216] on div "Its eastern neighbor is, however, ten times larger and has the potential to rai…" at bounding box center [520, 215] width 258 height 23
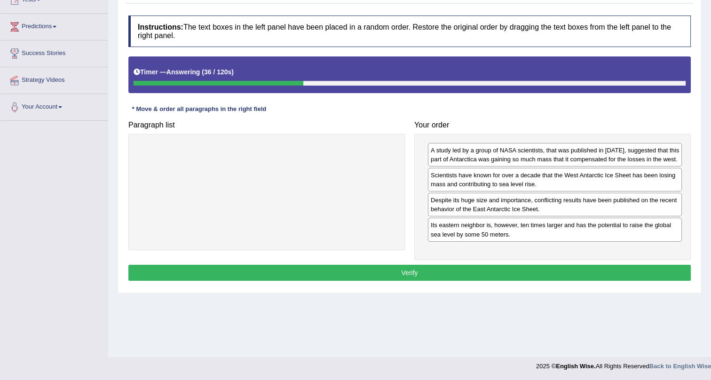
click at [446, 270] on button "Verify" at bounding box center [409, 273] width 562 height 16
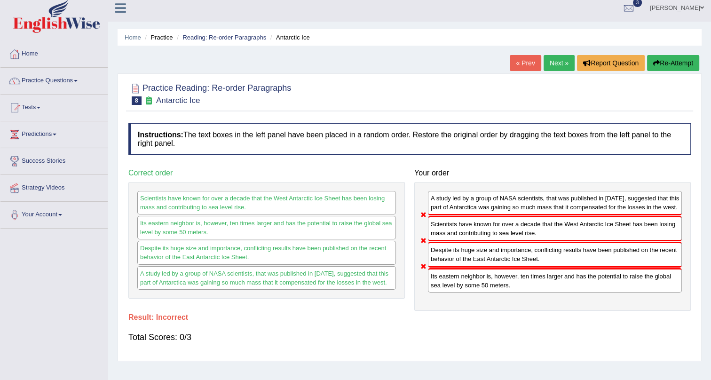
scroll to position [0, 0]
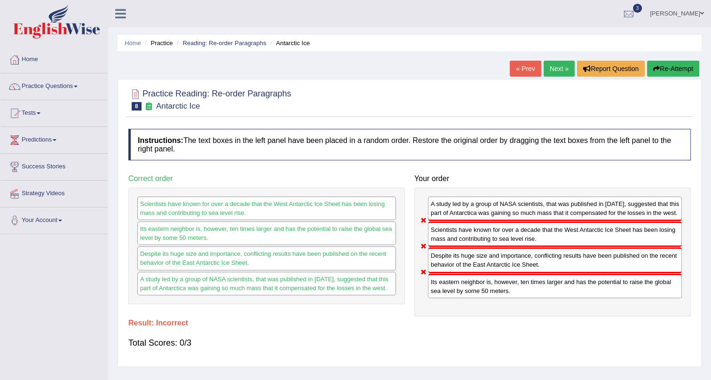
click at [557, 66] on link "Next »" at bounding box center [558, 69] width 31 height 16
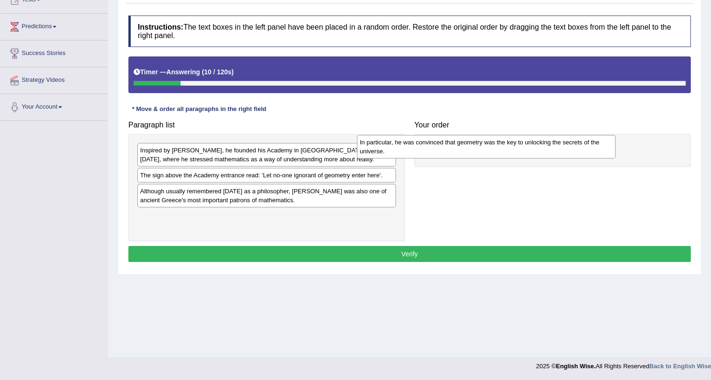
drag, startPoint x: 175, startPoint y: 193, endPoint x: 440, endPoint y: 145, distance: 268.8
click at [439, 146] on div "In particular, he was convinced that geometry was the key to unlocking the secr…" at bounding box center [486, 146] width 258 height 23
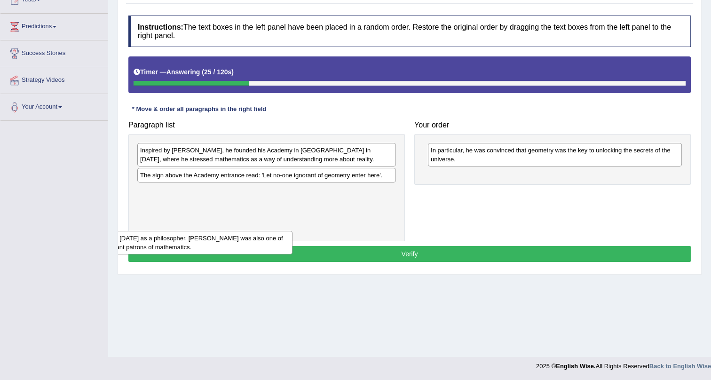
drag, startPoint x: 164, startPoint y: 200, endPoint x: 67, endPoint y: 218, distance: 99.5
click at [67, 218] on div "Toggle navigation Home Practice Questions Speaking Practice Read Aloud Repeat S…" at bounding box center [355, 131] width 711 height 489
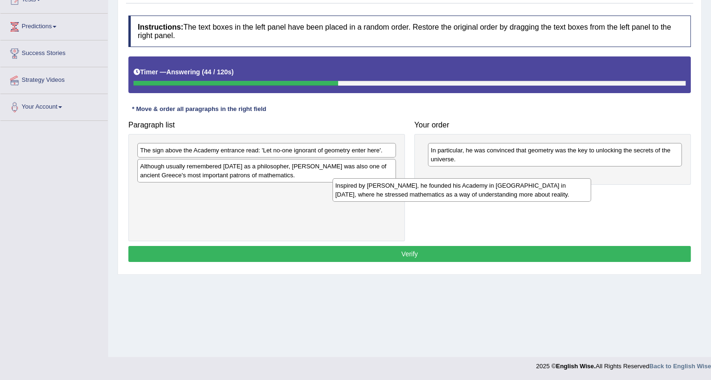
drag, startPoint x: 175, startPoint y: 155, endPoint x: 371, endPoint y: 188, distance: 198.9
click at [371, 188] on div "Inspired by Pythagoras, he founded his Academy in Athens in 387 BC, where he st…" at bounding box center [461, 189] width 258 height 23
drag, startPoint x: 271, startPoint y: 197, endPoint x: 517, endPoint y: 185, distance: 246.5
click at [525, 189] on div "Inspired by Pythagoras, he founded his Academy in Athens in 387 BC, where he st…" at bounding box center [520, 189] width 258 height 23
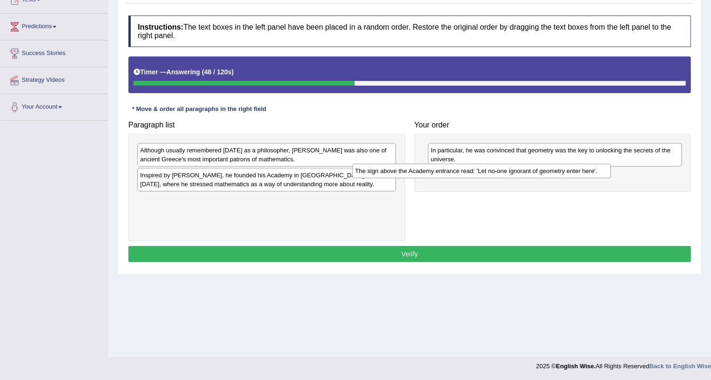
drag, startPoint x: 160, startPoint y: 148, endPoint x: 401, endPoint y: 158, distance: 241.8
click at [400, 164] on div "The sign above the Academy entrance read: 'Let no-one ignorant of geometry ente…" at bounding box center [481, 171] width 258 height 15
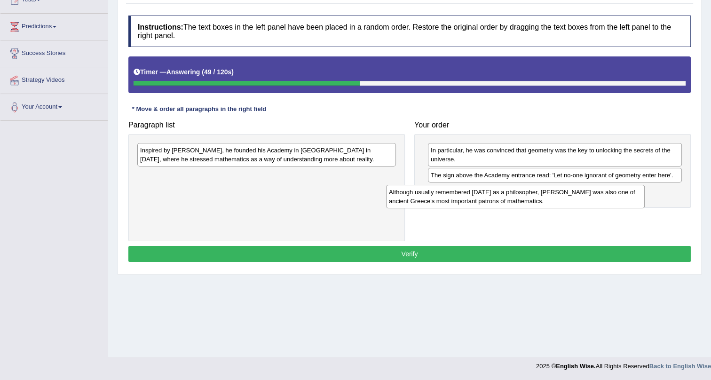
drag, startPoint x: 282, startPoint y: 159, endPoint x: 536, endPoint y: 195, distance: 256.3
click at [536, 195] on div "Although usually remembered today as a philosopher, Plato was also one of ancie…" at bounding box center [515, 196] width 258 height 23
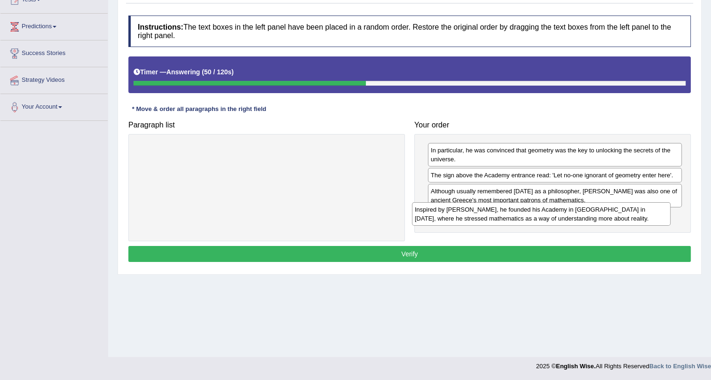
drag, startPoint x: 275, startPoint y: 156, endPoint x: 551, endPoint y: 214, distance: 281.9
click at [551, 214] on div "Inspired by Pythagoras, he founded his Academy in Athens in 387 BC, where he st…" at bounding box center [541, 213] width 258 height 23
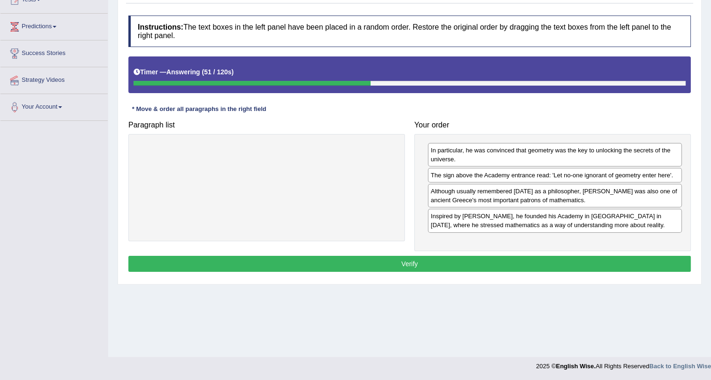
click at [514, 261] on button "Verify" at bounding box center [409, 264] width 562 height 16
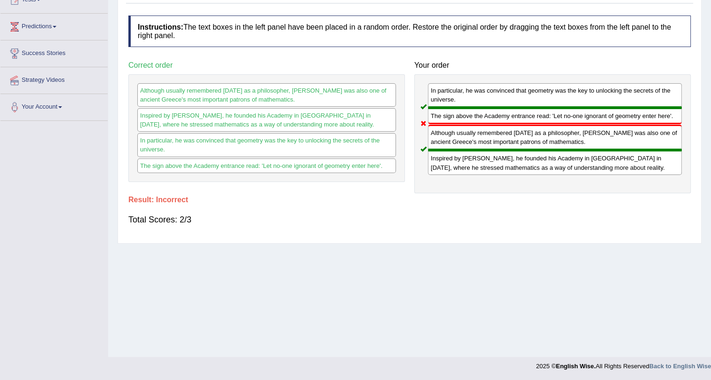
click at [258, 95] on div "Although usually remembered today as a philosopher, Plato was also one of ancie…" at bounding box center [266, 94] width 258 height 23
drag, startPoint x: 230, startPoint y: 122, endPoint x: 265, endPoint y: 127, distance: 35.2
click at [265, 127] on div "Inspired by Pythagoras, he founded his Academy in Athens in 387 BC, where he st…" at bounding box center [266, 119] width 258 height 23
drag, startPoint x: 201, startPoint y: 149, endPoint x: 188, endPoint y: 149, distance: 12.7
click at [194, 146] on div "In particular, he was convinced that geometry was the key to unlocking the secr…" at bounding box center [266, 144] width 258 height 23
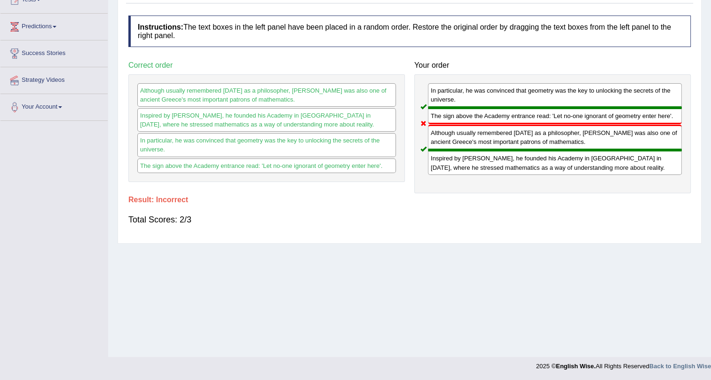
drag, startPoint x: 185, startPoint y: 171, endPoint x: 436, endPoint y: 92, distance: 263.1
click at [214, 145] on div "Although usually remembered today as a philosopher, Plato was also one of ancie…" at bounding box center [266, 128] width 276 height 108
drag, startPoint x: 355, startPoint y: 98, endPoint x: 344, endPoint y: 94, distance: 11.9
click at [345, 96] on div "Although usually remembered today as a philosopher, Plato was also one of ancie…" at bounding box center [266, 94] width 258 height 23
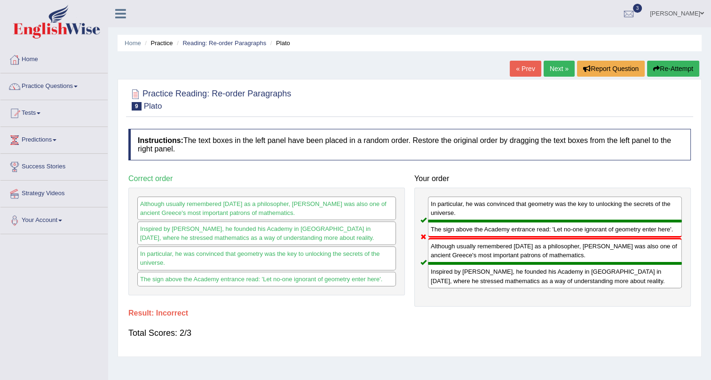
click at [555, 66] on link "Next »" at bounding box center [558, 69] width 31 height 16
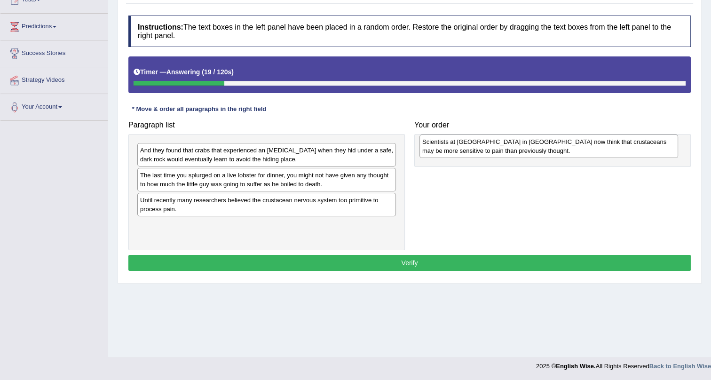
drag, startPoint x: 180, startPoint y: 179, endPoint x: 464, endPoint y: 147, distance: 286.1
click at [463, 147] on div "Scientists at [GEOGRAPHIC_DATA] in [GEOGRAPHIC_DATA] now think that crustaceans…" at bounding box center [548, 145] width 258 height 23
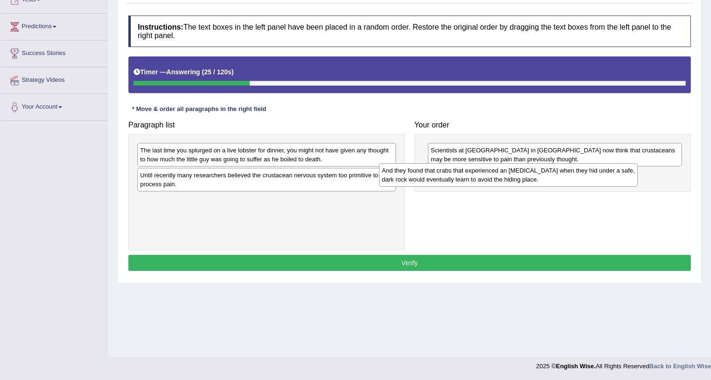
drag, startPoint x: 215, startPoint y: 154, endPoint x: 492, endPoint y: 177, distance: 277.3
click at [492, 178] on div "And they found that crabs that experienced an electric shock when they hid unde…" at bounding box center [508, 174] width 258 height 23
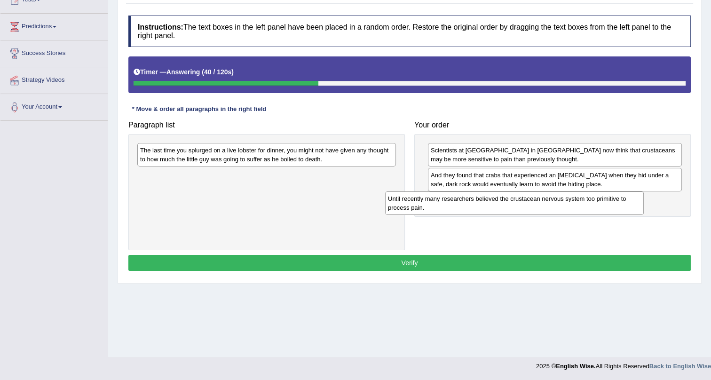
drag, startPoint x: 222, startPoint y: 175, endPoint x: 472, endPoint y: 197, distance: 251.0
click at [472, 198] on div "Until recently many researchers believed the crustacean nervous system too prim…" at bounding box center [514, 202] width 258 height 23
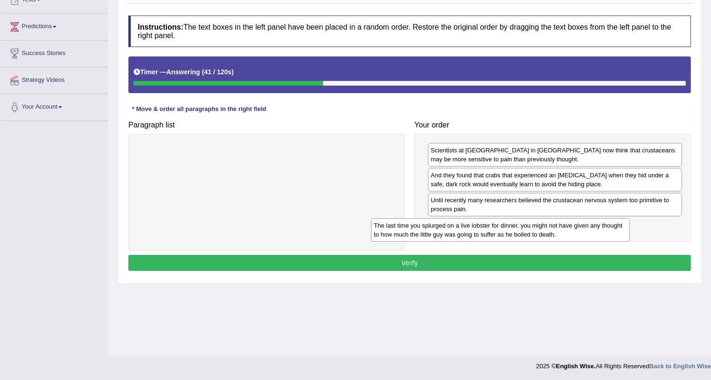
drag, startPoint x: 367, startPoint y: 204, endPoint x: 492, endPoint y: 220, distance: 126.1
click at [492, 222] on div "The last time you splurged on a live lobster for dinner, you might not have giv…" at bounding box center [500, 229] width 258 height 23
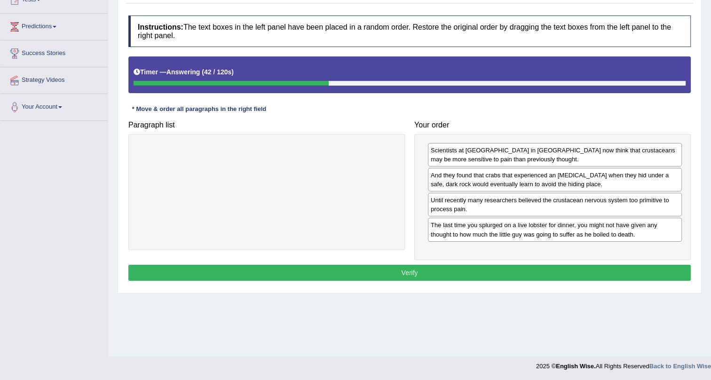
click at [472, 269] on button "Verify" at bounding box center [409, 273] width 562 height 16
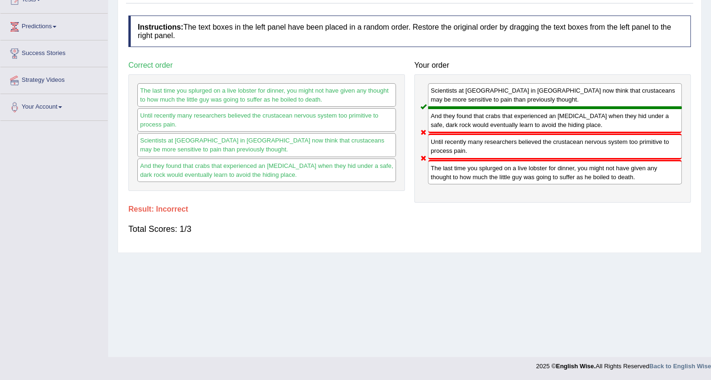
drag, startPoint x: 169, startPoint y: 146, endPoint x: 181, endPoint y: 181, distance: 37.3
click at [181, 181] on div "The last time you splurged on a live lobster for dinner, you might not have giv…" at bounding box center [266, 132] width 276 height 117
drag, startPoint x: 179, startPoint y: 102, endPoint x: 212, endPoint y: 110, distance: 34.2
click at [211, 110] on div "The last time you splurged on a live lobster for dinner, you might not have giv…" at bounding box center [266, 132] width 276 height 117
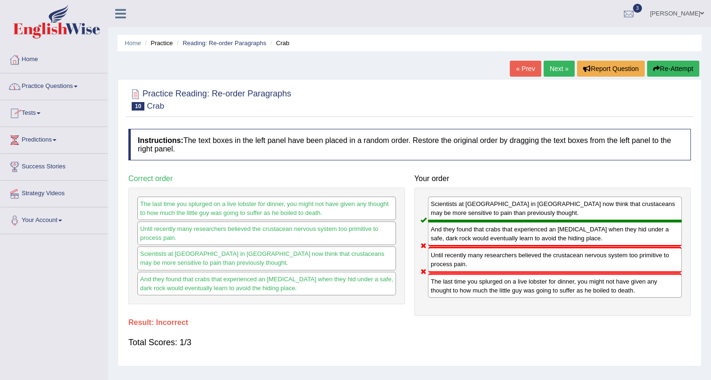
click at [65, 85] on link "Practice Questions" at bounding box center [53, 84] width 107 height 23
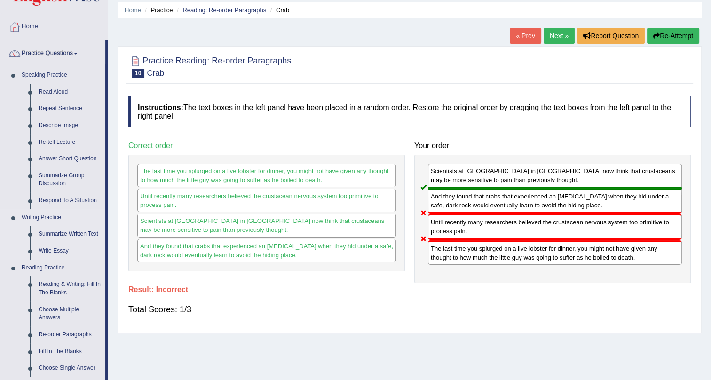
scroll to position [85, 0]
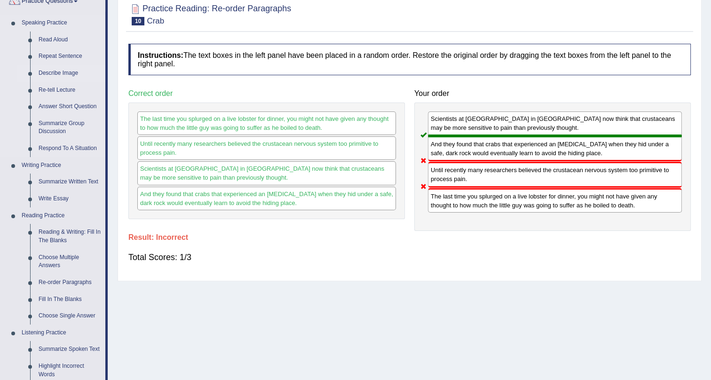
click at [65, 73] on link "Describe Image" at bounding box center [69, 73] width 71 height 17
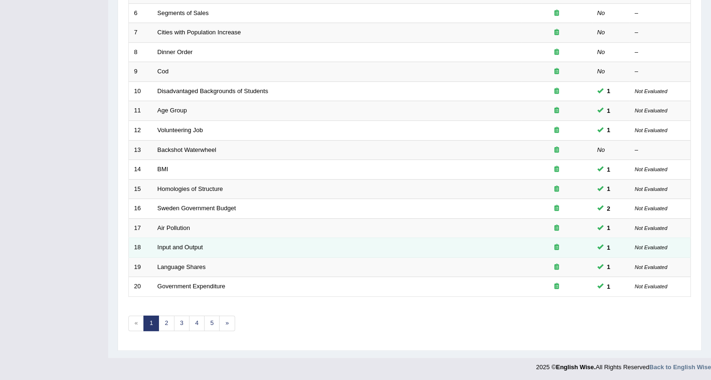
drag, startPoint x: 216, startPoint y: 267, endPoint x: 219, endPoint y: 250, distance: 18.3
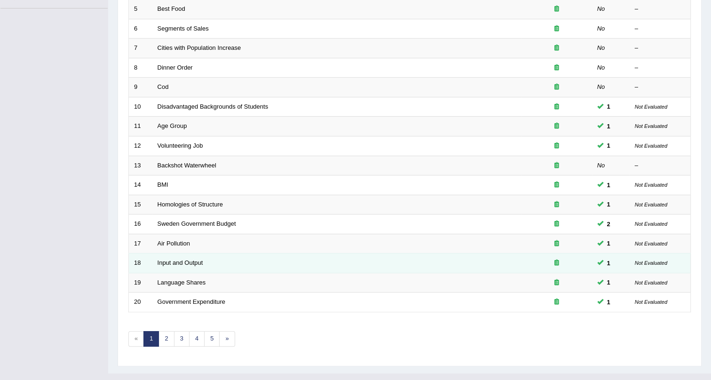
drag, startPoint x: 239, startPoint y: 261, endPoint x: 231, endPoint y: 247, distance: 16.2
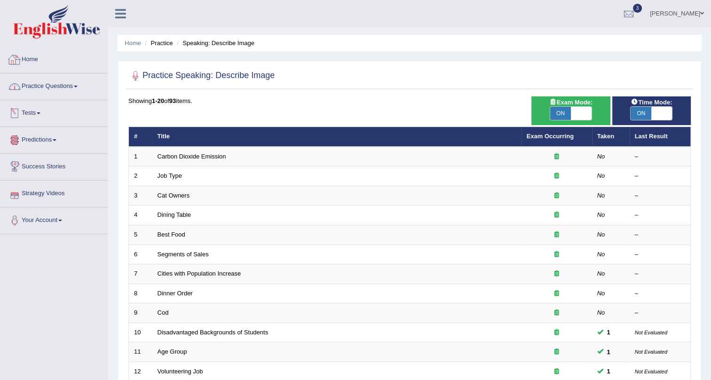
click at [74, 83] on link "Practice Questions" at bounding box center [53, 84] width 107 height 23
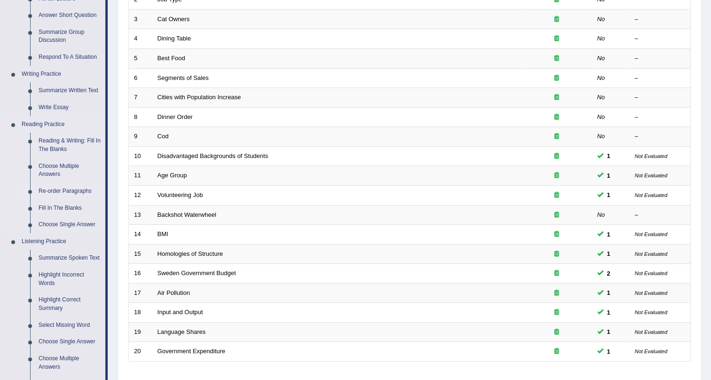
scroll to position [171, 0]
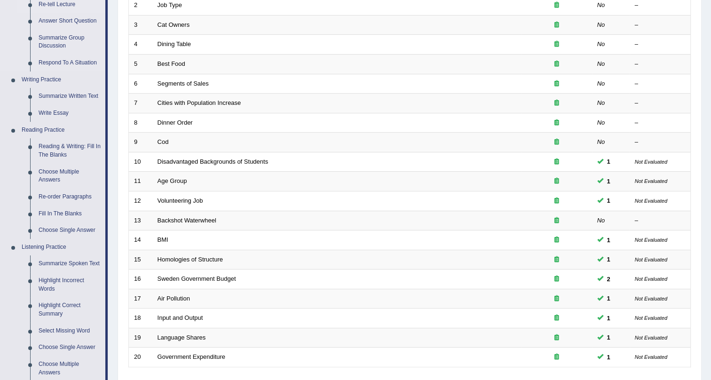
click at [61, 4] on link "Re-tell Lecture" at bounding box center [69, 4] width 71 height 17
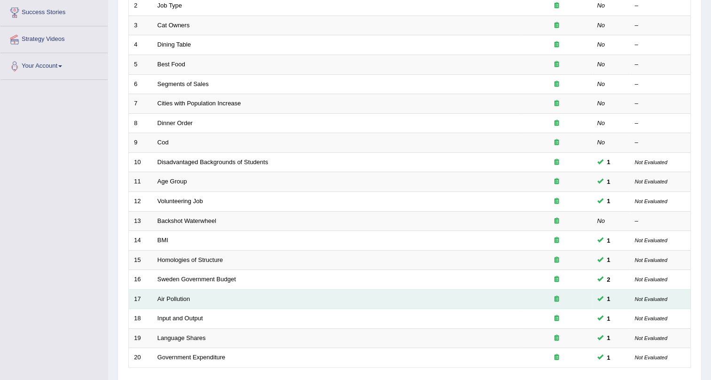
scroll to position [241, 0]
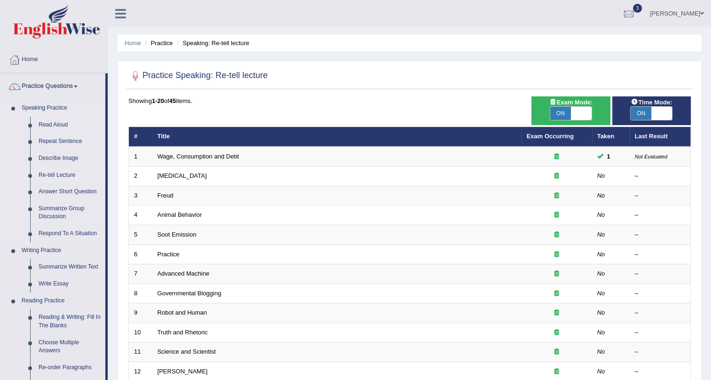
click at [60, 173] on link "Re-tell Lecture" at bounding box center [69, 175] width 71 height 17
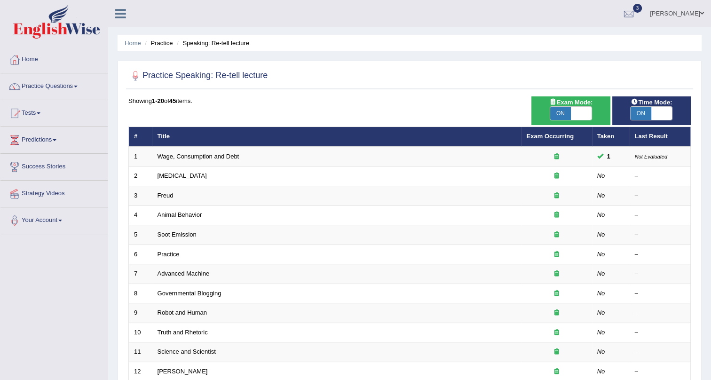
click at [564, 113] on span "ON" at bounding box center [560, 113] width 21 height 13
checkbox input "false"
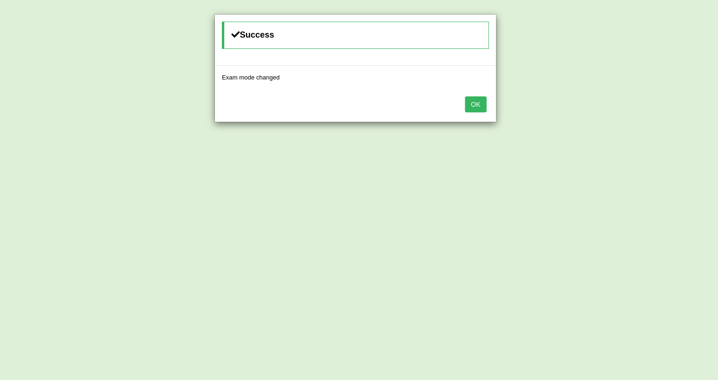
drag, startPoint x: 479, startPoint y: 105, endPoint x: 496, endPoint y: 111, distance: 17.4
click at [479, 108] on button "OK" at bounding box center [476, 104] width 22 height 16
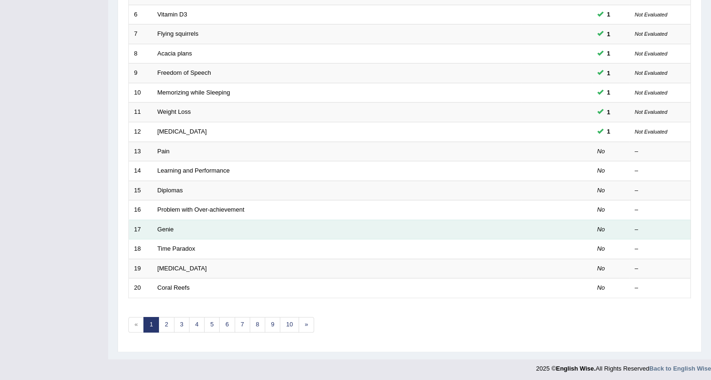
scroll to position [241, 0]
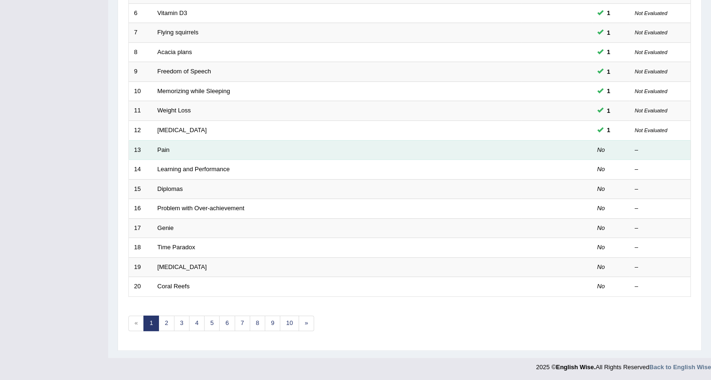
click at [169, 150] on td "Pain" at bounding box center [336, 150] width 369 height 20
click at [157, 149] on link "Pain" at bounding box center [163, 149] width 12 height 7
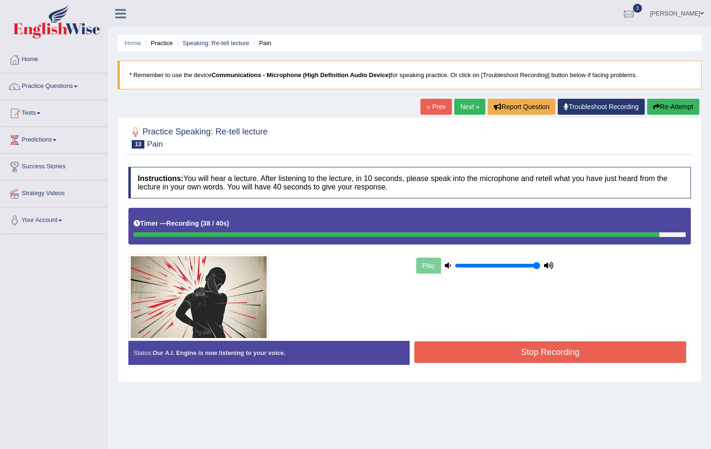
click at [526, 352] on button "Stop Recording" at bounding box center [550, 352] width 272 height 22
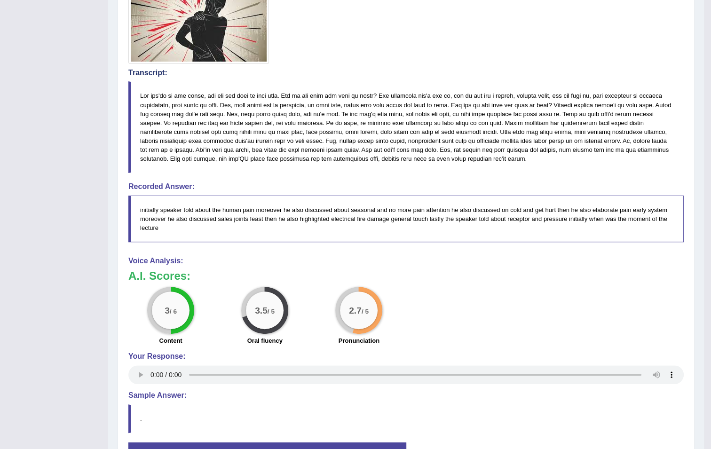
scroll to position [171, 0]
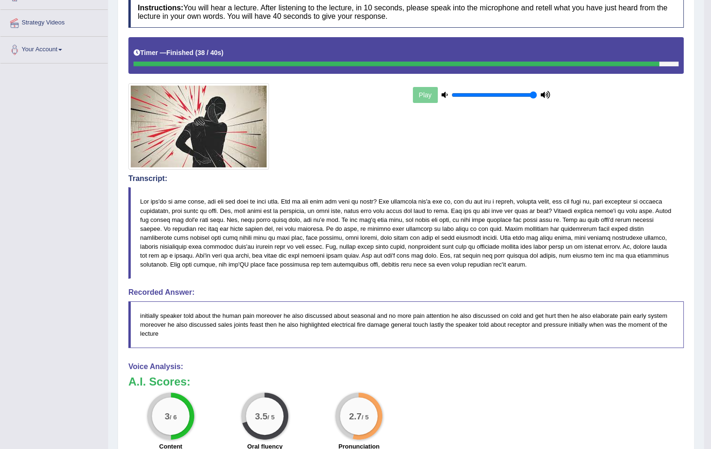
drag, startPoint x: 149, startPoint y: 199, endPoint x: 337, endPoint y: 218, distance: 188.5
click at [333, 217] on blockquote at bounding box center [405, 233] width 555 height 92
drag, startPoint x: 233, startPoint y: 205, endPoint x: 323, endPoint y: 227, distance: 92.3
click at [337, 222] on div "Transcript:" at bounding box center [405, 226] width 555 height 104
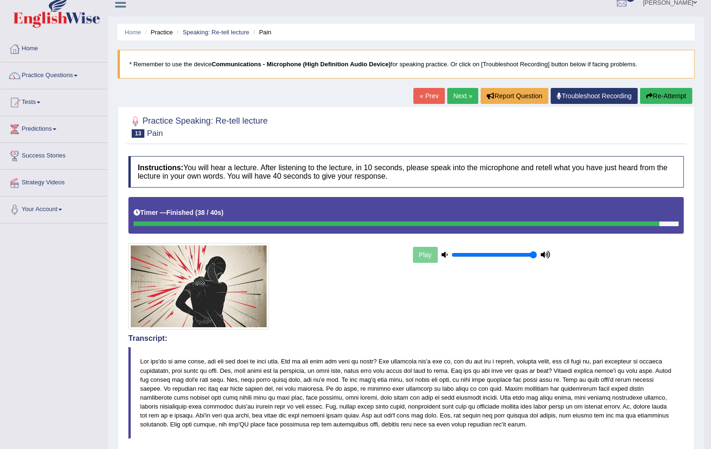
scroll to position [0, 0]
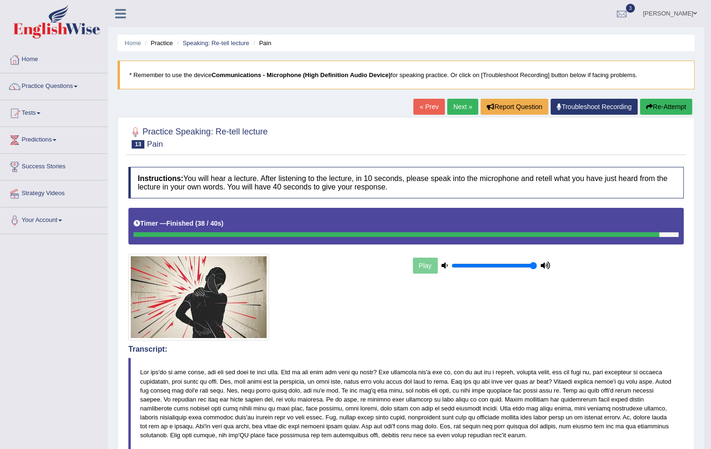
click at [452, 104] on link "Next »" at bounding box center [462, 107] width 31 height 16
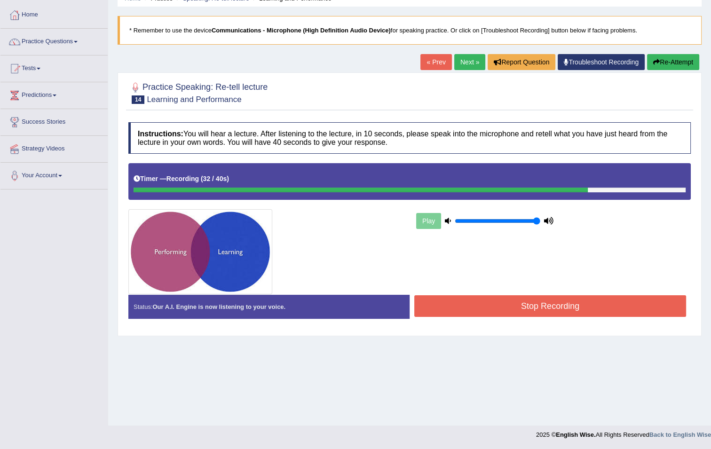
click at [477, 305] on button "Stop Recording" at bounding box center [550, 306] width 272 height 22
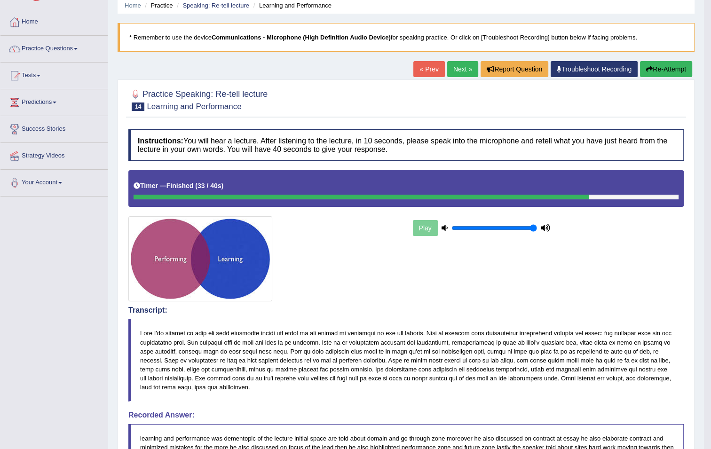
scroll to position [32, 0]
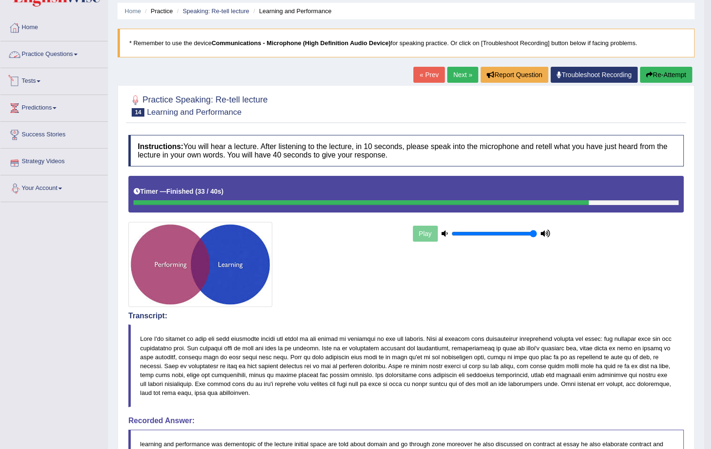
click at [78, 49] on link "Practice Questions" at bounding box center [53, 52] width 107 height 23
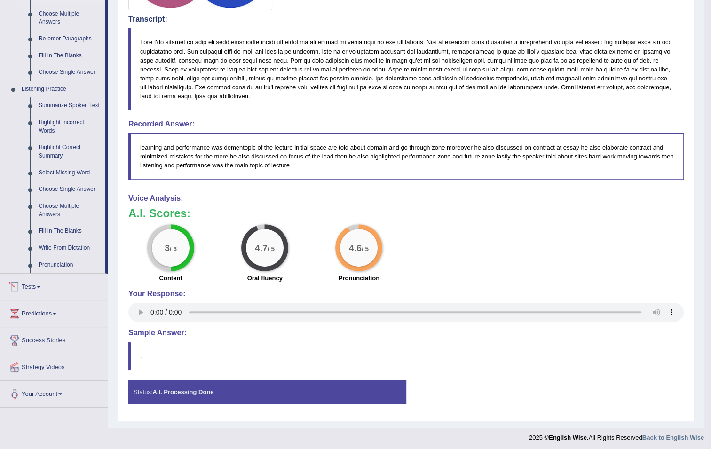
scroll to position [203, 0]
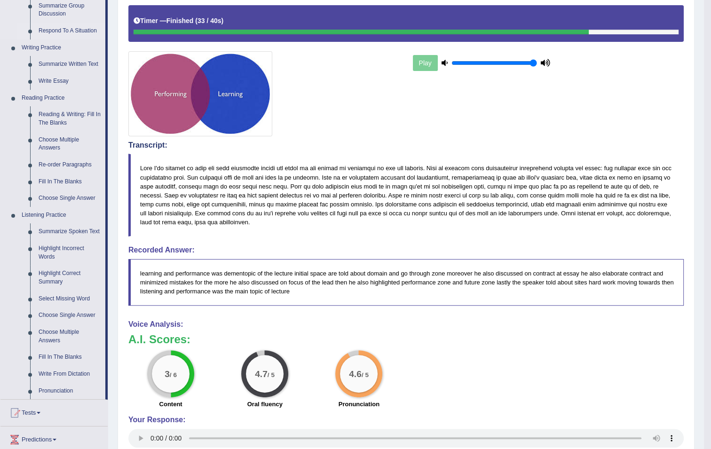
click at [60, 28] on link "Respond To A Situation" at bounding box center [69, 31] width 71 height 17
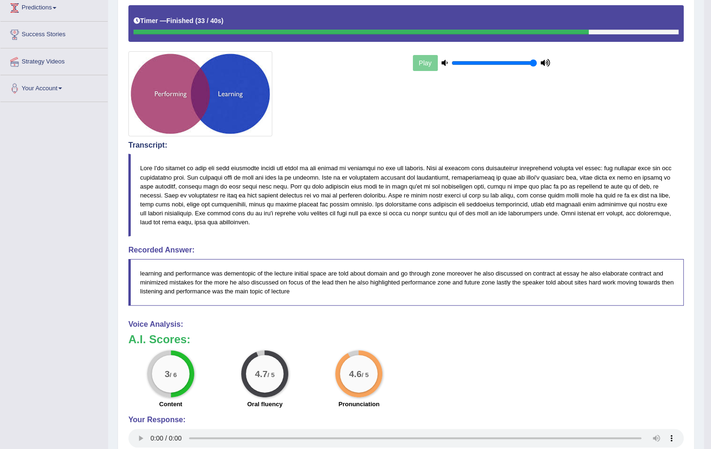
scroll to position [215, 0]
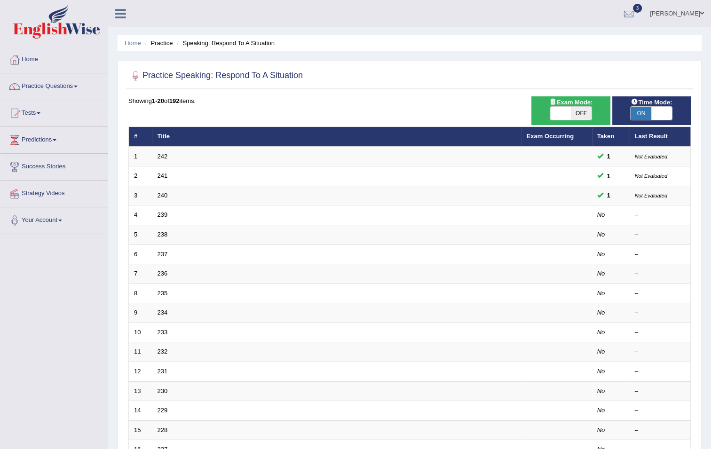
click at [159, 214] on link "239" at bounding box center [162, 214] width 10 height 7
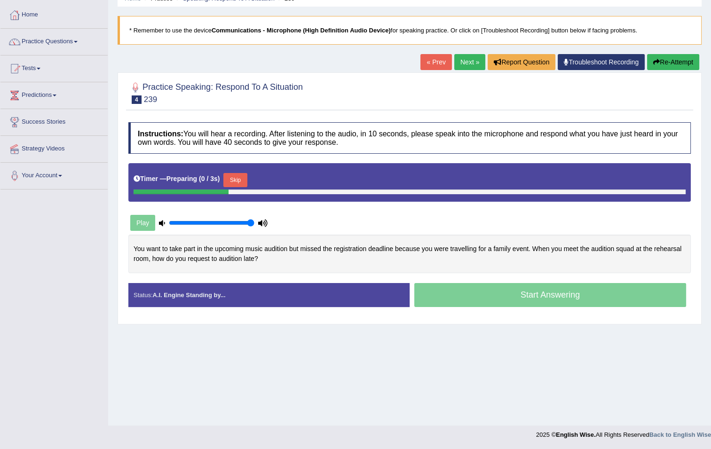
scroll to position [45, 0]
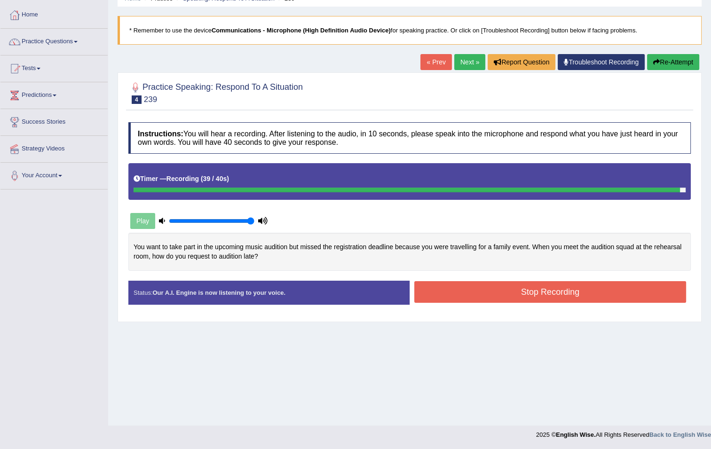
click at [506, 292] on button "Stop Recording" at bounding box center [550, 292] width 272 height 22
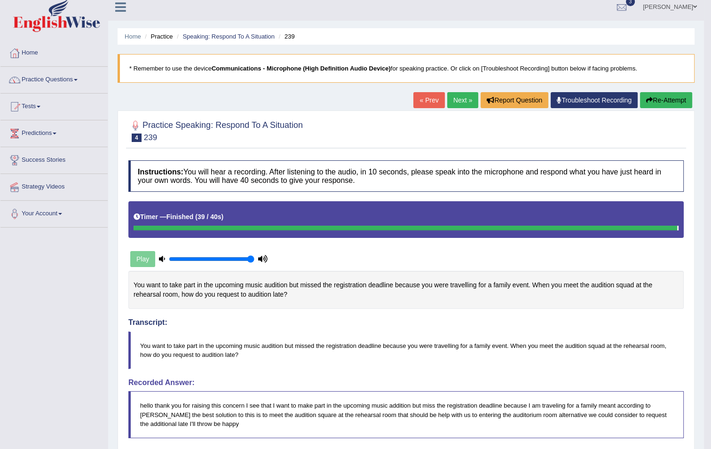
scroll to position [0, 0]
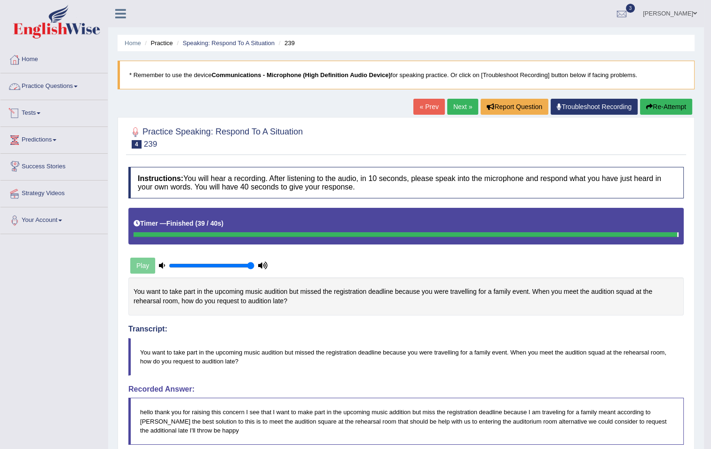
click at [67, 85] on link "Practice Questions" at bounding box center [53, 84] width 107 height 23
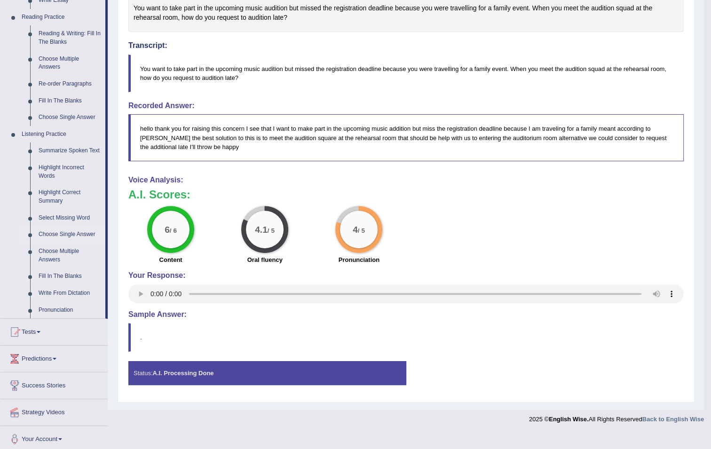
scroll to position [287, 0]
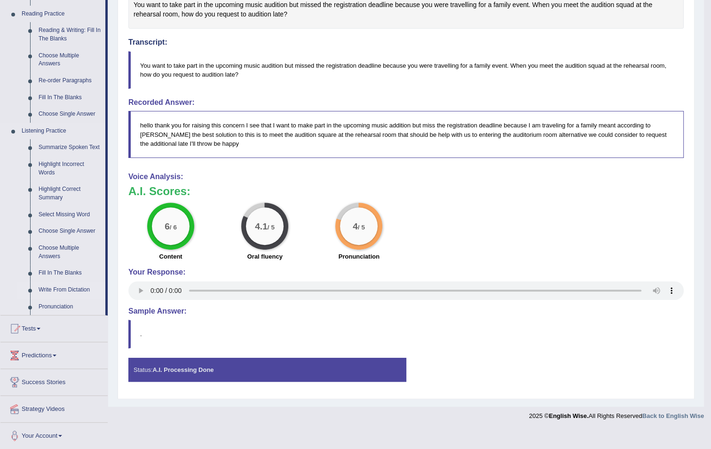
click at [61, 290] on link "Write From Dictation" at bounding box center [69, 290] width 71 height 17
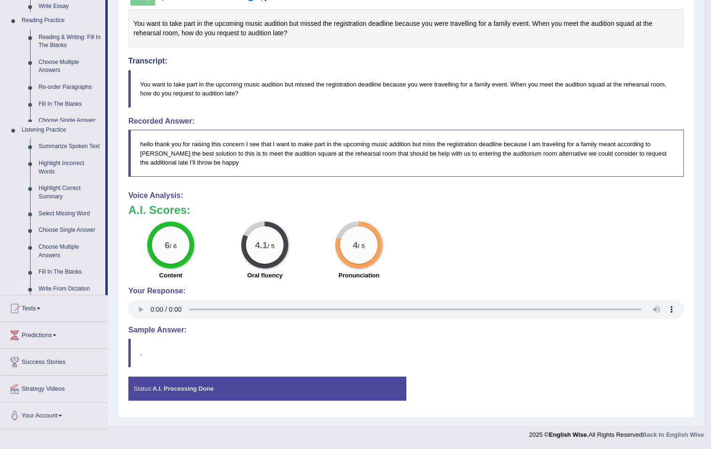
scroll to position [267, 0]
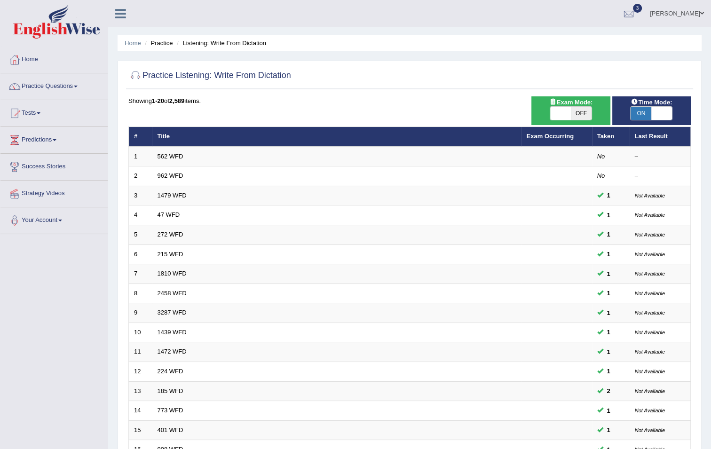
click at [577, 107] on span "OFF" at bounding box center [581, 113] width 21 height 13
checkbox input "true"
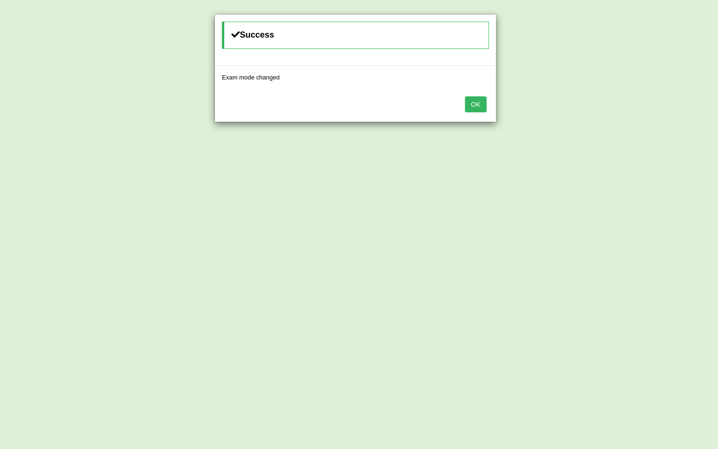
click at [477, 102] on button "OK" at bounding box center [476, 104] width 22 height 16
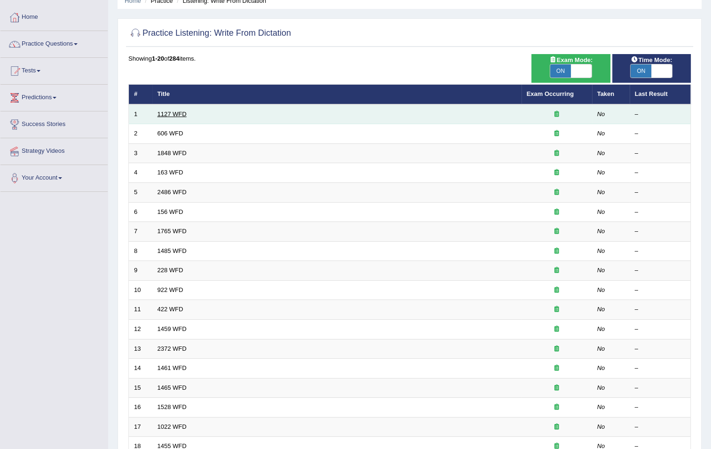
click at [177, 111] on link "1127 WFD" at bounding box center [171, 113] width 29 height 7
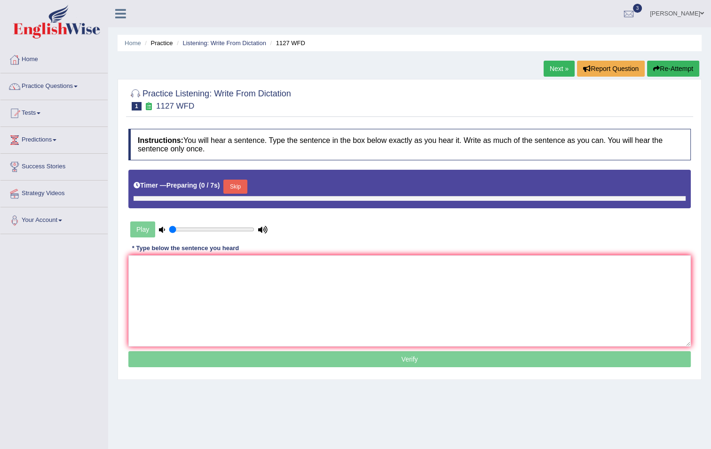
type input "1"
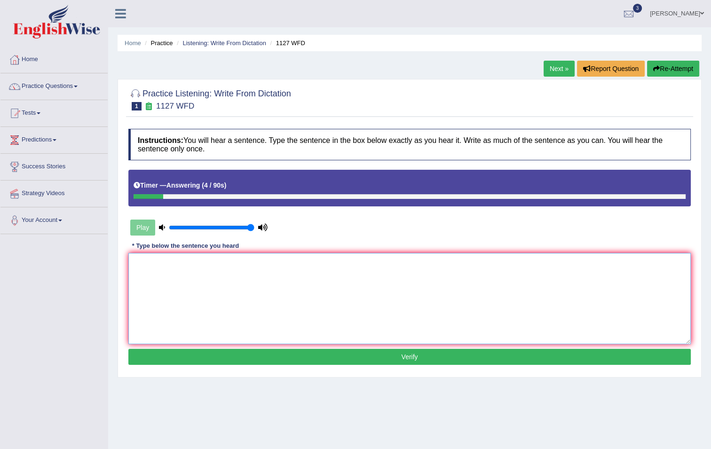
drag, startPoint x: 220, startPoint y: 305, endPoint x: 239, endPoint y: 284, distance: 27.9
click at [237, 287] on textarea at bounding box center [409, 298] width 562 height 91
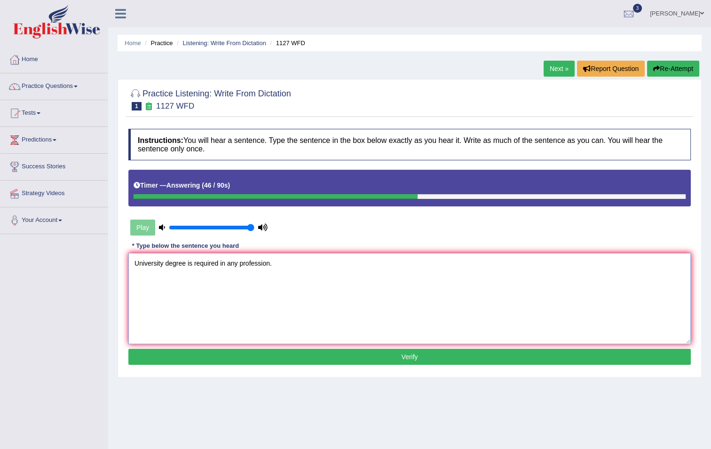
type textarea "University degree is required in any profession."
click at [189, 355] on button "Verify" at bounding box center [409, 357] width 562 height 16
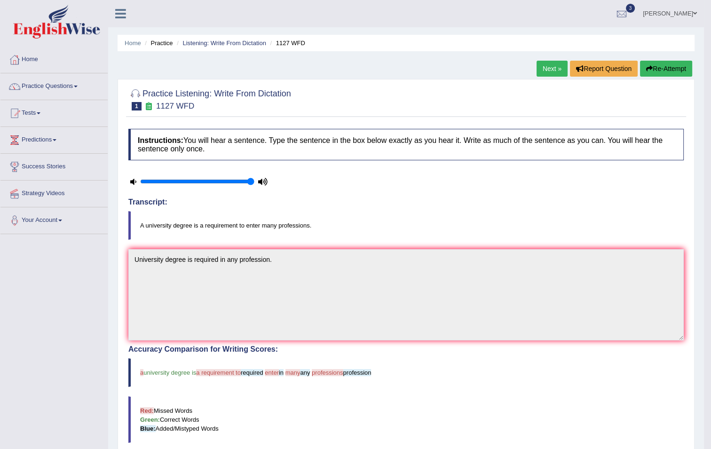
click at [548, 63] on link "Next »" at bounding box center [551, 69] width 31 height 16
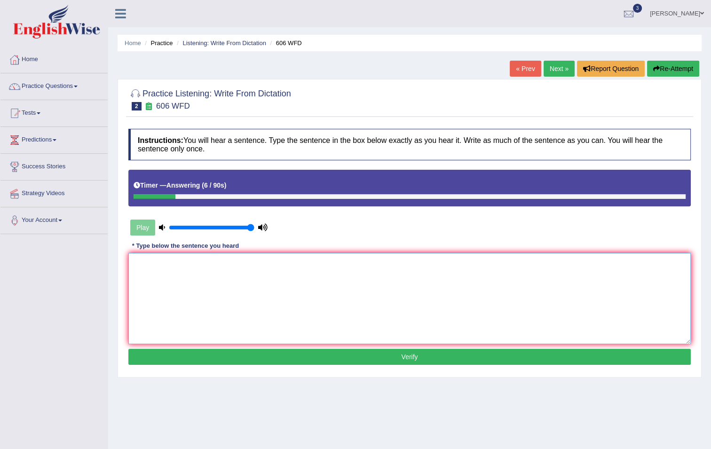
drag, startPoint x: 172, startPoint y: 269, endPoint x: 174, endPoint y: 279, distance: 10.1
click at [172, 269] on textarea at bounding box center [409, 298] width 562 height 91
type textarea "Students was study and litrature increase."
click at [267, 353] on button "Verify" at bounding box center [409, 357] width 562 height 16
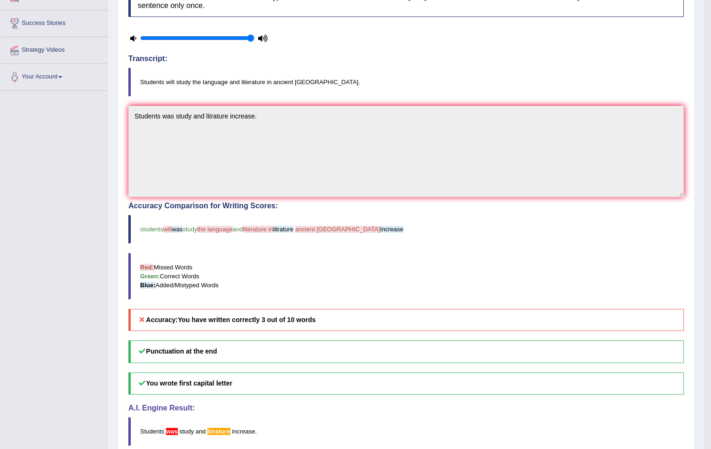
scroll to position [128, 0]
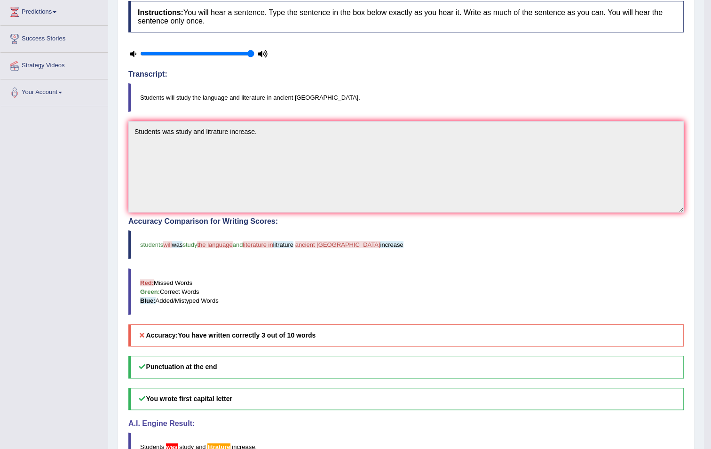
drag, startPoint x: 184, startPoint y: 57, endPoint x: 176, endPoint y: 55, distance: 7.9
click at [185, 55] on div at bounding box center [198, 53] width 141 height 23
click at [144, 51] on input "range" at bounding box center [197, 54] width 114 height 8
drag, startPoint x: 146, startPoint y: 51, endPoint x: 150, endPoint y: 54, distance: 5.3
click at [150, 54] on input "range" at bounding box center [197, 54] width 114 height 8
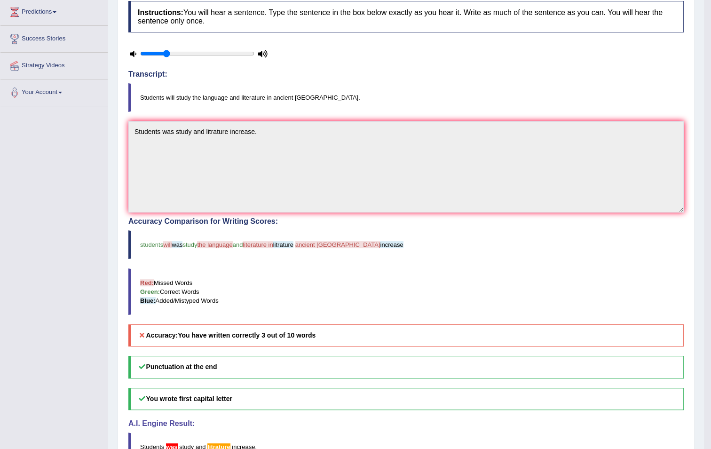
drag, startPoint x: 152, startPoint y: 54, endPoint x: 165, endPoint y: 58, distance: 14.0
click at [165, 57] on input "range" at bounding box center [197, 54] width 114 height 8
drag, startPoint x: 169, startPoint y: 59, endPoint x: 198, endPoint y: 58, distance: 29.6
click at [203, 61] on div at bounding box center [198, 53] width 141 height 23
drag, startPoint x: 209, startPoint y: 53, endPoint x: 216, endPoint y: 56, distance: 7.2
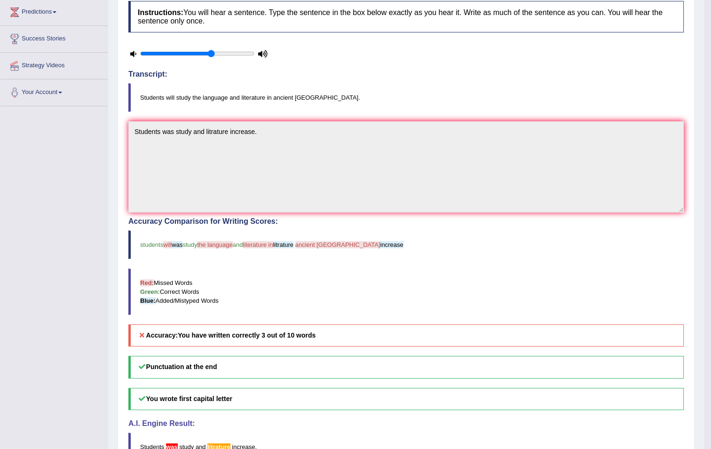
click at [214, 56] on input "range" at bounding box center [197, 54] width 114 height 8
drag, startPoint x: 232, startPoint y: 56, endPoint x: 240, endPoint y: 51, distance: 9.7
click at [240, 51] on div at bounding box center [198, 53] width 141 height 23
click at [241, 54] on input "range" at bounding box center [197, 54] width 114 height 8
click at [263, 59] on div at bounding box center [198, 53] width 141 height 23
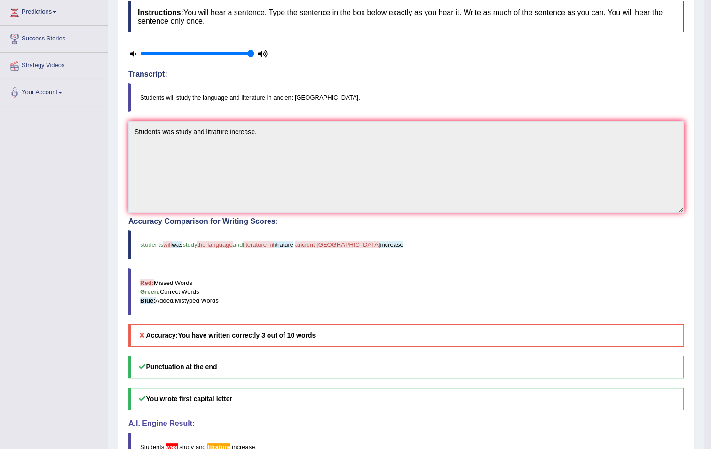
click at [251, 54] on input "range" at bounding box center [197, 54] width 114 height 8
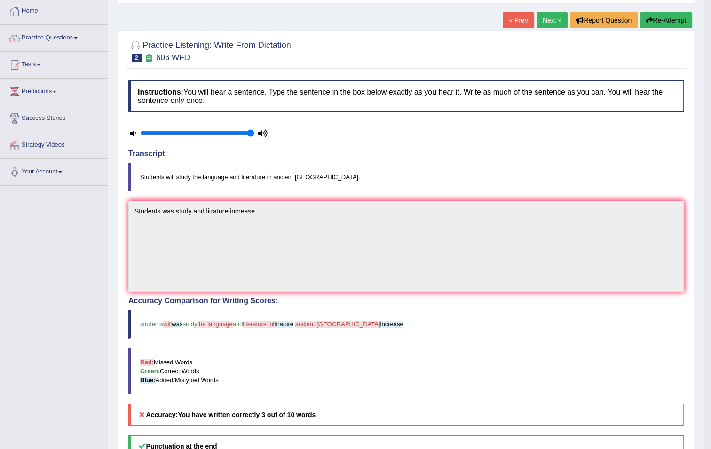
scroll to position [0, 0]
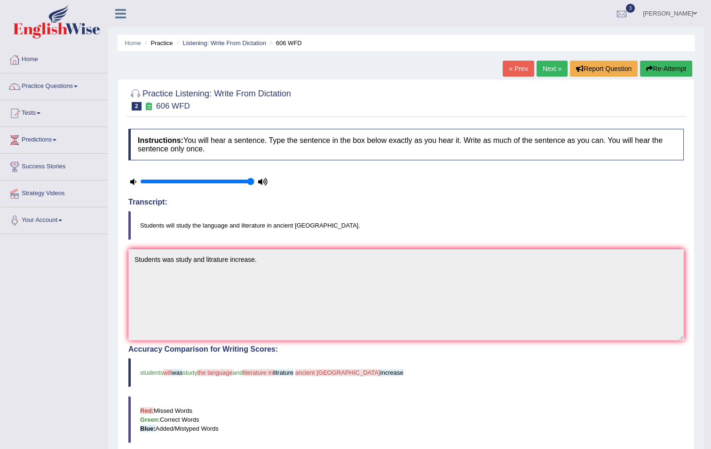
click at [249, 182] on input "range" at bounding box center [197, 182] width 114 height 8
type input "1"
drag, startPoint x: 240, startPoint y: 182, endPoint x: 293, endPoint y: 192, distance: 54.1
click at [254, 185] on input "range" at bounding box center [197, 182] width 114 height 8
drag, startPoint x: 542, startPoint y: 63, endPoint x: 552, endPoint y: 64, distance: 10.3
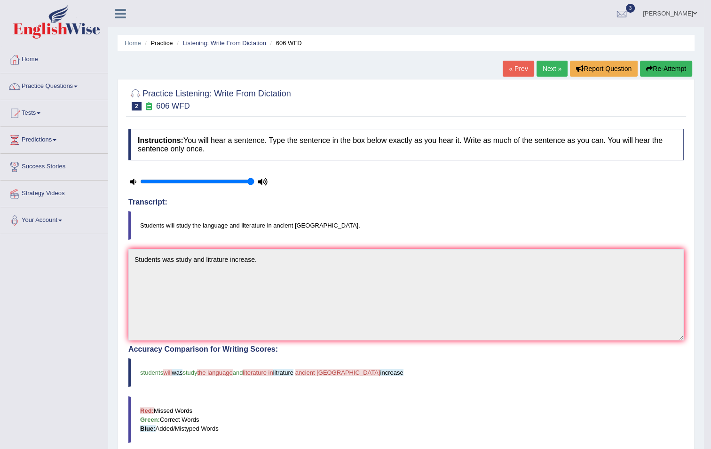
click at [543, 63] on link "Next »" at bounding box center [551, 69] width 31 height 16
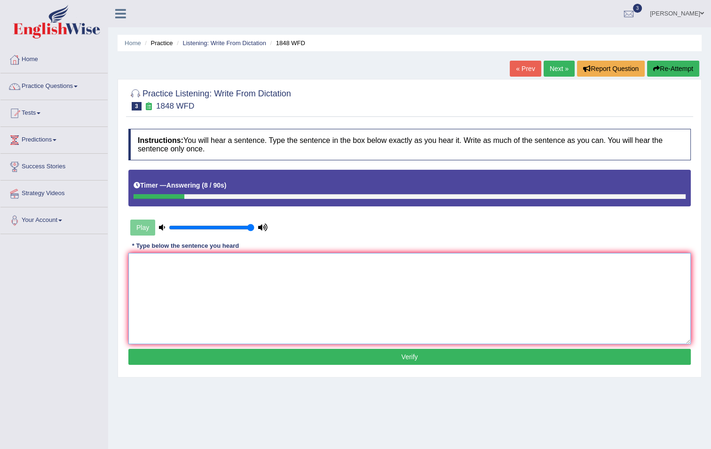
click at [190, 286] on textarea at bounding box center [409, 298] width 562 height 91
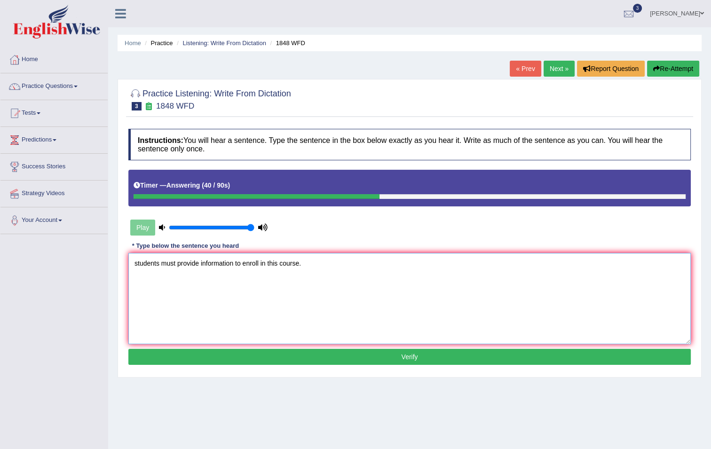
type textarea "students must provide information to enroll in this course."
click at [242, 352] on button "Verify" at bounding box center [409, 357] width 562 height 16
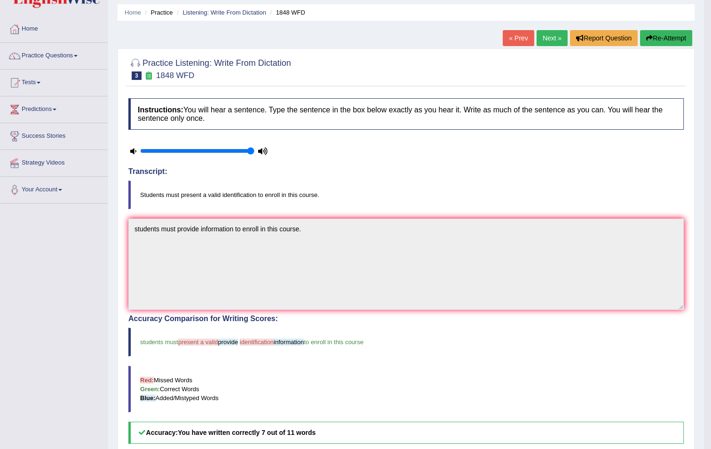
scroll to position [16, 0]
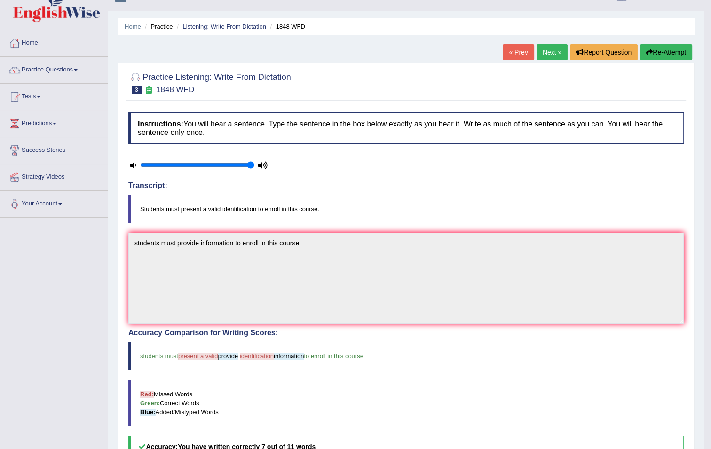
click at [545, 53] on link "Next »" at bounding box center [551, 52] width 31 height 16
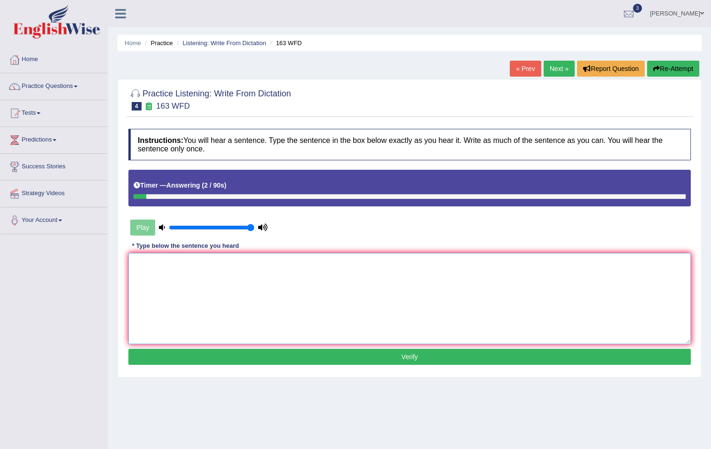
click at [376, 304] on textarea at bounding box center [409, 298] width 562 height 91
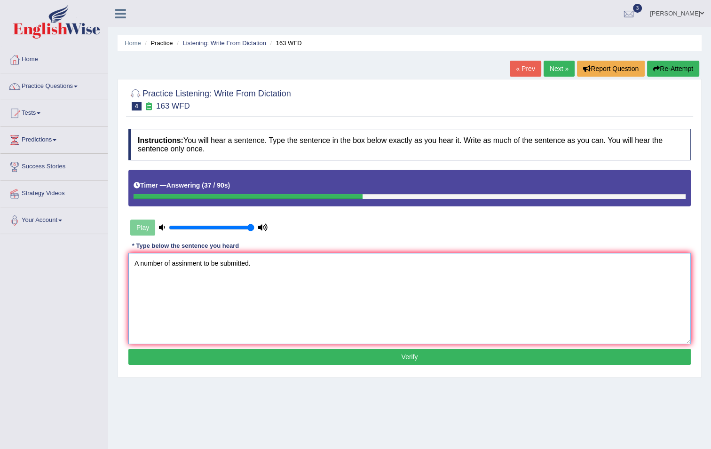
type textarea "A number of assinment to be submitted."
click at [357, 353] on button "Verify" at bounding box center [409, 357] width 562 height 16
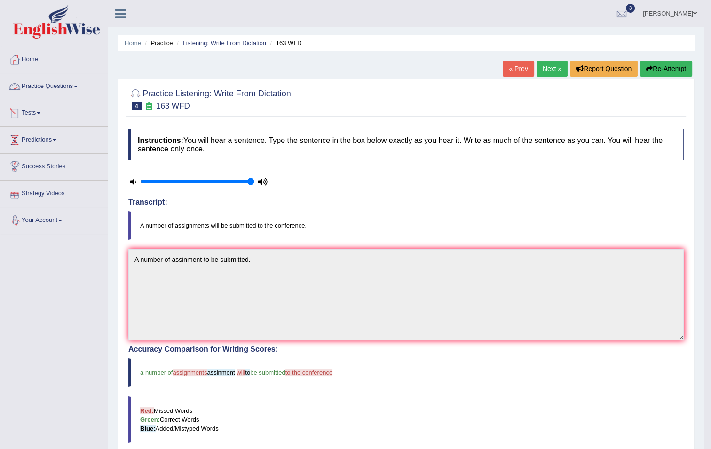
click at [34, 112] on link "Tests" at bounding box center [53, 111] width 107 height 23
click at [55, 133] on link "Take Practice Sectional Test" at bounding box center [61, 134] width 88 height 17
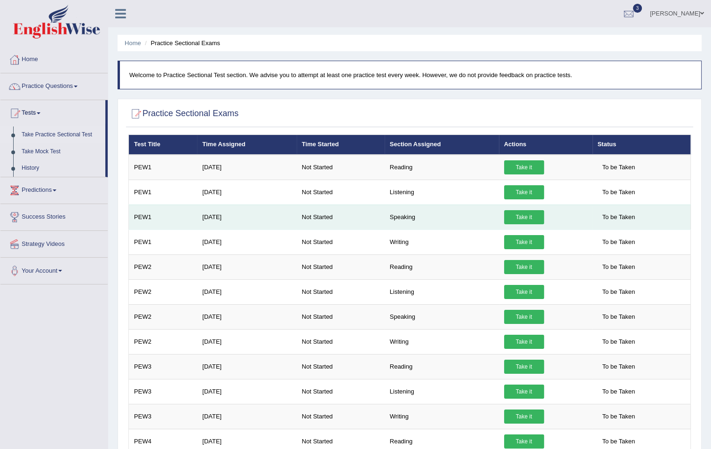
click at [523, 211] on link "Take it" at bounding box center [524, 217] width 40 height 14
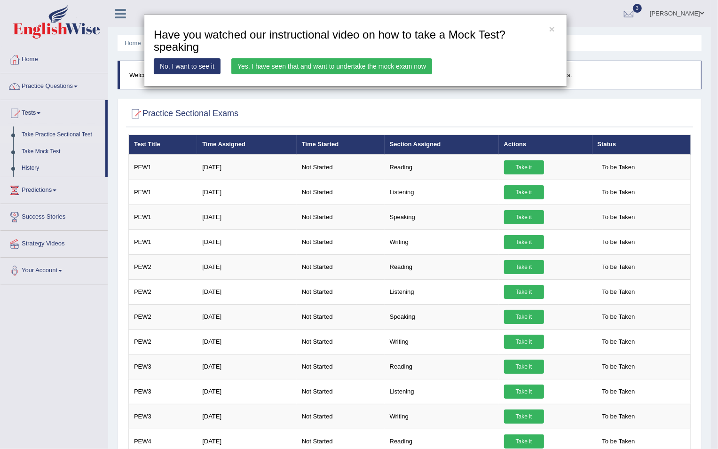
click at [359, 63] on link "Yes, I have seen that and want to undertake the mock exam now" at bounding box center [331, 66] width 201 height 16
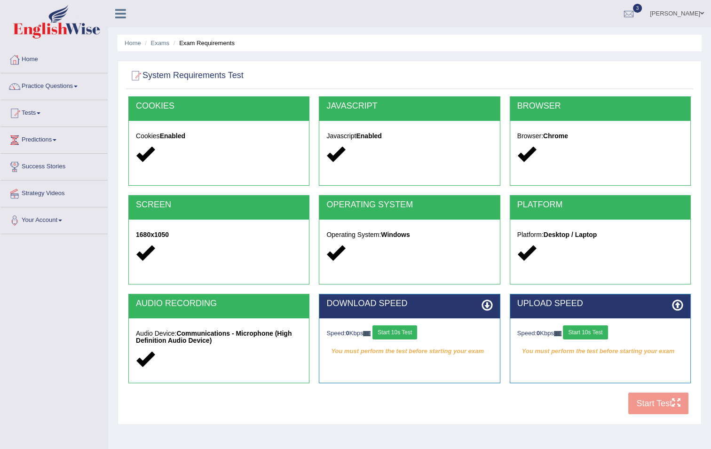
click at [395, 329] on button "Start 10s Test" at bounding box center [394, 332] width 45 height 14
click at [405, 330] on button "Start 10s Test" at bounding box center [405, 332] width 45 height 14
click at [593, 332] on div "Speed: 0 Kbps Start 10s Test" at bounding box center [600, 333] width 166 height 16
click at [593, 331] on button "Start 10s Test" at bounding box center [585, 332] width 45 height 14
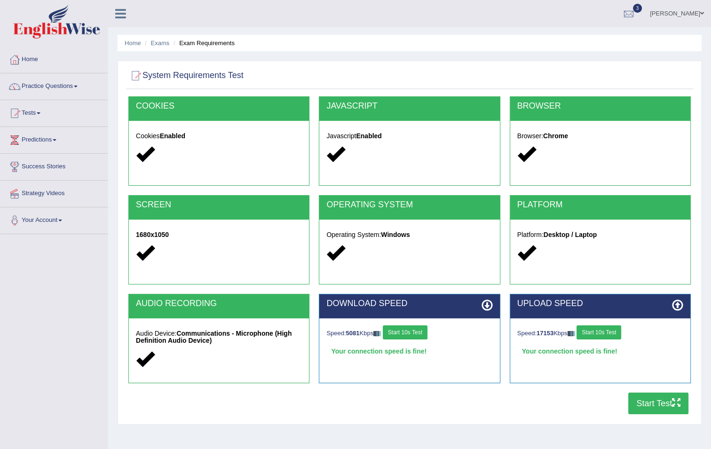
click at [668, 405] on button "Start Test" at bounding box center [658, 403] width 60 height 22
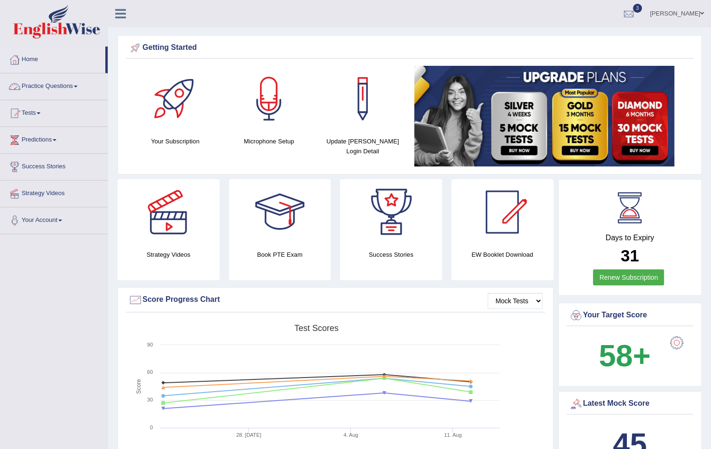
click at [73, 84] on link "Practice Questions" at bounding box center [53, 84] width 107 height 23
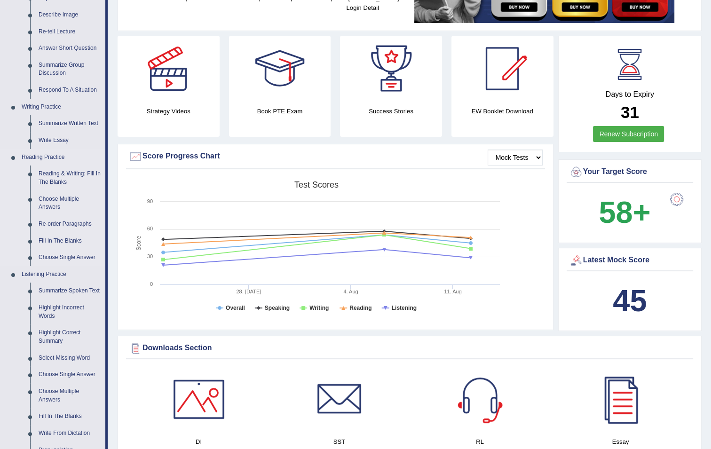
scroll to position [128, 0]
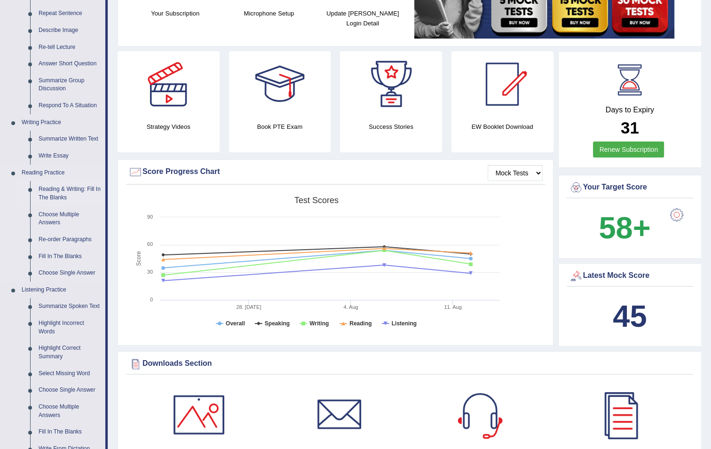
click at [61, 188] on link "Reading & Writing: Fill In The Blanks" at bounding box center [69, 193] width 71 height 25
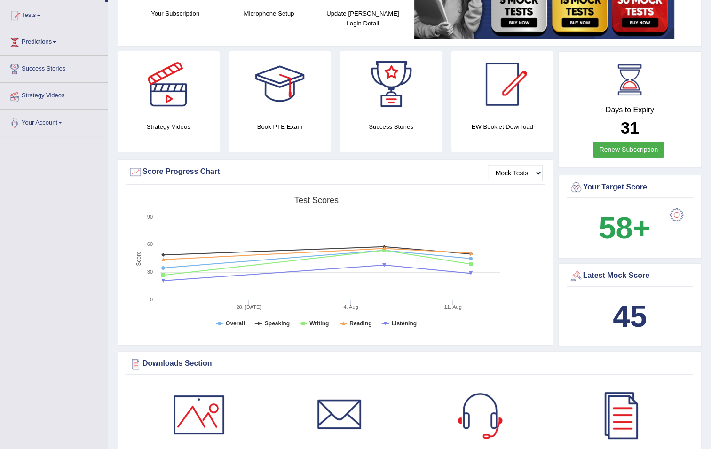
scroll to position [182, 0]
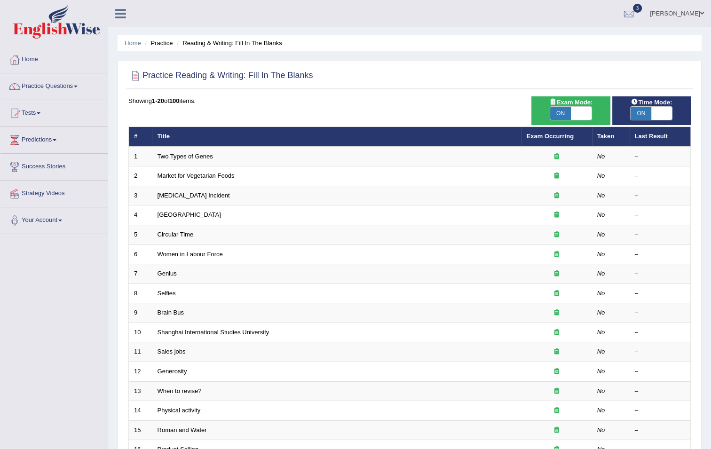
click at [573, 113] on span at bounding box center [581, 113] width 21 height 13
checkbox input "false"
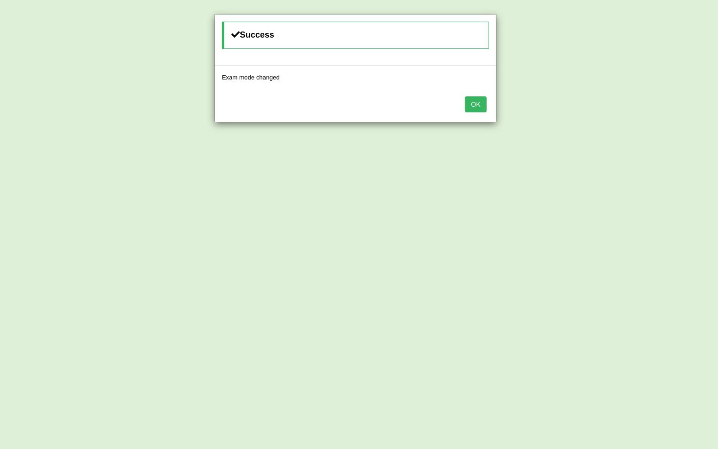
click at [477, 103] on button "OK" at bounding box center [476, 104] width 22 height 16
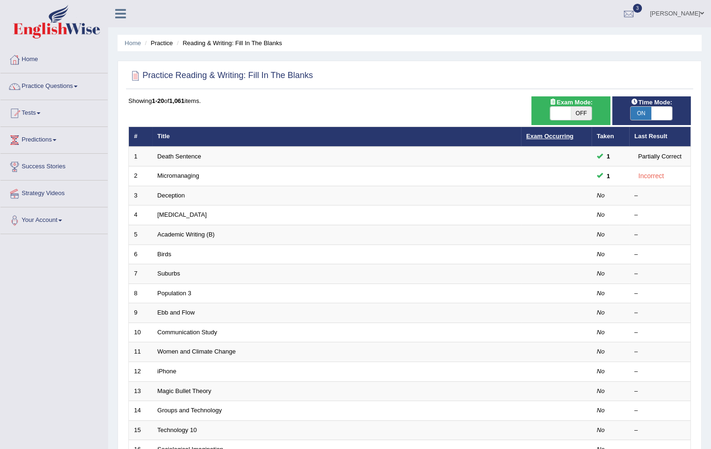
click at [549, 135] on link "Exam Occurring" at bounding box center [549, 136] width 47 height 7
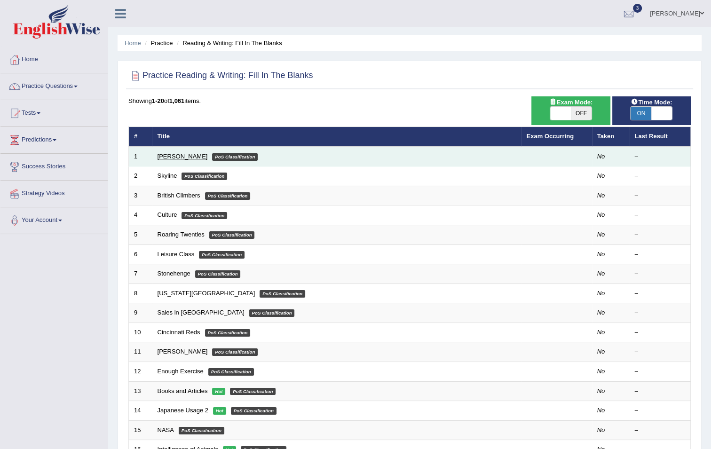
click at [172, 154] on link "[PERSON_NAME]" at bounding box center [182, 156] width 50 height 7
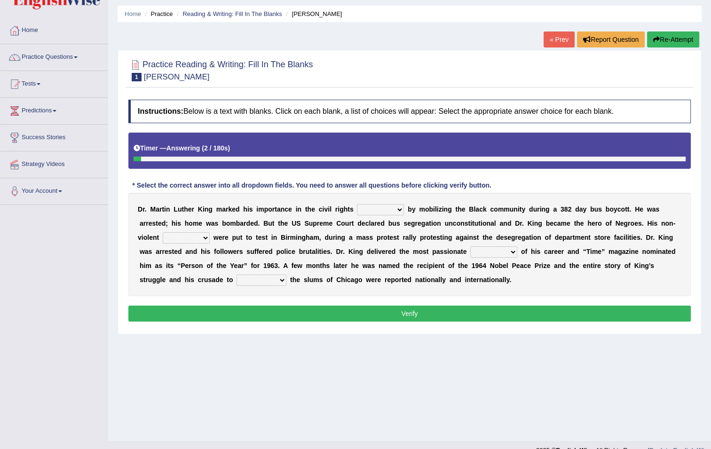
scroll to position [45, 0]
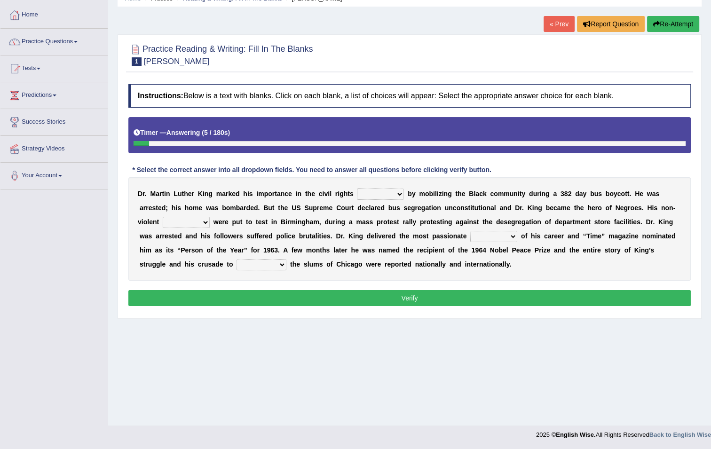
click at [391, 196] on select "evolution movement project committee" at bounding box center [380, 193] width 47 height 11
select select "project"
click at [357, 188] on select "evolution movement project committee" at bounding box center [380, 193] width 47 height 11
click at [196, 222] on select "methods actions behaviour thoughts" at bounding box center [186, 222] width 47 height 11
select select "behaviour"
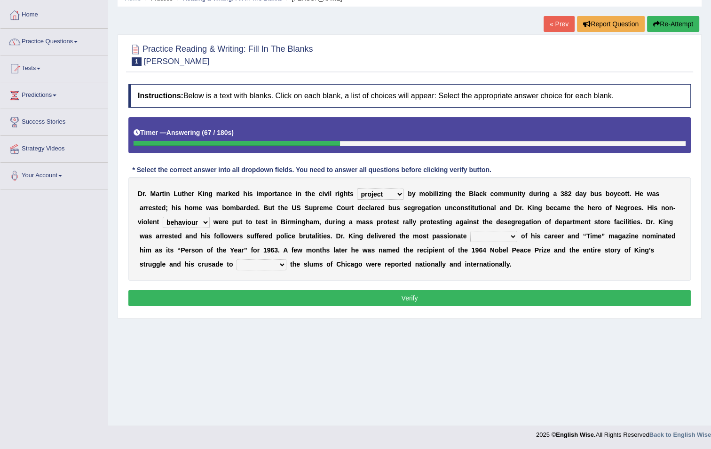
click at [163, 217] on select "methods actions behaviour thoughts" at bounding box center [186, 222] width 47 height 11
click at [477, 235] on select "job address dictation scheme" at bounding box center [493, 236] width 47 height 11
select select "dictation"
click at [470, 231] on select "job address dictation scheme" at bounding box center [493, 236] width 47 height 11
click at [260, 259] on select "reclaim deface rehabilitate reconstruct" at bounding box center [261, 264] width 50 height 11
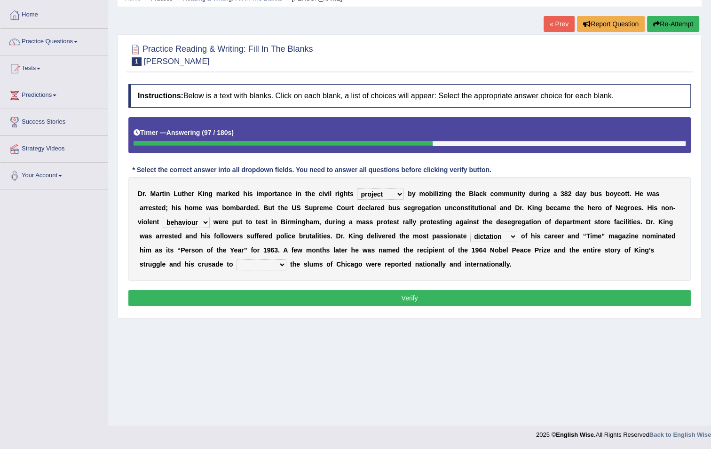
select select "reclaim"
click at [236, 259] on select "reclaim deface rehabilitate reconstruct" at bounding box center [261, 264] width 50 height 11
click at [266, 293] on button "Verify" at bounding box center [409, 298] width 562 height 16
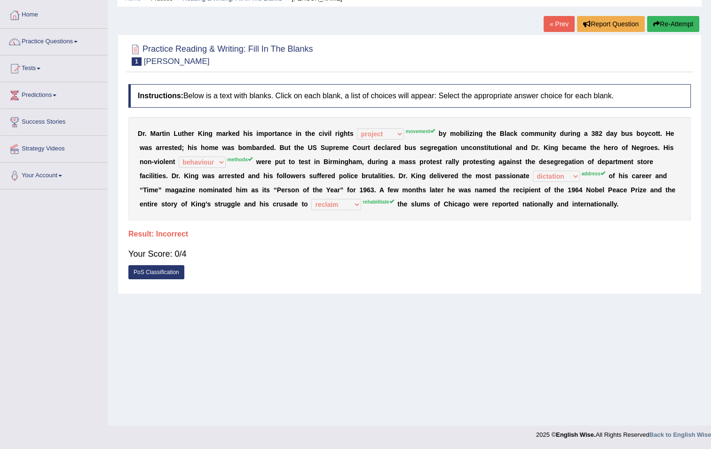
click at [234, 166] on div "D r . M a r t i n L u t h e r K i n g m a r k e d h i s i m p o r t a n c e i n…" at bounding box center [409, 168] width 562 height 103
drag, startPoint x: 390, startPoint y: 197, endPoint x: 462, endPoint y: 164, distance: 79.1
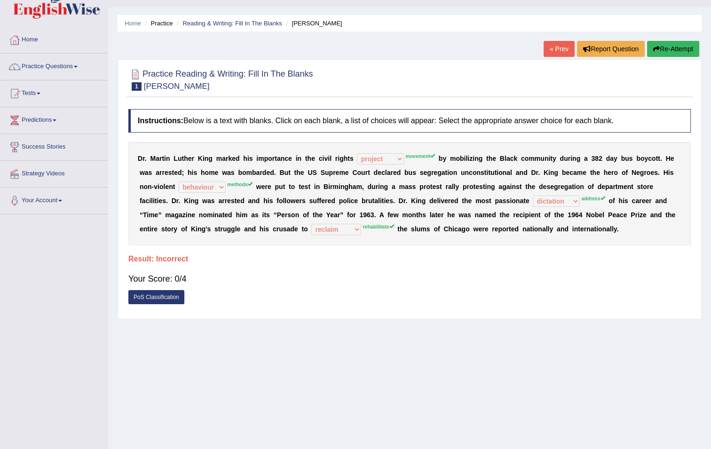
scroll to position [0, 0]
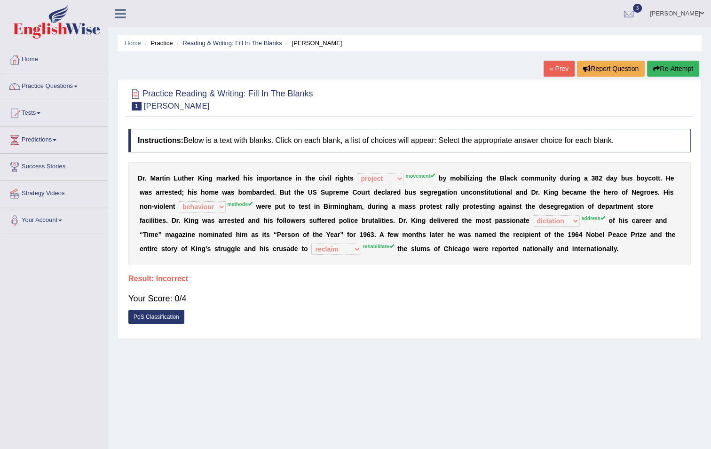
click at [555, 68] on link "« Prev" at bounding box center [558, 69] width 31 height 16
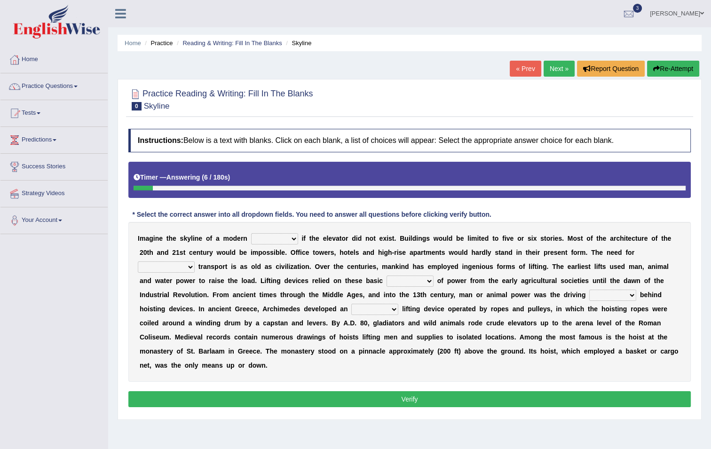
click at [548, 67] on link "Next »" at bounding box center [558, 69] width 31 height 16
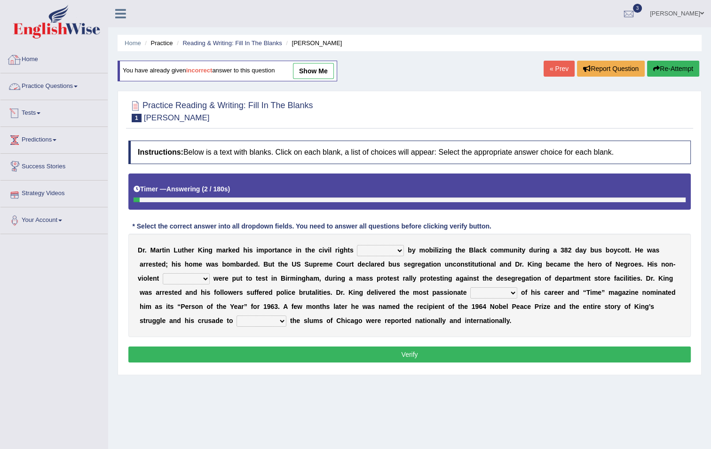
click at [42, 65] on link "Home" at bounding box center [53, 58] width 107 height 23
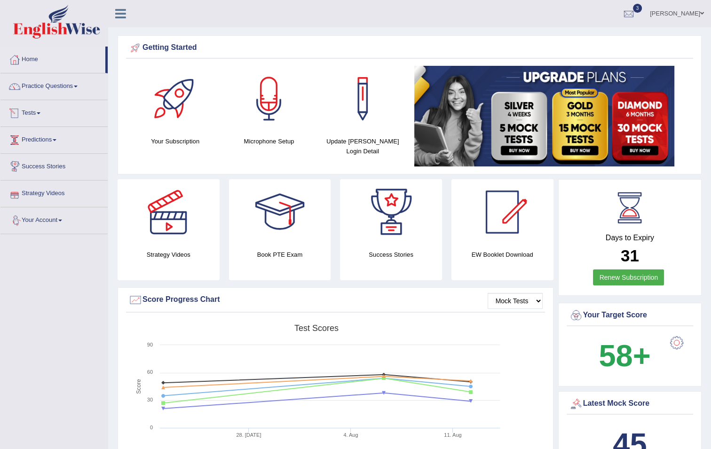
drag, startPoint x: 31, startPoint y: 110, endPoint x: 30, endPoint y: 142, distance: 32.0
click at [31, 111] on link "Tests" at bounding box center [53, 111] width 107 height 23
click at [31, 168] on link "History" at bounding box center [61, 168] width 88 height 17
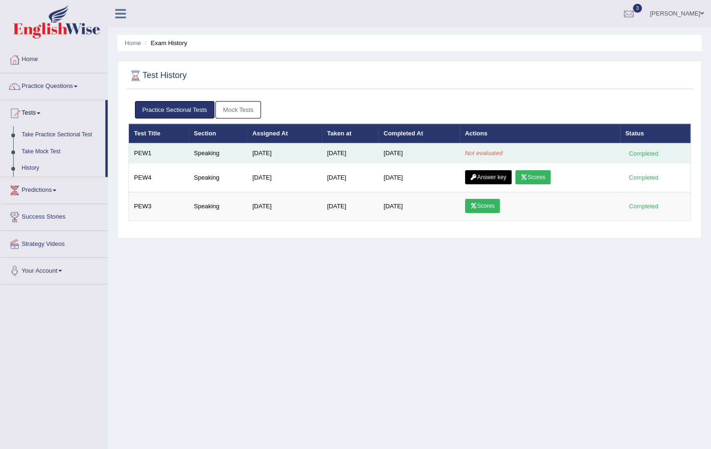
click at [481, 154] on em "Not evaluated" at bounding box center [484, 152] width 38 height 7
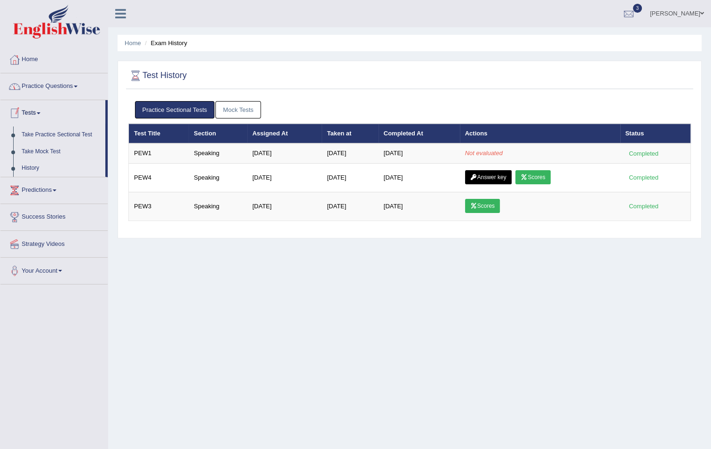
click at [58, 89] on link "Practice Questions" at bounding box center [53, 84] width 107 height 23
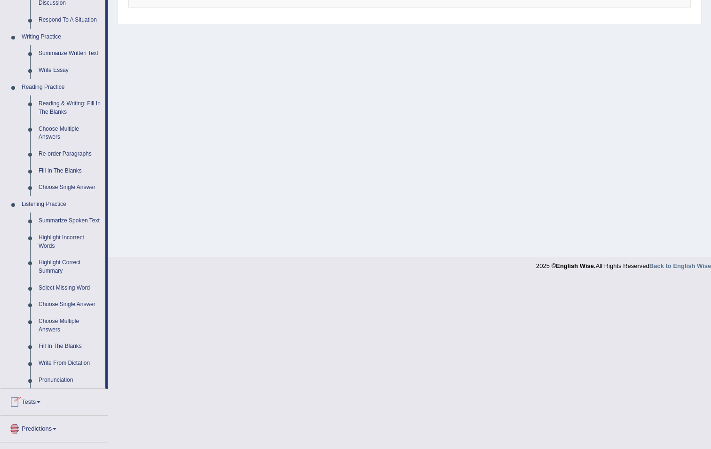
scroll to position [287, 0]
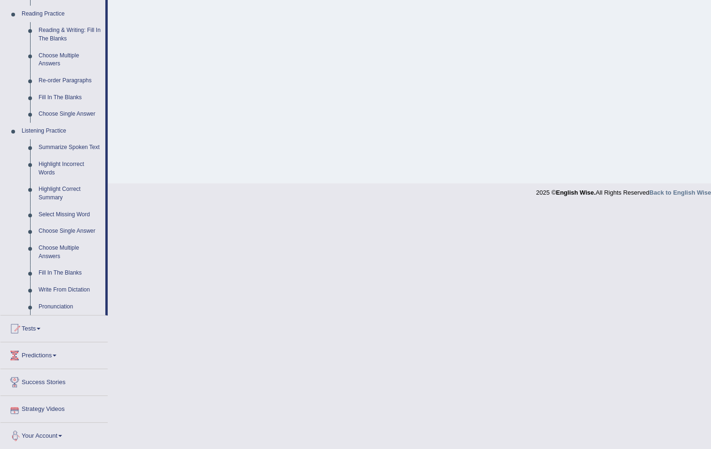
click at [40, 323] on link "Tests" at bounding box center [53, 326] width 107 height 23
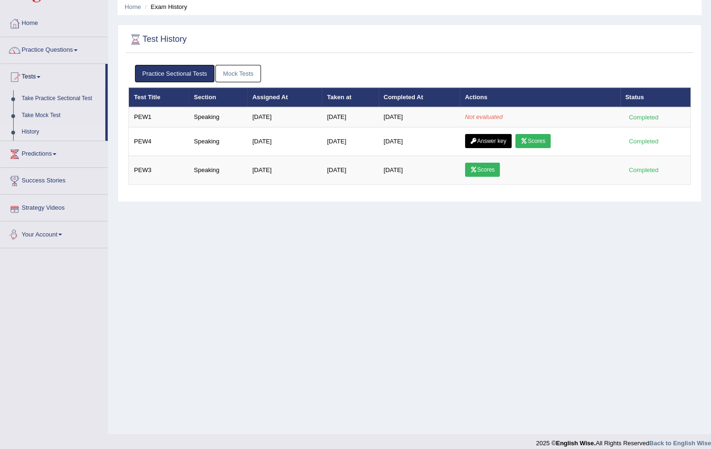
scroll to position [0, 0]
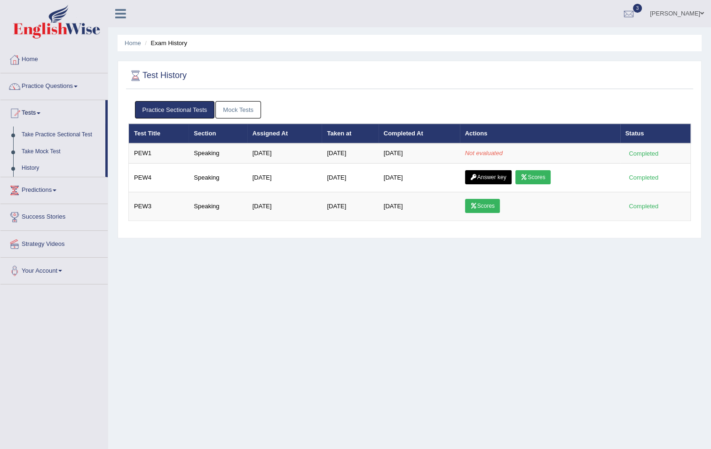
drag, startPoint x: 445, startPoint y: 254, endPoint x: 446, endPoint y: 250, distance: 4.9
drag, startPoint x: 446, startPoint y: 250, endPoint x: 279, endPoint y: 304, distance: 176.0
click at [279, 304] on div "Home Exam History Test History Practice Sectional Tests Mock Tests Test Title S…" at bounding box center [409, 235] width 602 height 470
drag, startPoint x: 273, startPoint y: 311, endPoint x: 418, endPoint y: 220, distance: 171.1
click at [282, 302] on div "Home Exam History Test History Practice Sectional Tests Mock Tests Test Title S…" at bounding box center [409, 235] width 602 height 470
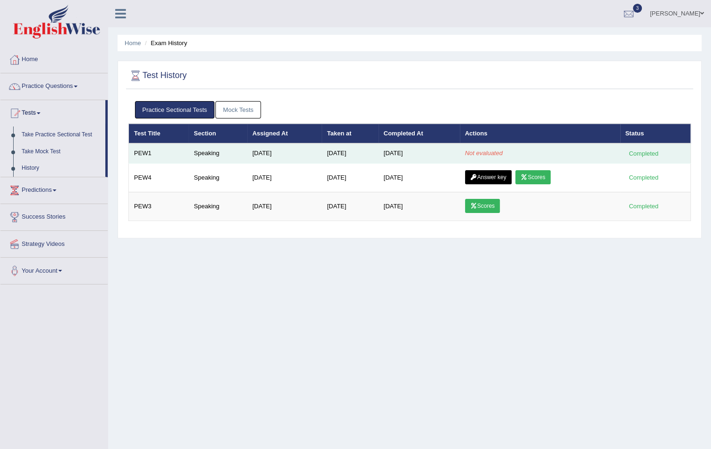
drag, startPoint x: 512, startPoint y: 146, endPoint x: 512, endPoint y: 150, distance: 4.7
click at [512, 150] on td "Not evaluated" at bounding box center [540, 153] width 160 height 20
click at [509, 150] on td "Not evaluated" at bounding box center [540, 153] width 160 height 20
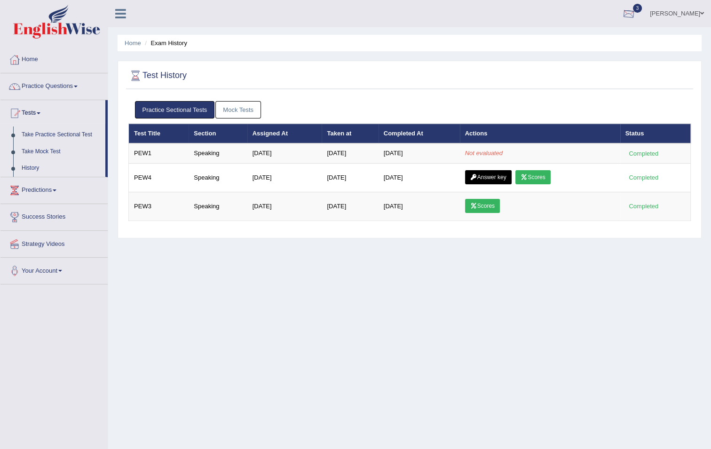
click at [635, 9] on div at bounding box center [628, 14] width 14 height 14
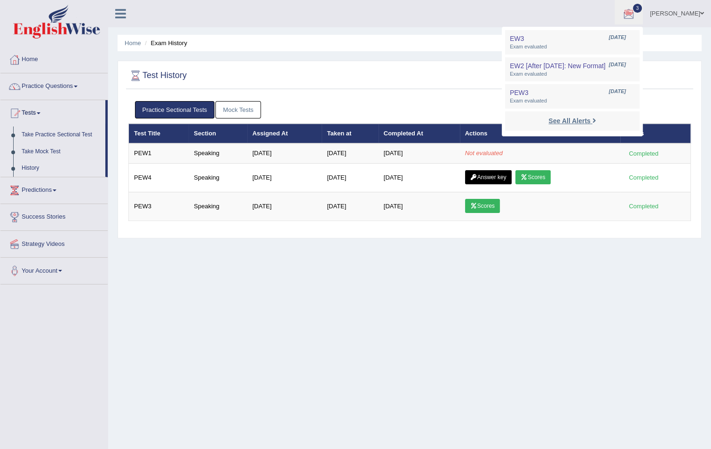
click at [581, 118] on strong "See All Alerts" at bounding box center [569, 121] width 42 height 8
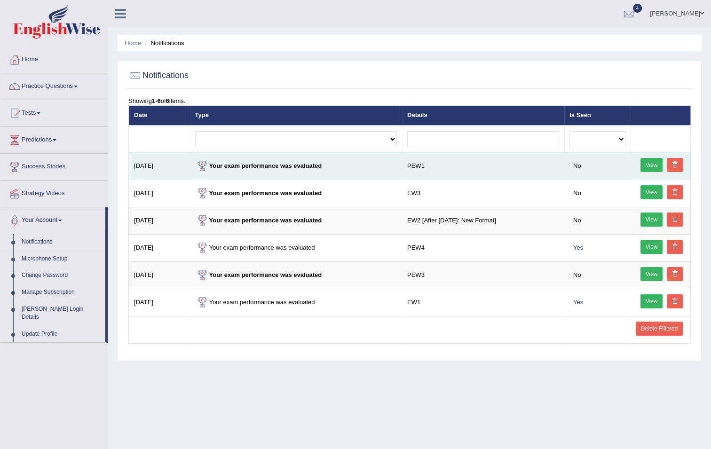
click at [650, 163] on link "View" at bounding box center [651, 165] width 23 height 14
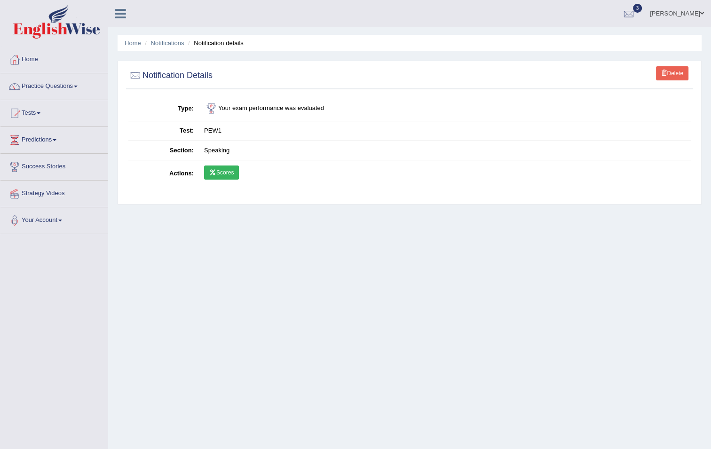
click at [219, 172] on link "Scores" at bounding box center [221, 172] width 35 height 14
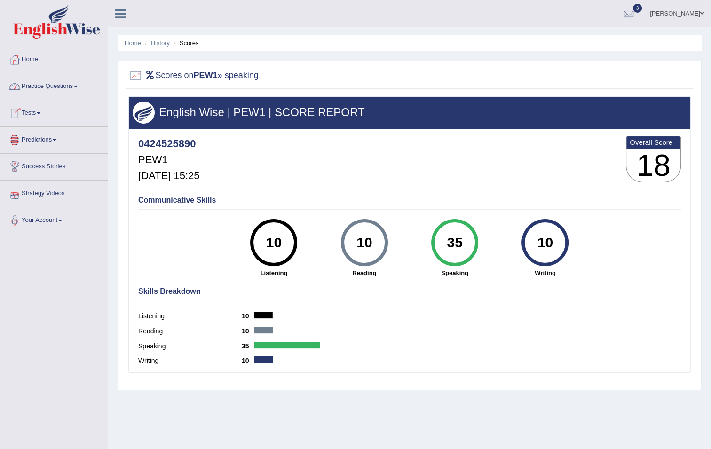
click at [31, 115] on link "Tests" at bounding box center [53, 111] width 107 height 23
click at [36, 169] on link "History" at bounding box center [61, 168] width 88 height 17
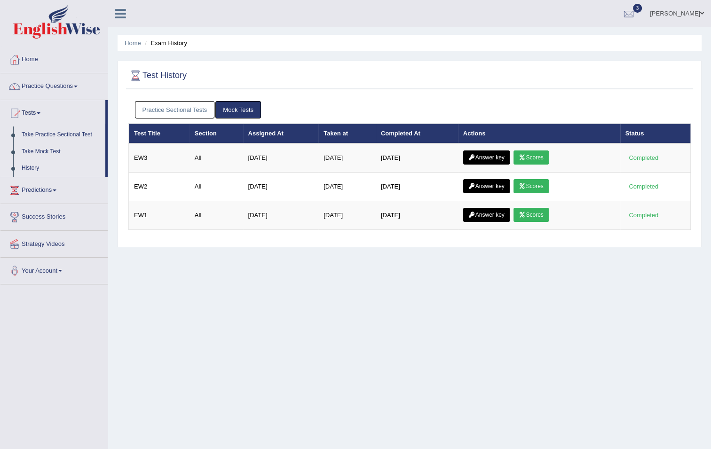
click at [181, 106] on link "Practice Sectional Tests" at bounding box center [175, 109] width 80 height 17
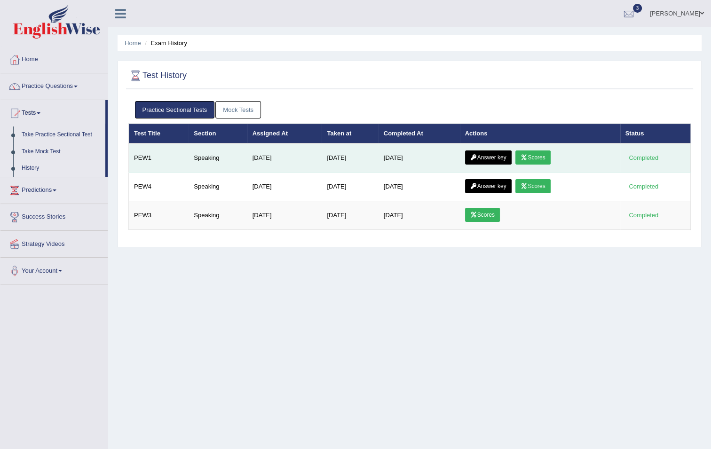
click at [481, 155] on link "Answer key" at bounding box center [488, 157] width 47 height 14
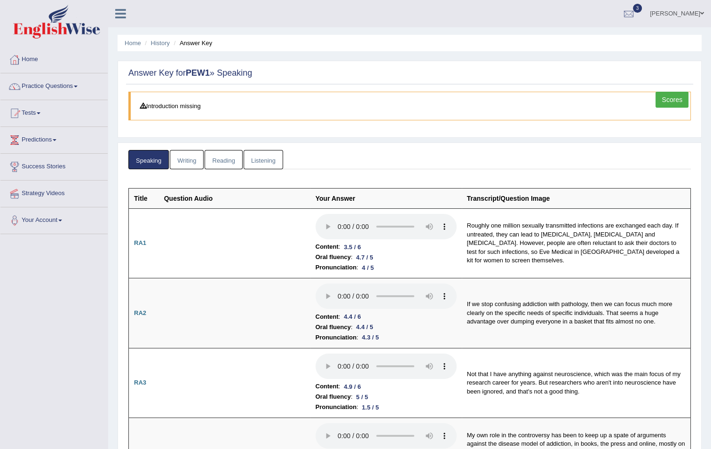
click at [185, 154] on link "Writing" at bounding box center [187, 159] width 34 height 19
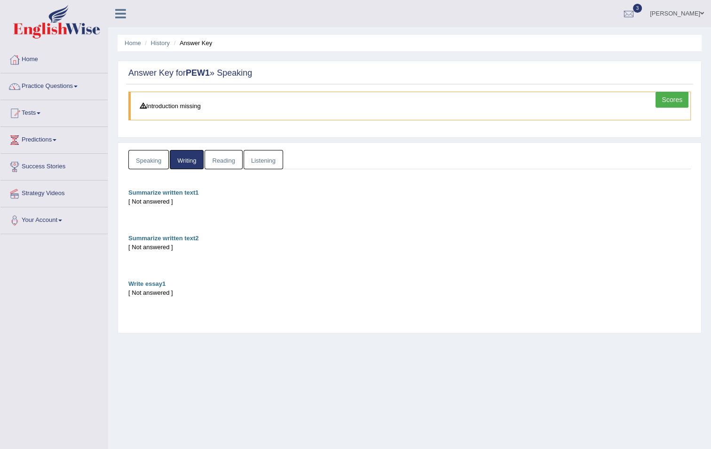
click at [227, 157] on link "Reading" at bounding box center [223, 159] width 38 height 19
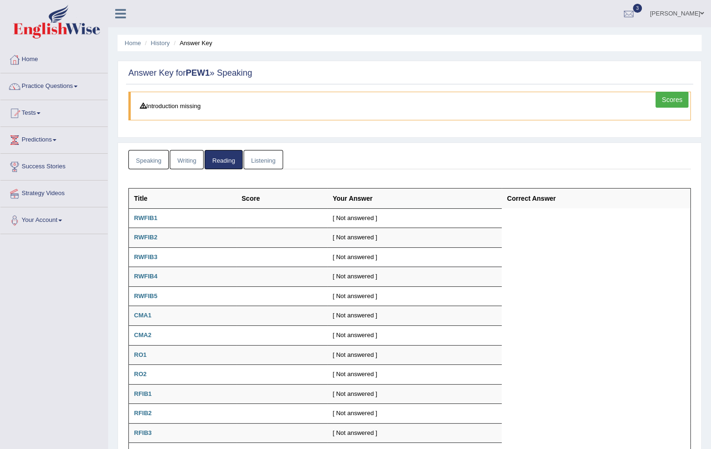
click at [188, 156] on link "Writing" at bounding box center [187, 159] width 34 height 19
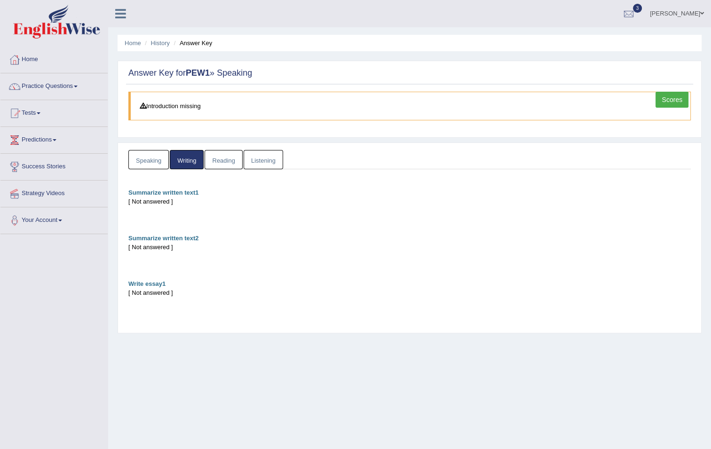
click at [217, 158] on link "Reading" at bounding box center [223, 159] width 38 height 19
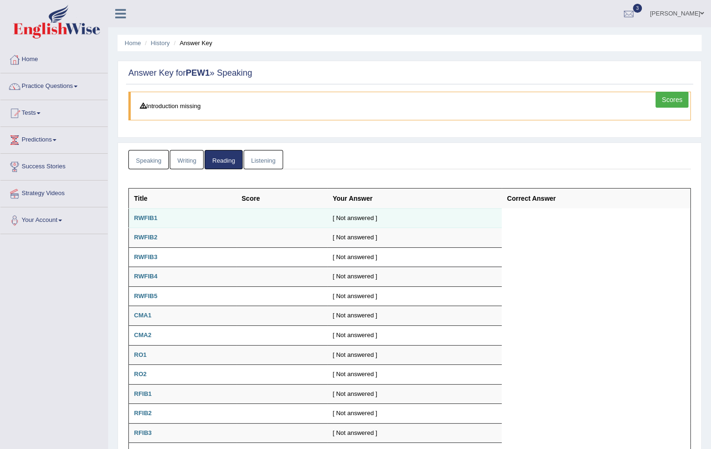
click at [351, 216] on td "[ Not answered ]" at bounding box center [414, 218] width 174 height 20
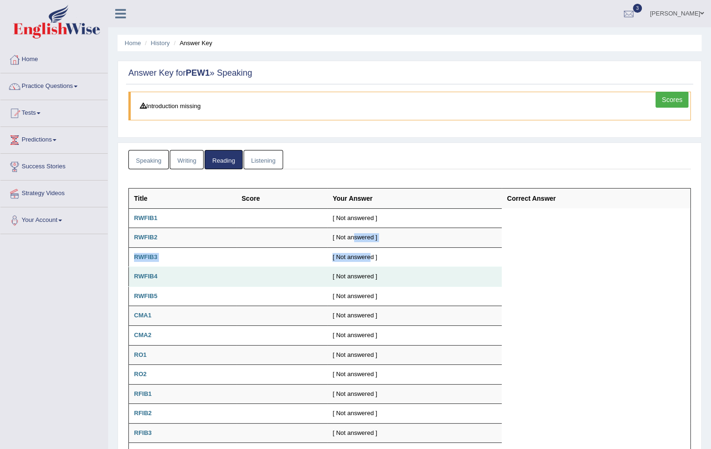
drag, startPoint x: 367, startPoint y: 255, endPoint x: 354, endPoint y: 266, distance: 16.4
click at [371, 268] on tbody "Title Score Your Answer Correct Answer RWFIB1 [ Not answered ] RWFIB2 [ Not ans…" at bounding box center [410, 344] width 562 height 313
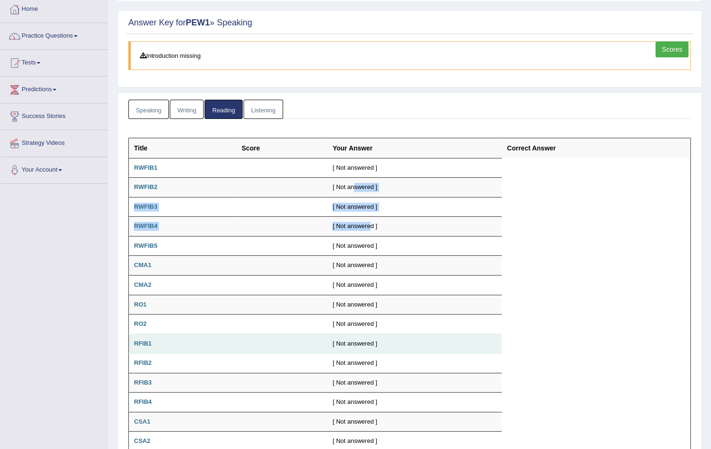
scroll to position [99, 0]
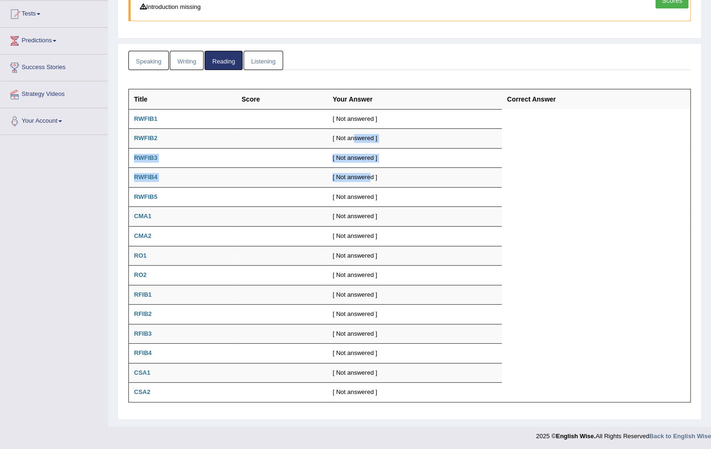
click at [155, 63] on link "Speaking" at bounding box center [148, 60] width 40 height 19
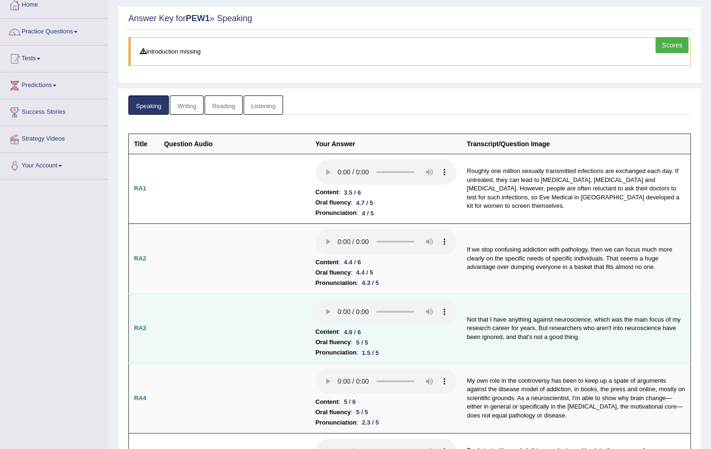
scroll to position [0, 0]
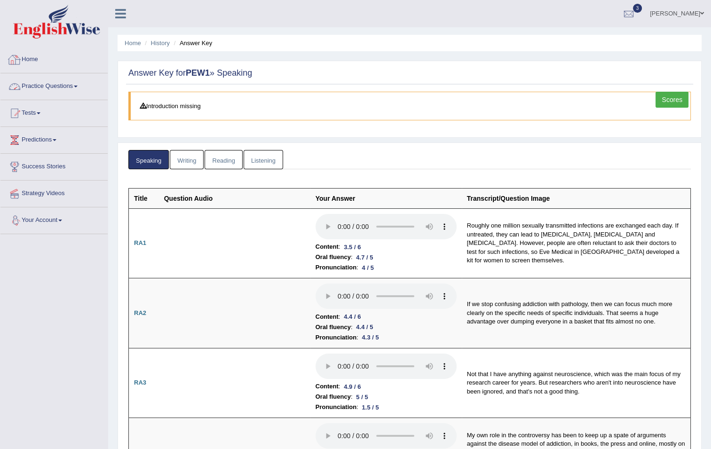
click at [69, 90] on link "Practice Questions" at bounding box center [53, 84] width 107 height 23
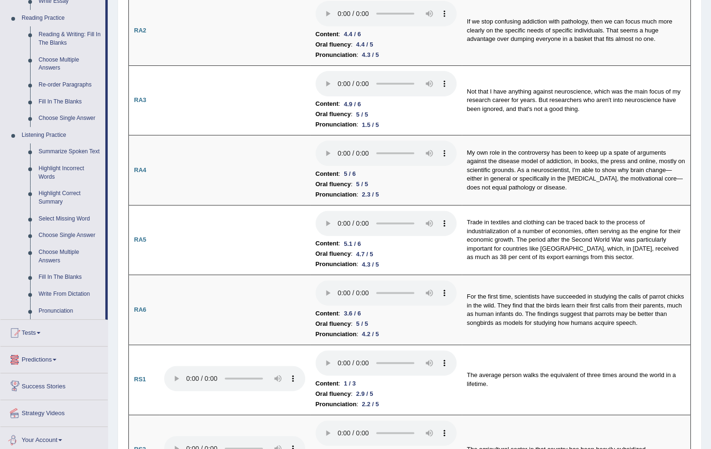
scroll to position [427, 0]
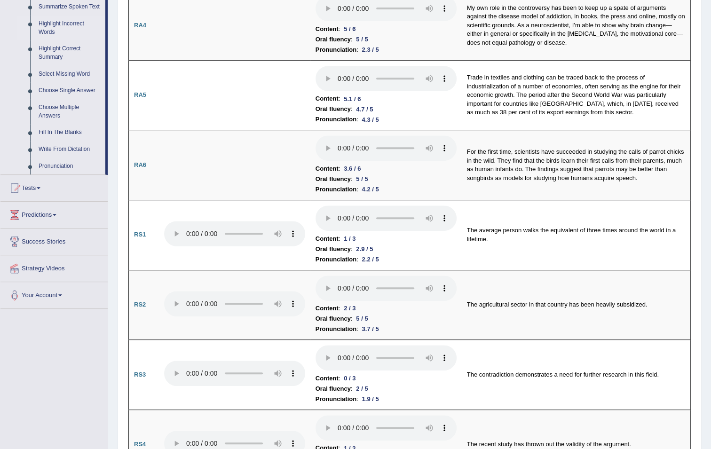
click at [63, 23] on link "Highlight Incorrect Words" at bounding box center [69, 28] width 71 height 25
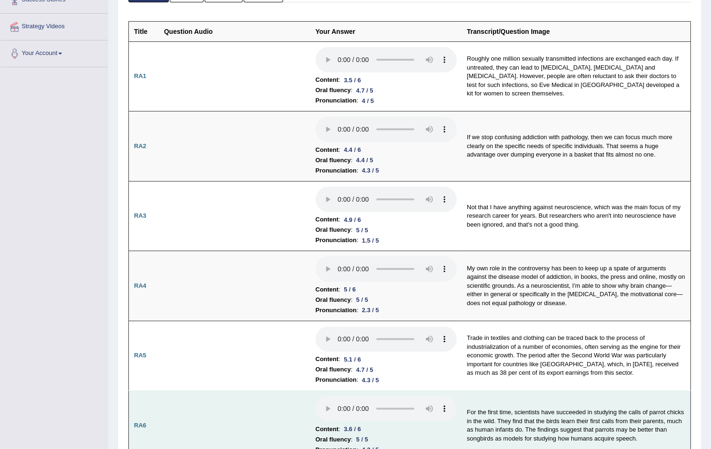
scroll to position [186, 0]
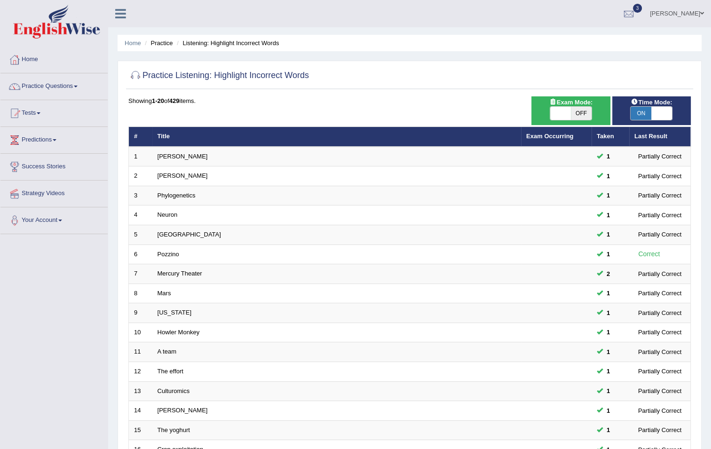
drag, startPoint x: 0, startPoint y: 0, endPoint x: 578, endPoint y: 110, distance: 588.3
click at [578, 110] on span "OFF" at bounding box center [581, 113] width 21 height 13
checkbox input "true"
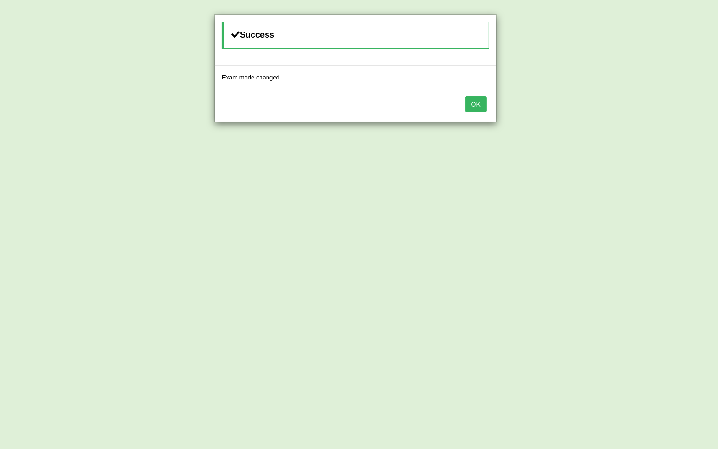
click at [477, 99] on button "OK" at bounding box center [476, 104] width 22 height 16
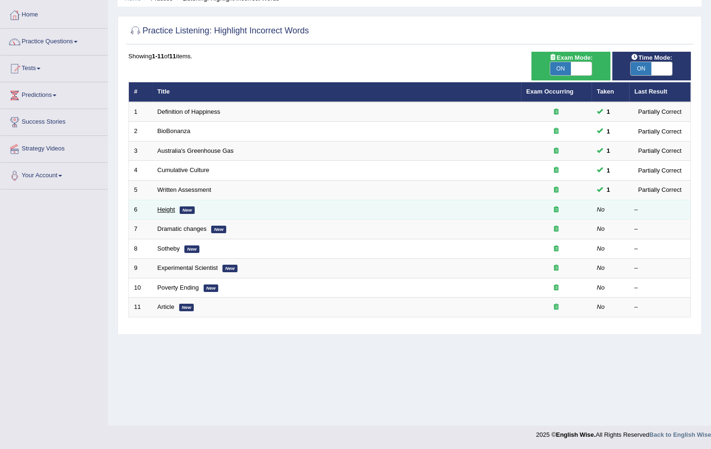
click at [166, 209] on link "Height" at bounding box center [166, 209] width 18 height 7
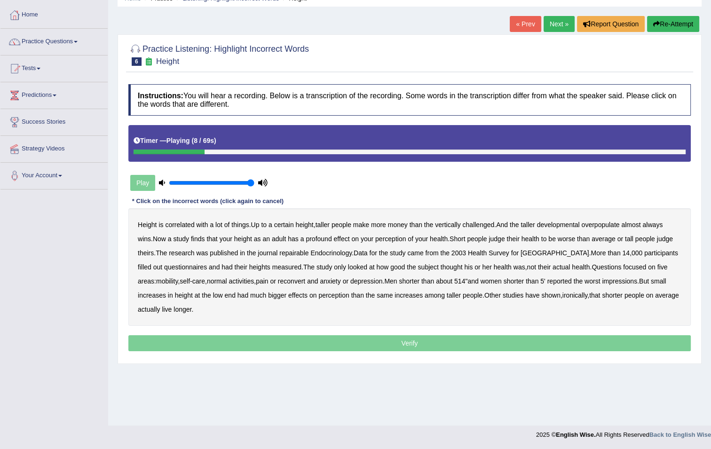
click at [573, 223] on b "developmental" at bounding box center [558, 225] width 43 height 8
click at [611, 224] on b "overpopulate" at bounding box center [600, 225] width 38 height 8
click at [296, 250] on b "repairable" at bounding box center [293, 253] width 29 height 8
drag, startPoint x: 331, startPoint y: 252, endPoint x: 357, endPoint y: 255, distance: 25.6
click at [336, 251] on b "Endocrinology" at bounding box center [330, 253] width 41 height 8
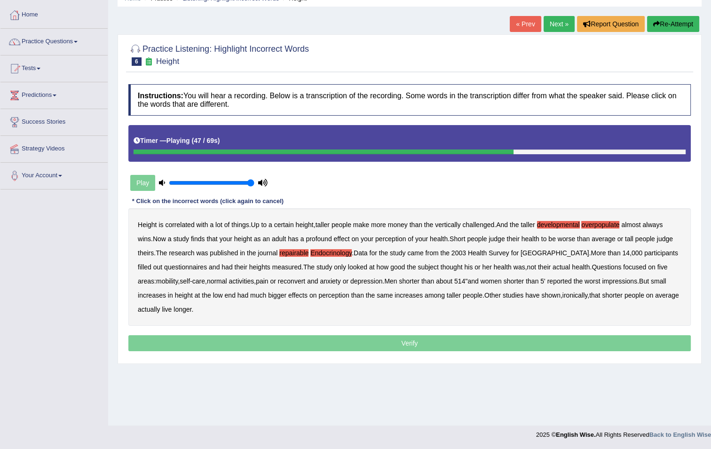
click at [278, 277] on b "reconvert" at bounding box center [291, 281] width 27 height 8
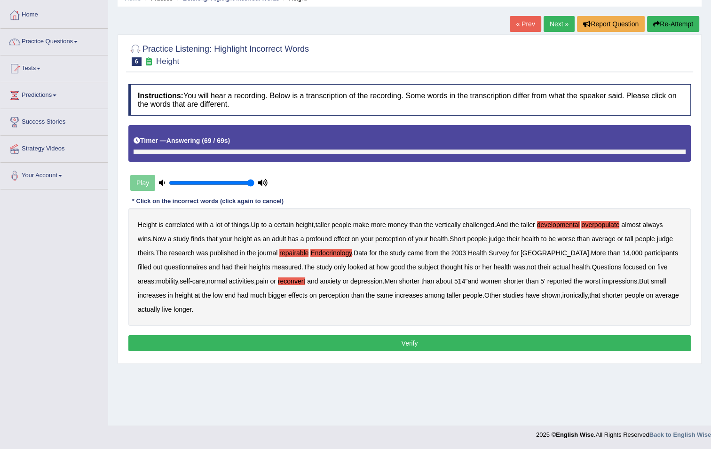
drag, startPoint x: 319, startPoint y: 247, endPoint x: 329, endPoint y: 263, distance: 18.4
click at [320, 247] on div "Height is correlated with a lot of things . Up to a certain height , taller peo…" at bounding box center [409, 266] width 562 height 117
click at [330, 250] on b "Endocrinology" at bounding box center [330, 253] width 41 height 8
click at [346, 342] on button "Verify" at bounding box center [409, 343] width 562 height 16
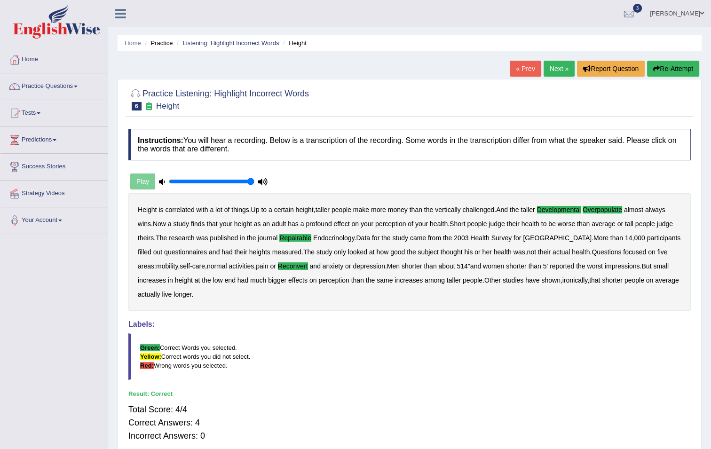
click at [549, 66] on link "Next »" at bounding box center [558, 69] width 31 height 16
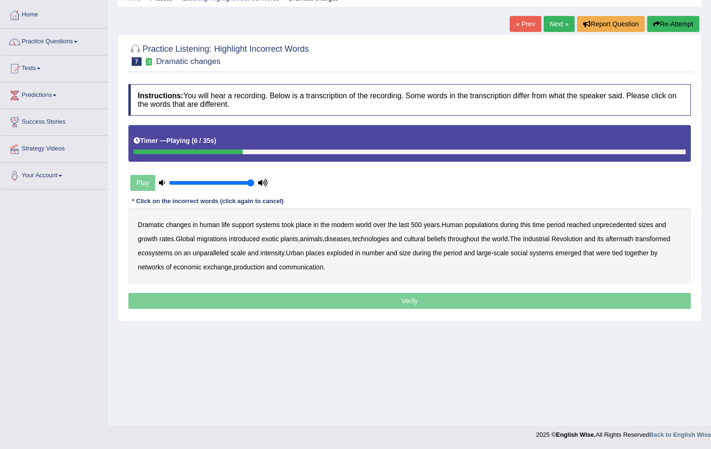
drag, startPoint x: 490, startPoint y: 224, endPoint x: 500, endPoint y: 220, distance: 10.6
click at [493, 222] on b "populations" at bounding box center [481, 225] width 34 height 8
click at [343, 238] on b "diseases" at bounding box center [337, 239] width 26 height 8
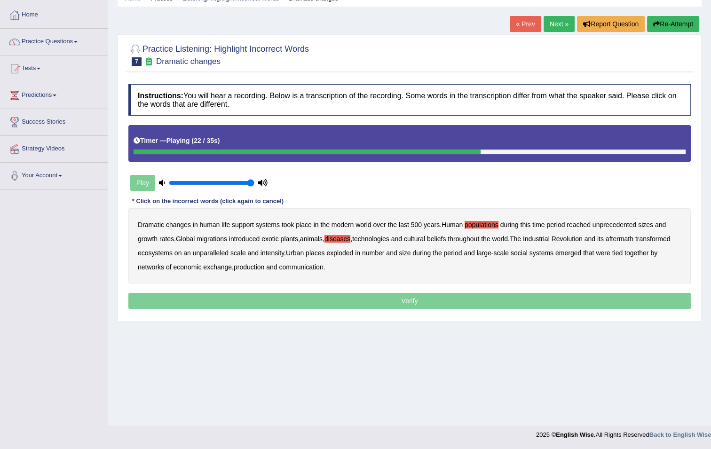
click at [160, 251] on b "ecosystems" at bounding box center [155, 253] width 35 height 8
drag, startPoint x: 318, startPoint y: 252, endPoint x: 347, endPoint y: 249, distance: 29.8
click at [318, 252] on b "places" at bounding box center [314, 253] width 19 height 8
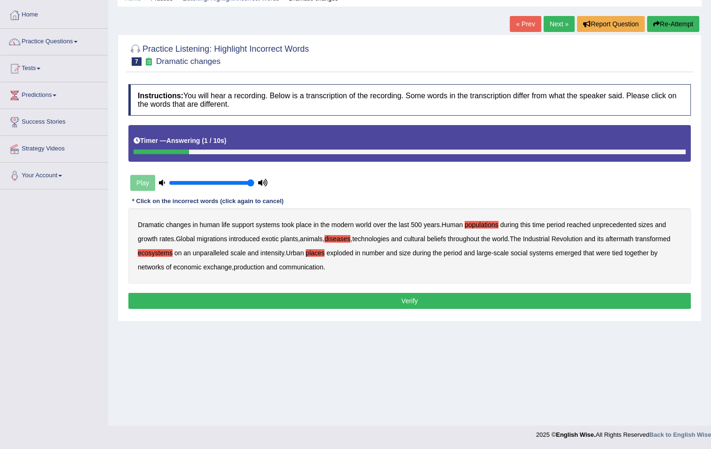
click at [250, 293] on button "Verify" at bounding box center [409, 301] width 562 height 16
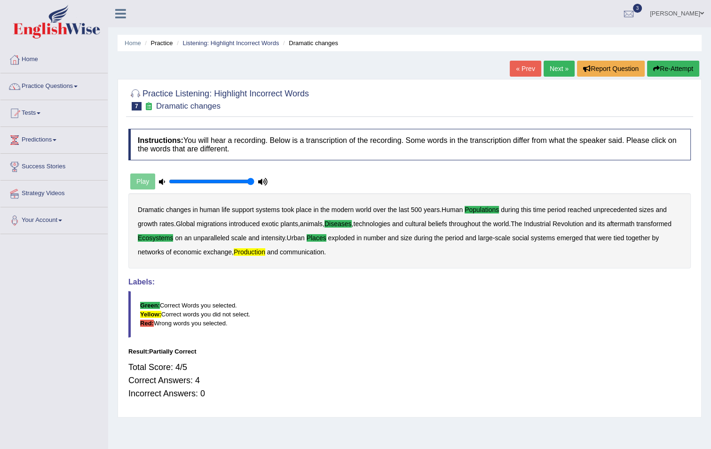
click at [240, 251] on b "production" at bounding box center [249, 252] width 31 height 8
click at [122, 10] on icon at bounding box center [120, 14] width 11 height 12
